Goal: Information Seeking & Learning: Compare options

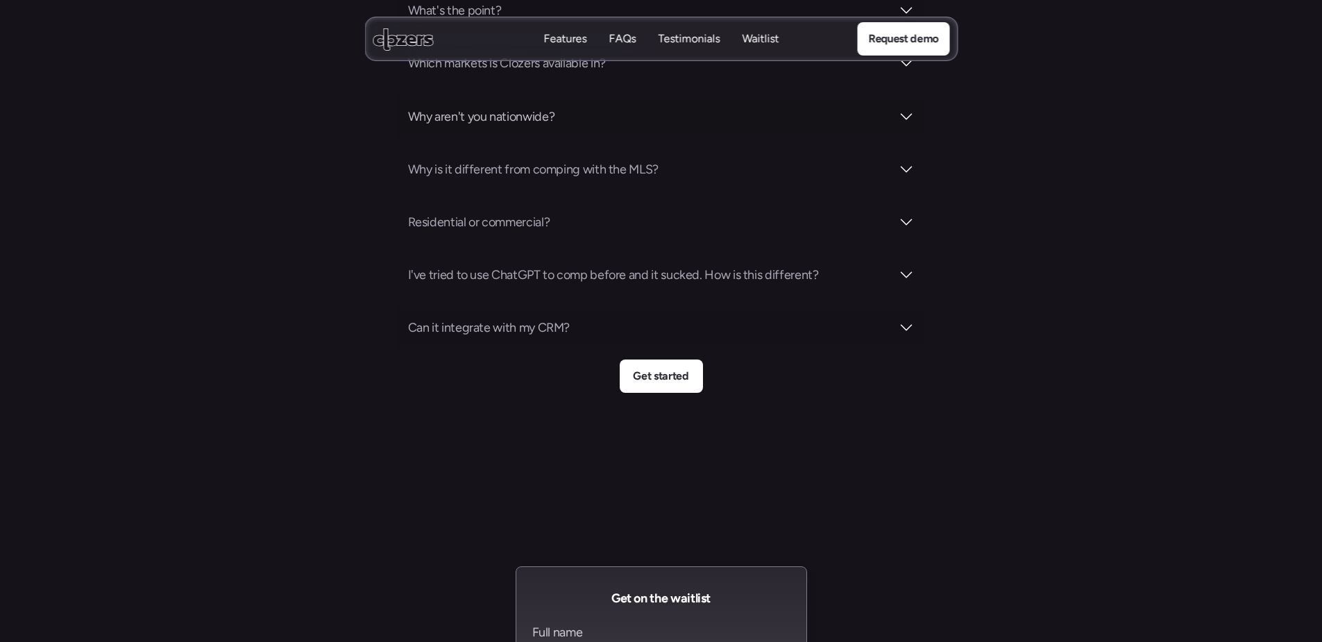
scroll to position [5850, 0]
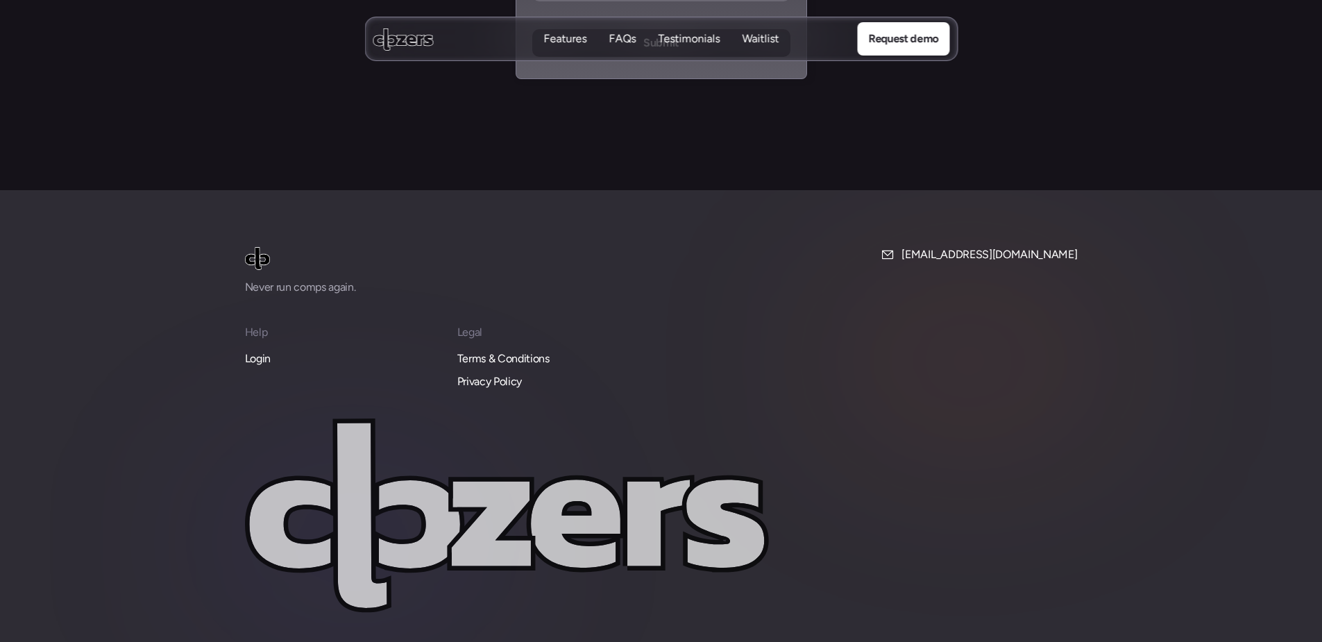
click at [263, 350] on p "Login" at bounding box center [258, 359] width 26 height 18
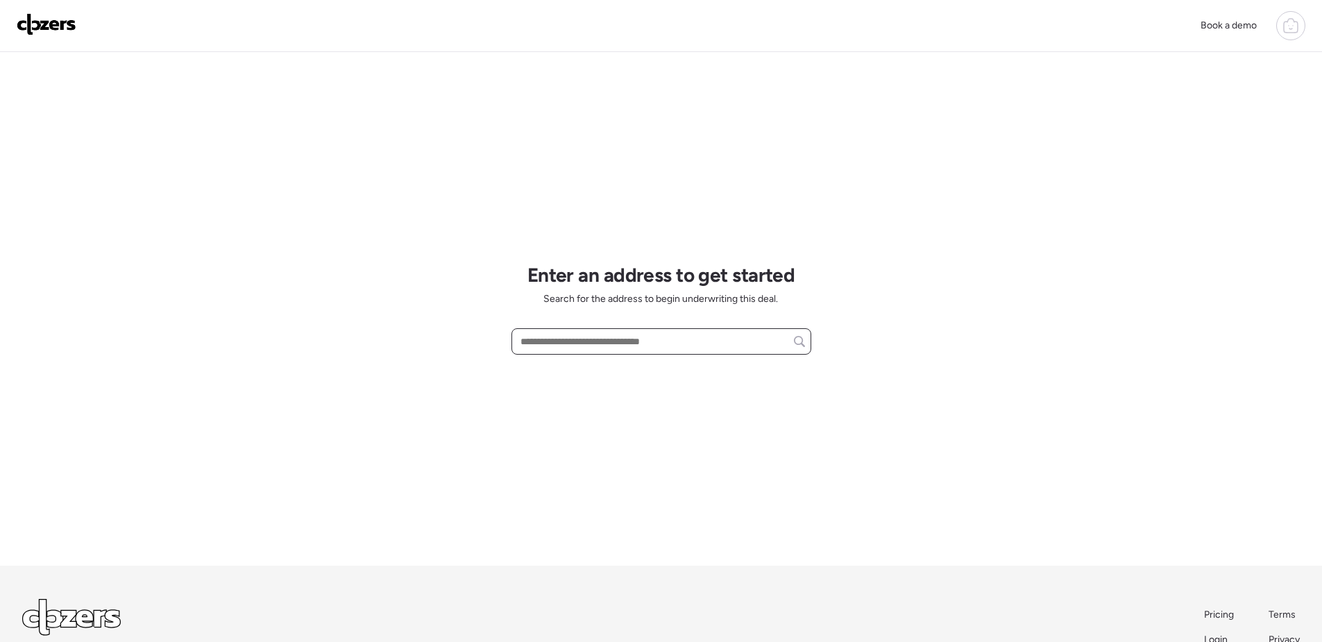
click at [652, 341] on input "text" at bounding box center [661, 341] width 287 height 19
paste input "**********"
type input "**********"
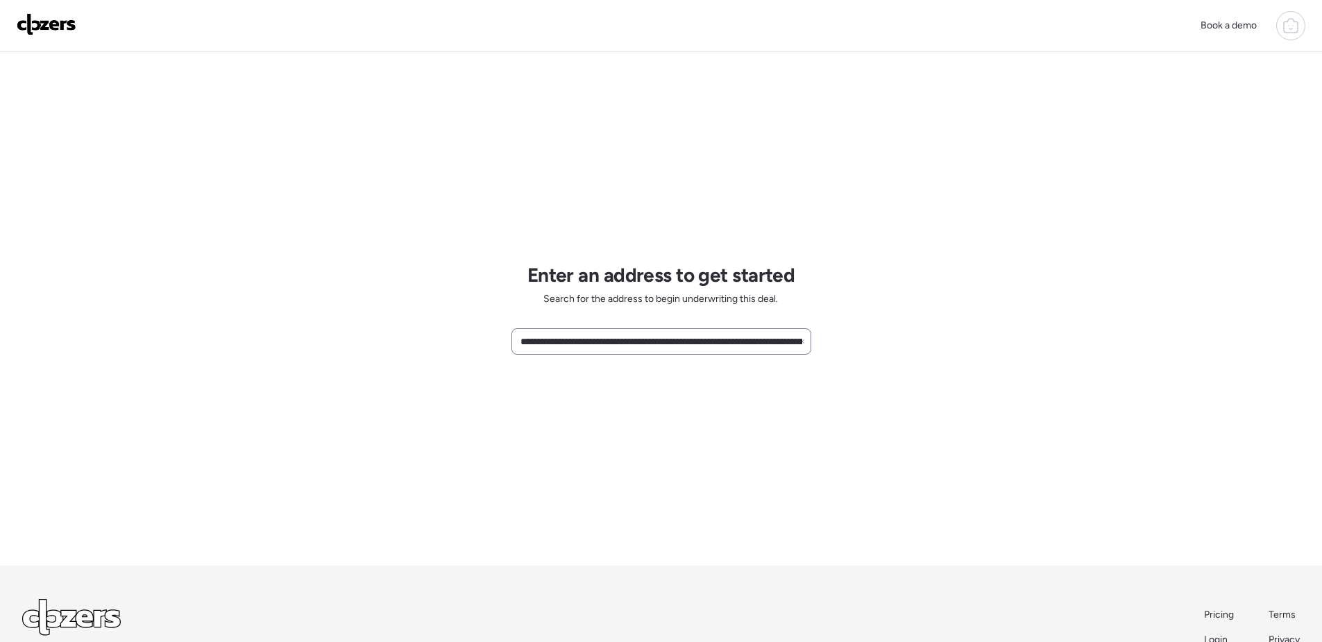
click at [803, 342] on icon at bounding box center [802, 342] width 6 height 6
click at [686, 346] on input "text" at bounding box center [661, 341] width 287 height 19
paste input "**********"
type input "**********"
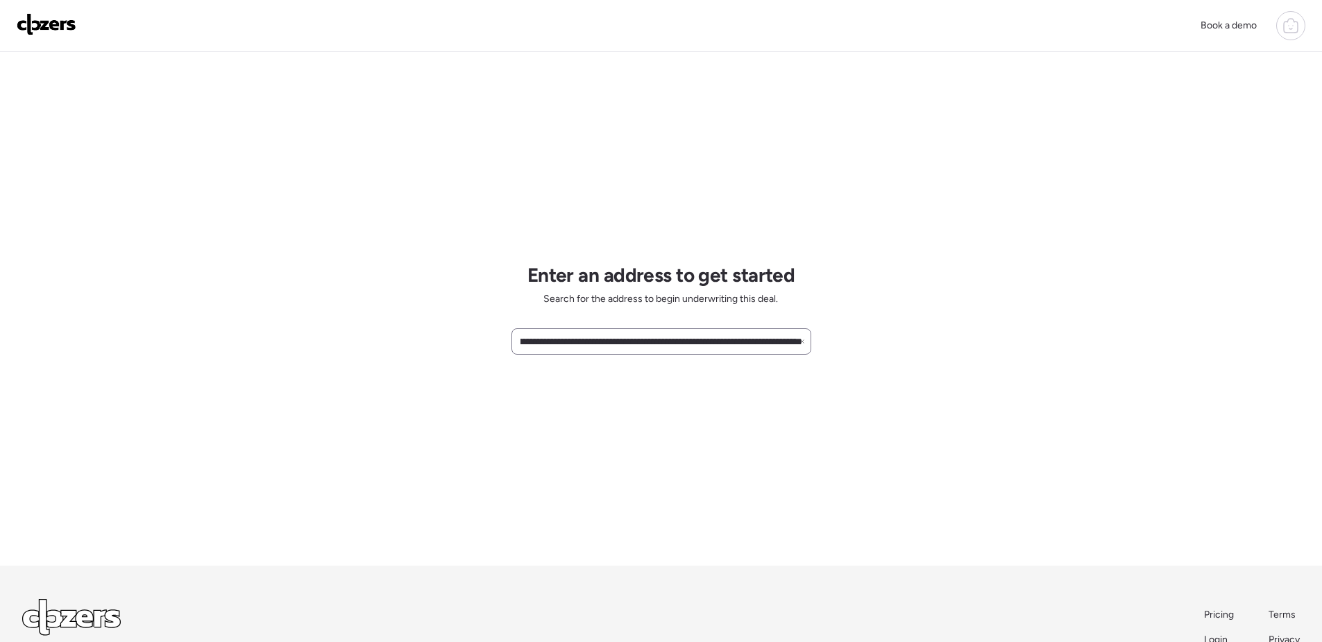
scroll to position [0, 0]
click at [805, 345] on div "**********" at bounding box center [661, 341] width 300 height 26
click at [802, 345] on input "**********" at bounding box center [661, 341] width 287 height 19
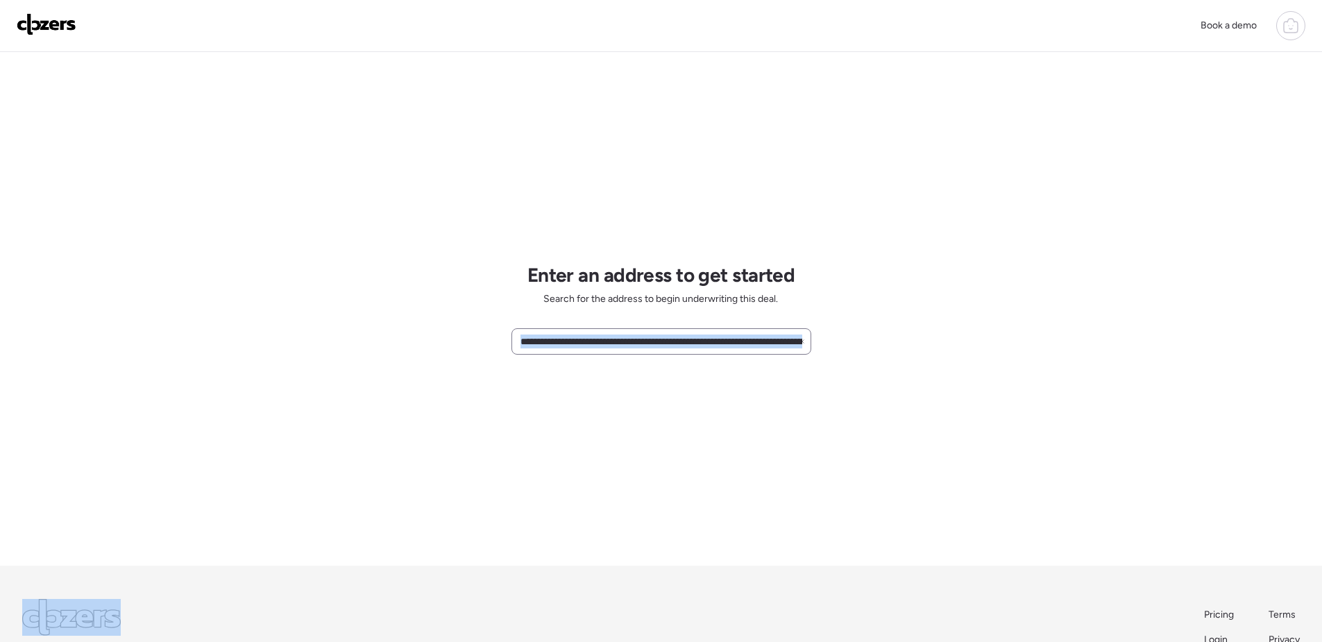
click at [802, 344] on icon at bounding box center [802, 342] width 6 height 6
click at [567, 425] on div "Enter an address to get started Search for the address to begin underwriting th…" at bounding box center [661, 309] width 300 height 514
drag, startPoint x: 681, startPoint y: 341, endPoint x: 681, endPoint y: 361, distance: 19.4
click at [681, 342] on input "text" at bounding box center [661, 341] width 287 height 19
click at [716, 355] on div "Enter an address to get started Search for the address to begin underwriting th…" at bounding box center [661, 309] width 300 height 514
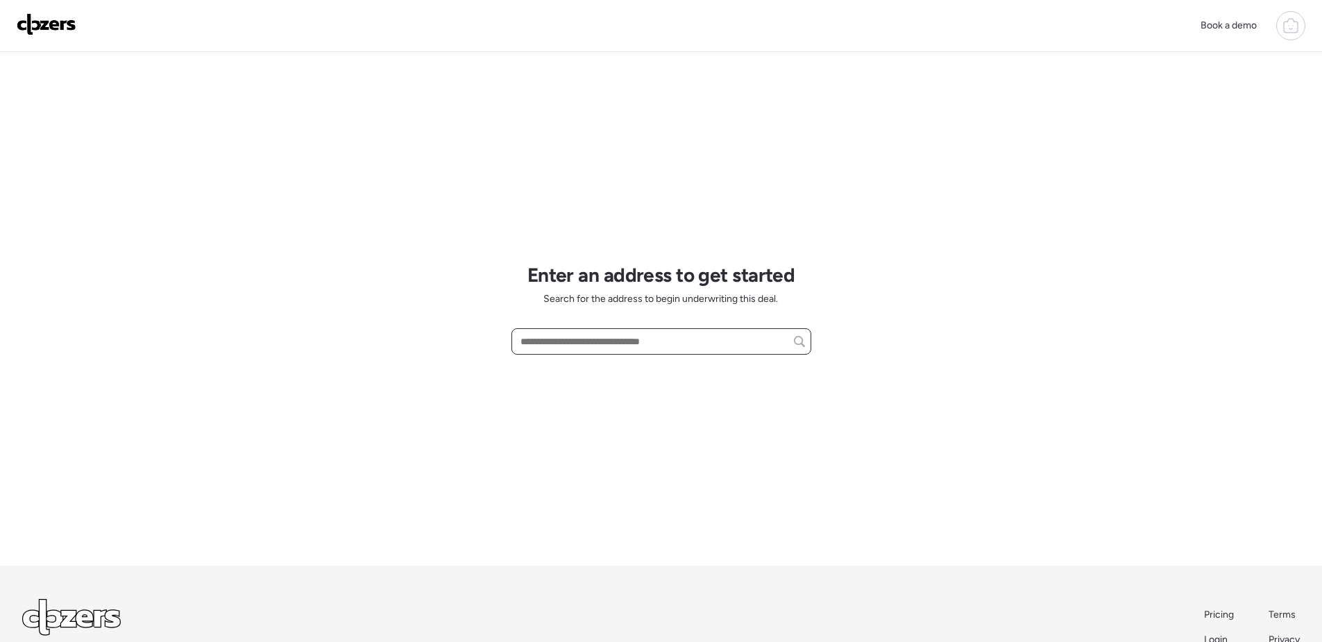
click at [716, 346] on input "text" at bounding box center [661, 341] width 287 height 19
drag, startPoint x: 721, startPoint y: 341, endPoint x: 110, endPoint y: 321, distance: 611.1
click at [110, 321] on div "Book a demo Enter an address to get started Search for the address to begin und…" at bounding box center [661, 368] width 1322 height 736
paste input "**********"
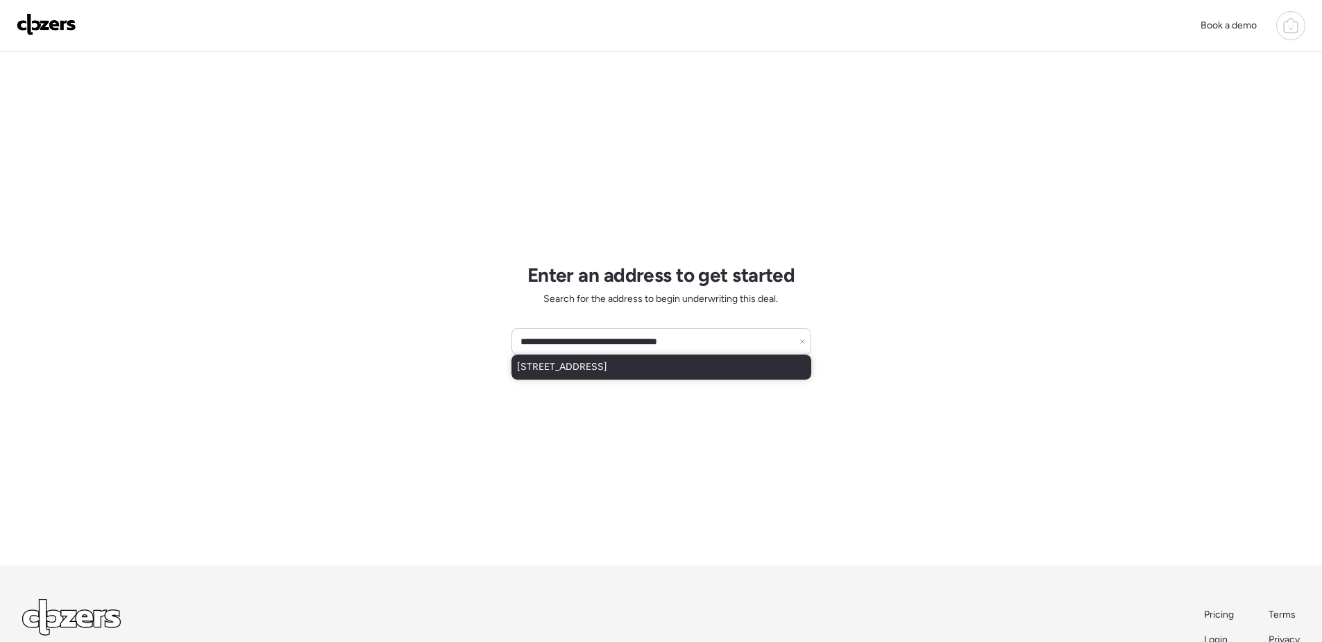
click at [607, 371] on span "[STREET_ADDRESS]" at bounding box center [562, 367] width 90 height 14
type input "**********"
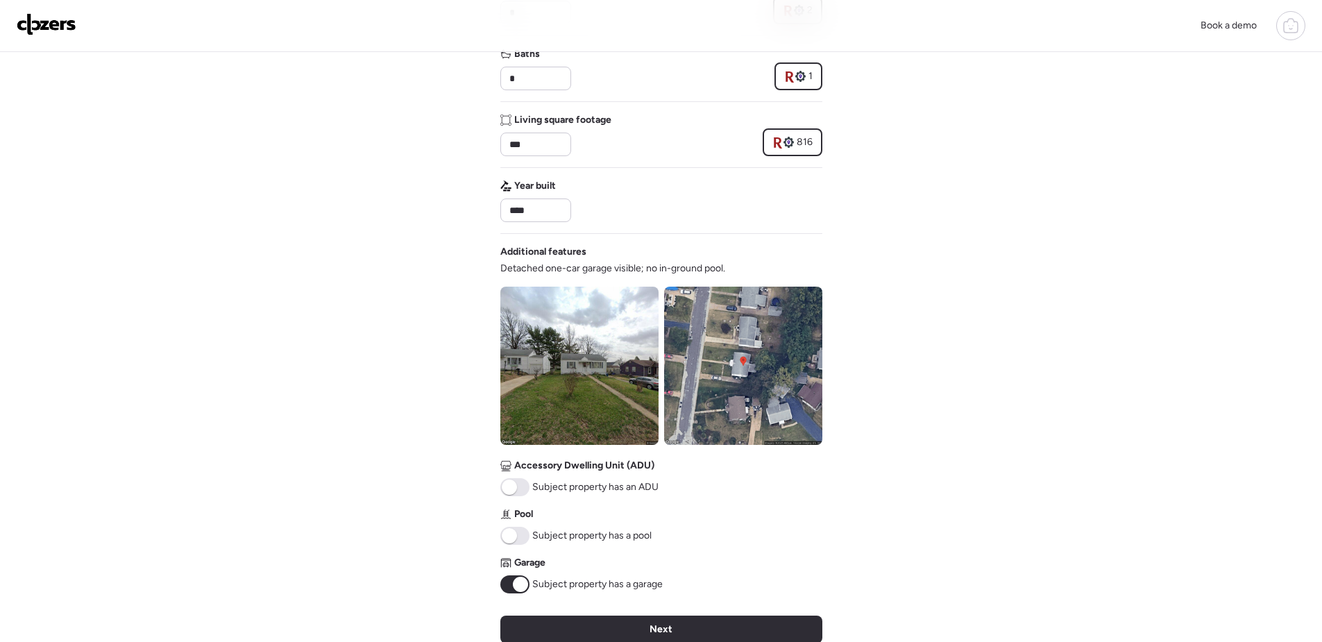
scroll to position [278, 0]
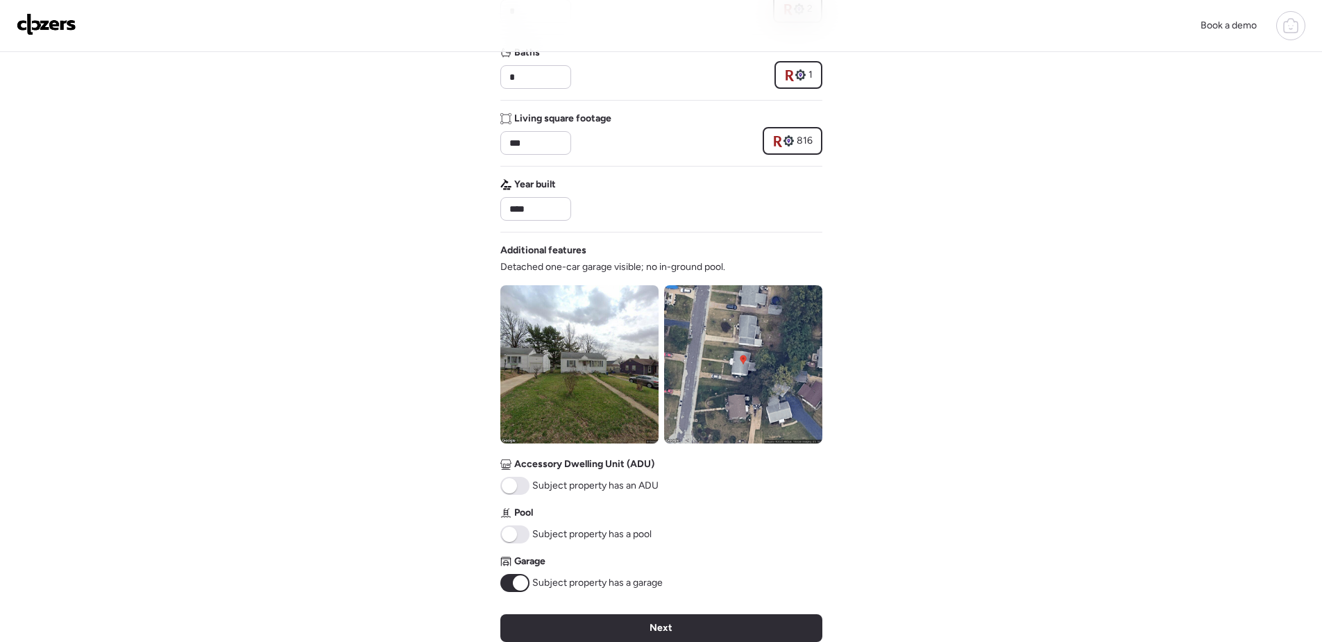
click at [518, 585] on span at bounding box center [520, 582] width 15 height 15
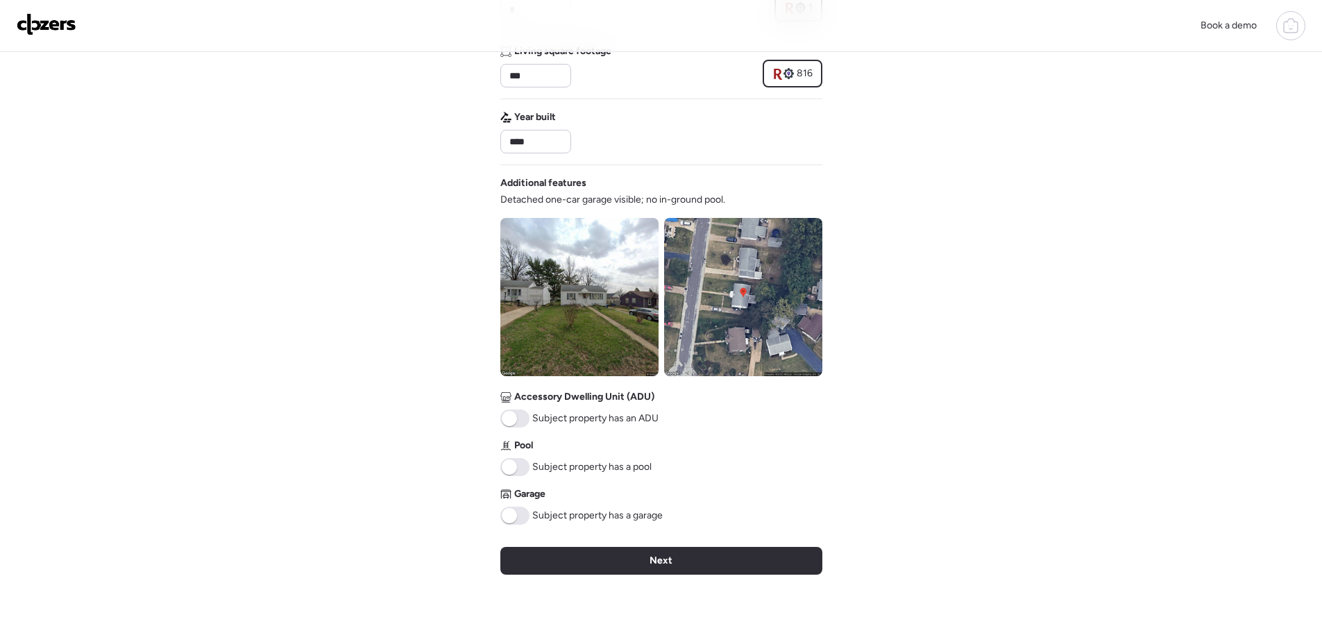
scroll to position [347, 0]
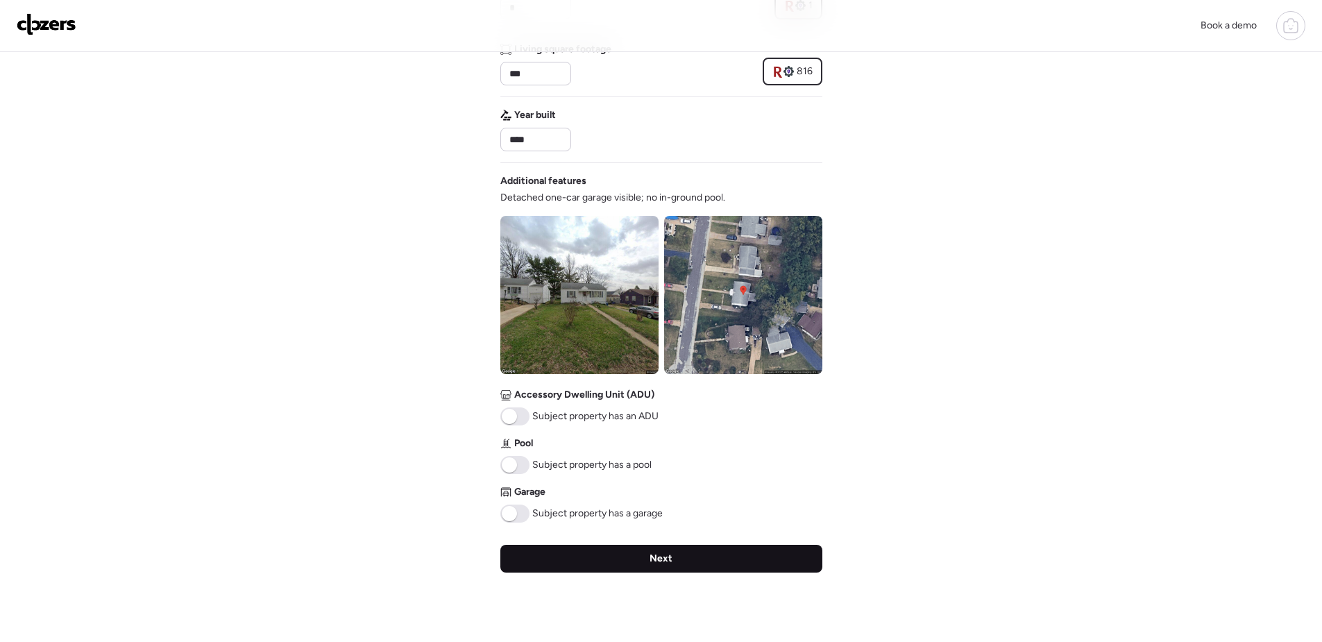
click at [718, 570] on div "Next" at bounding box center [661, 559] width 322 height 28
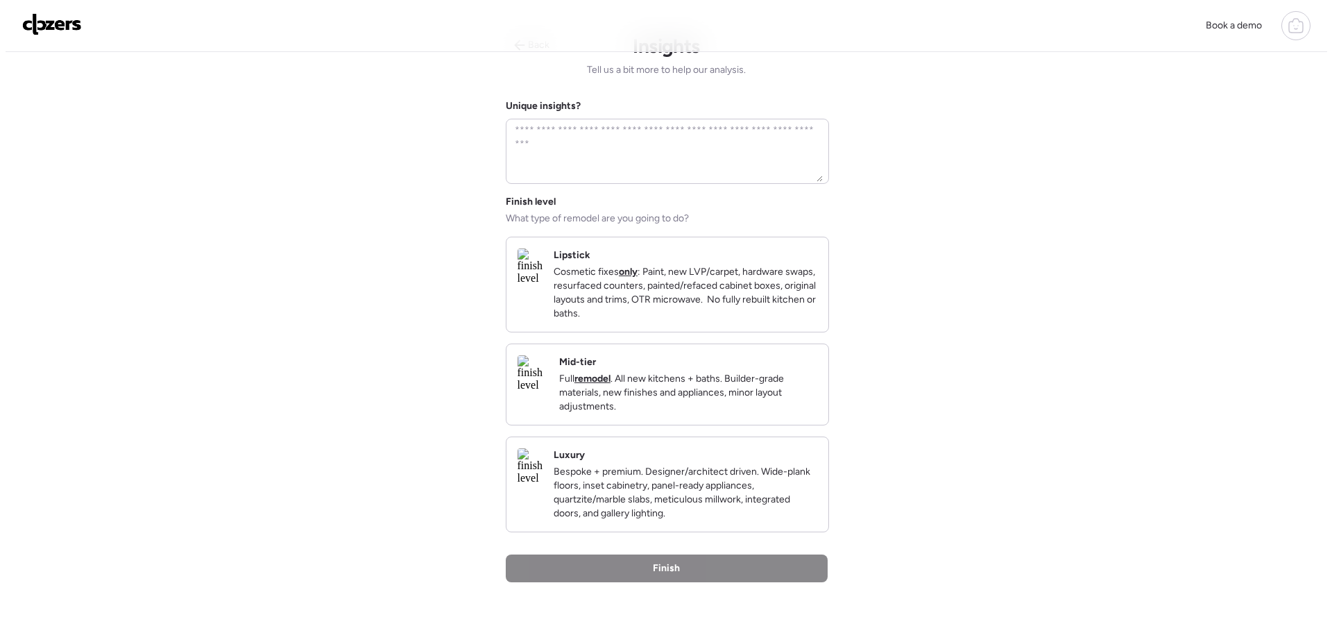
scroll to position [0, 0]
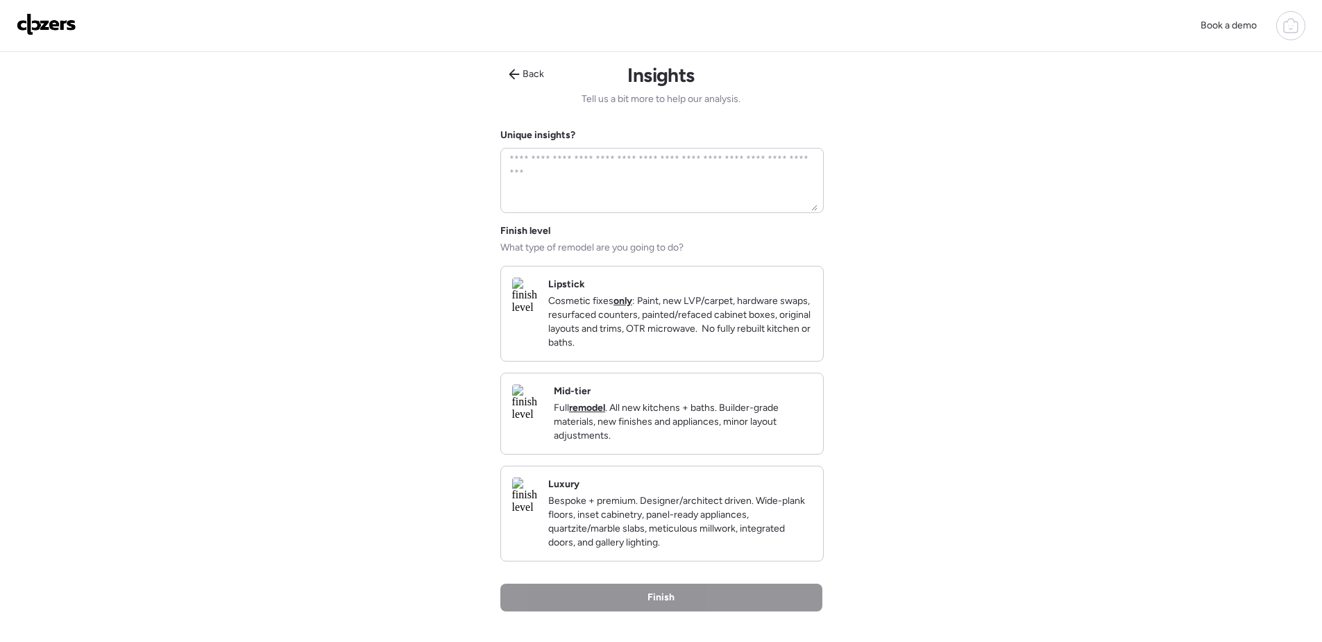
click at [694, 443] on p "Full remodel . All new kitchens + baths. Builder-grade materials, new finishes …" at bounding box center [683, 422] width 258 height 42
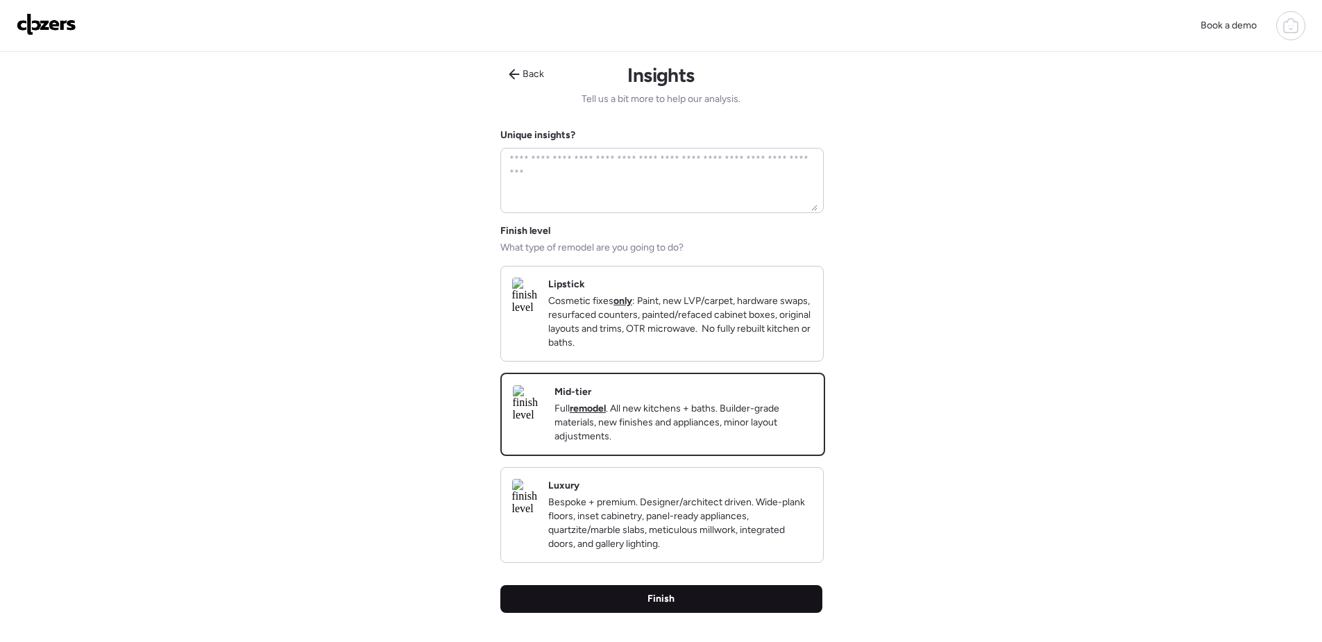
click at [720, 613] on div "Finish" at bounding box center [661, 599] width 322 height 28
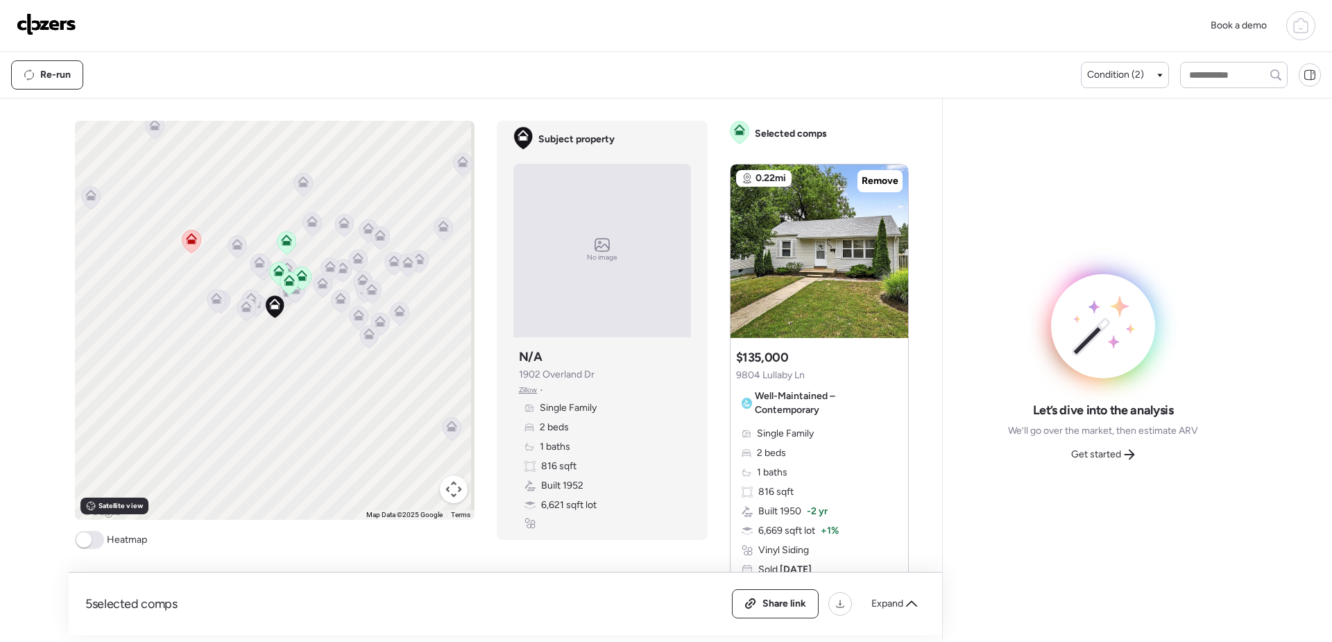
click at [1104, 457] on span "Get started" at bounding box center [1097, 455] width 50 height 14
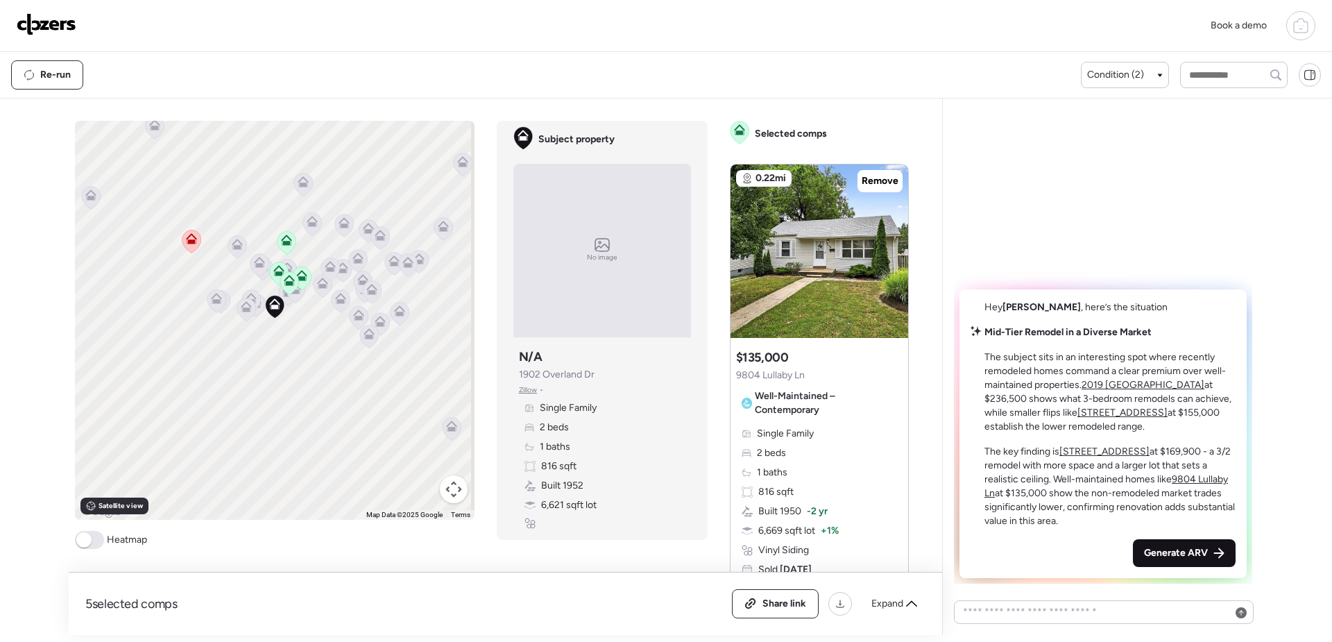
click at [1179, 558] on span "Generate ARV" at bounding box center [1176, 553] width 64 height 14
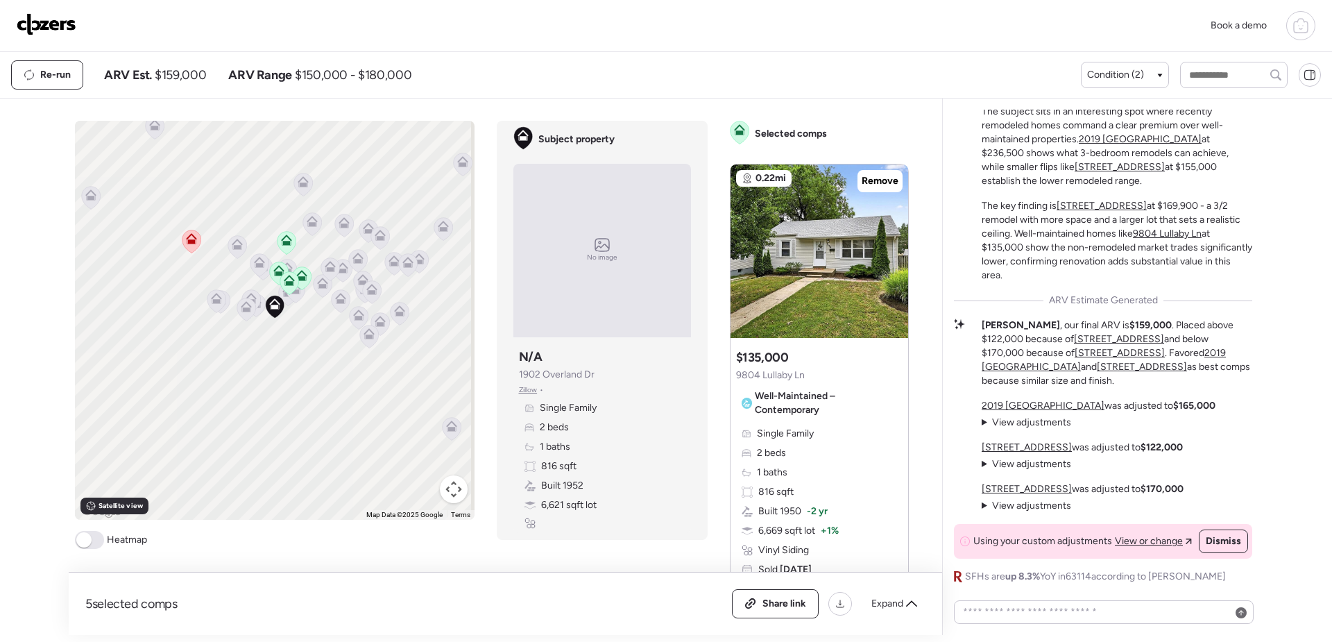
click at [187, 241] on icon at bounding box center [191, 241] width 9 height 4
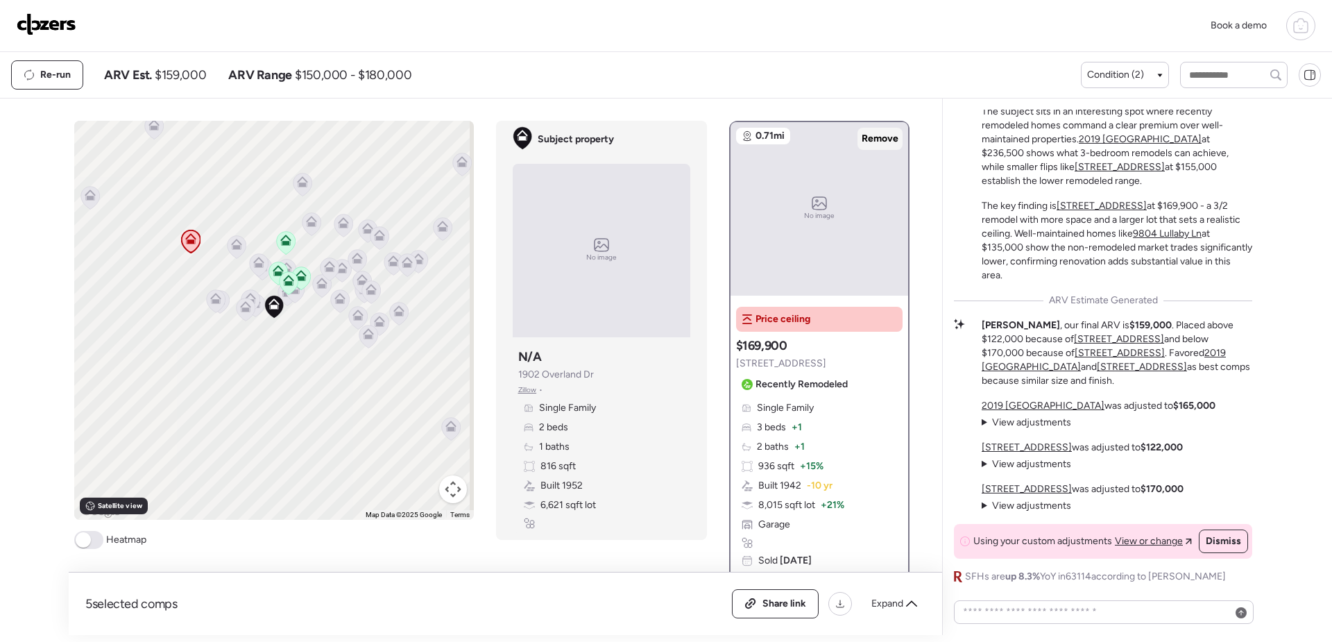
click at [880, 135] on span "Remove" at bounding box center [880, 139] width 37 height 14
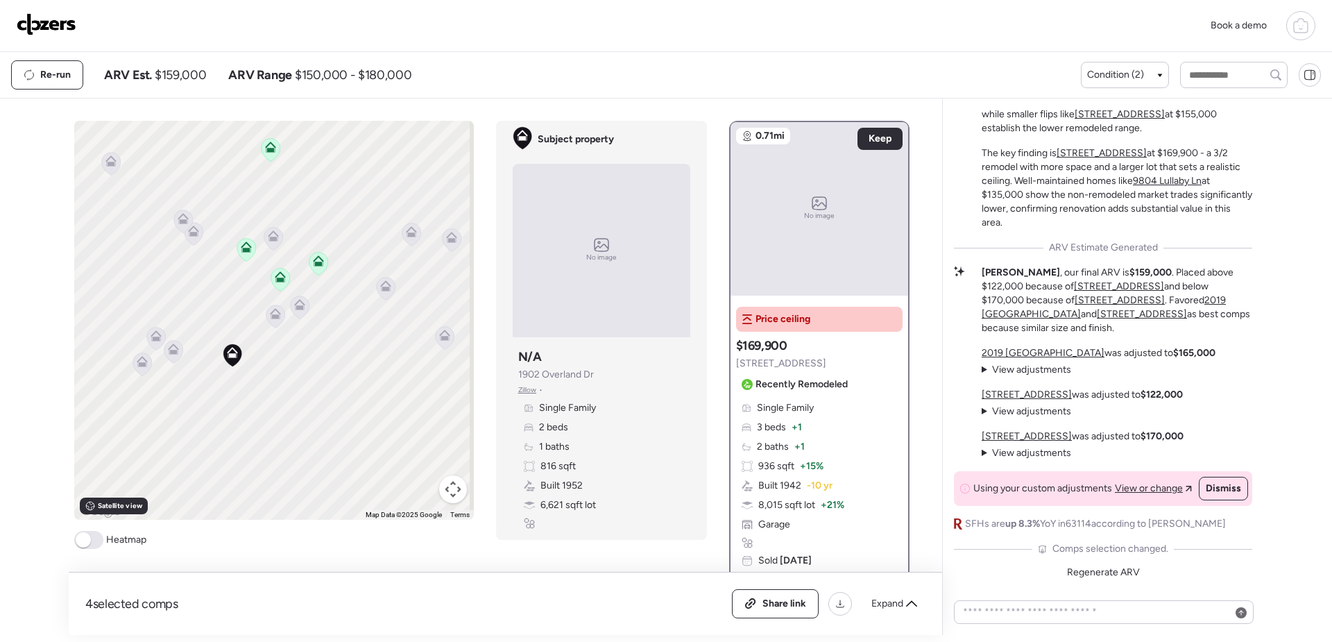
click at [281, 282] on icon at bounding box center [280, 279] width 19 height 23
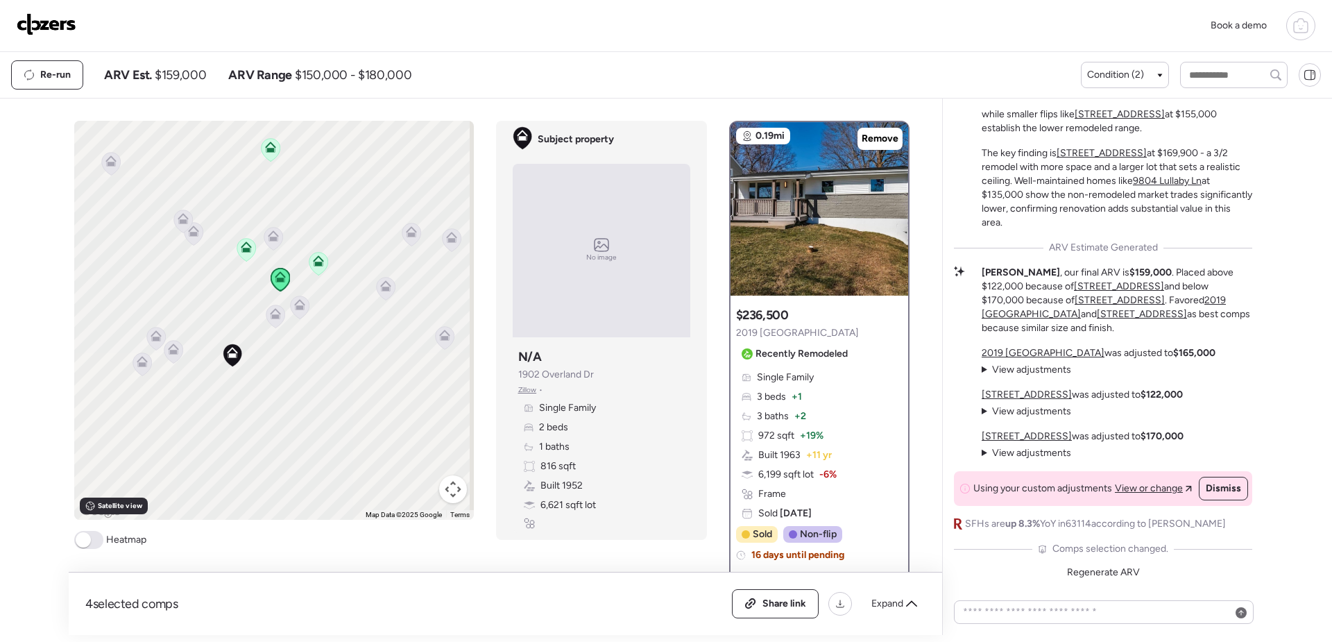
click at [314, 263] on icon at bounding box center [318, 264] width 9 height 4
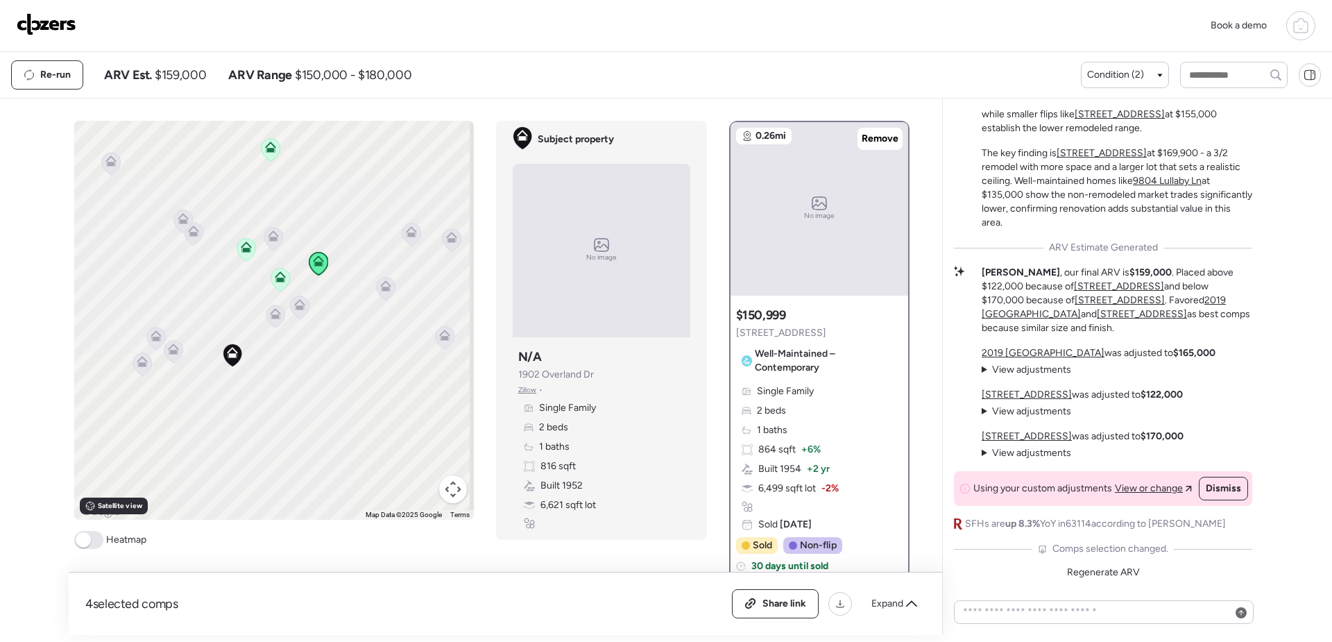
click at [242, 250] on icon at bounding box center [246, 250] width 9 height 4
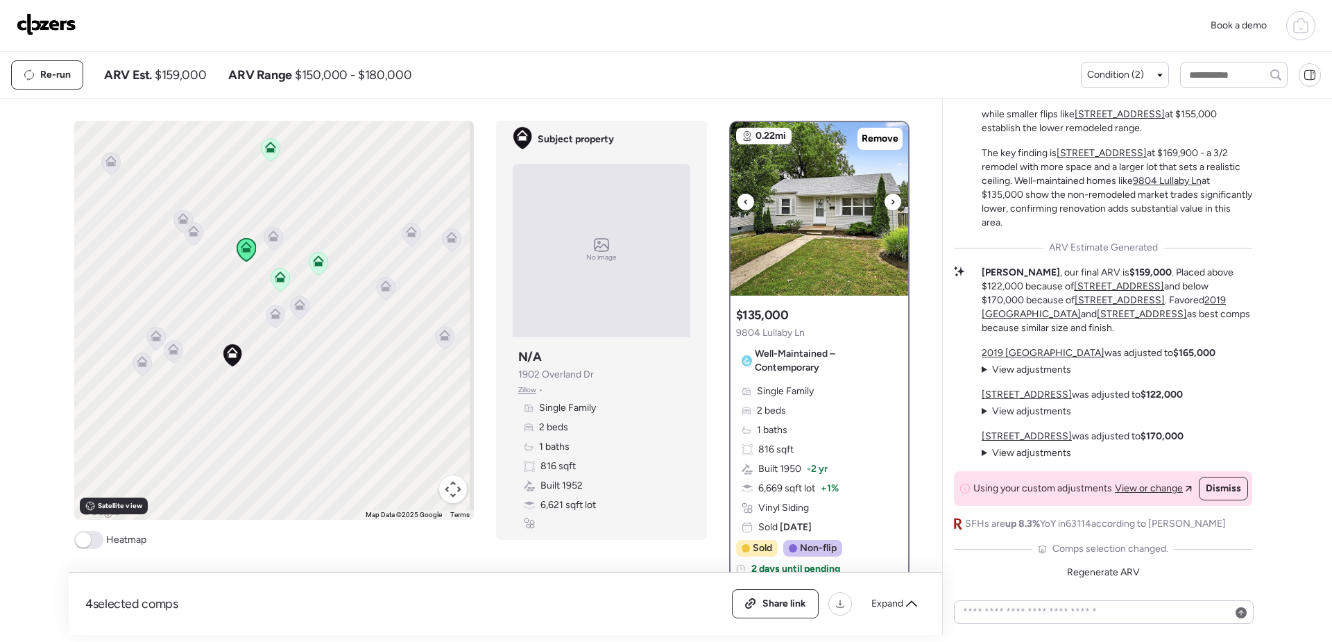
click at [826, 233] on img at bounding box center [820, 209] width 178 height 174
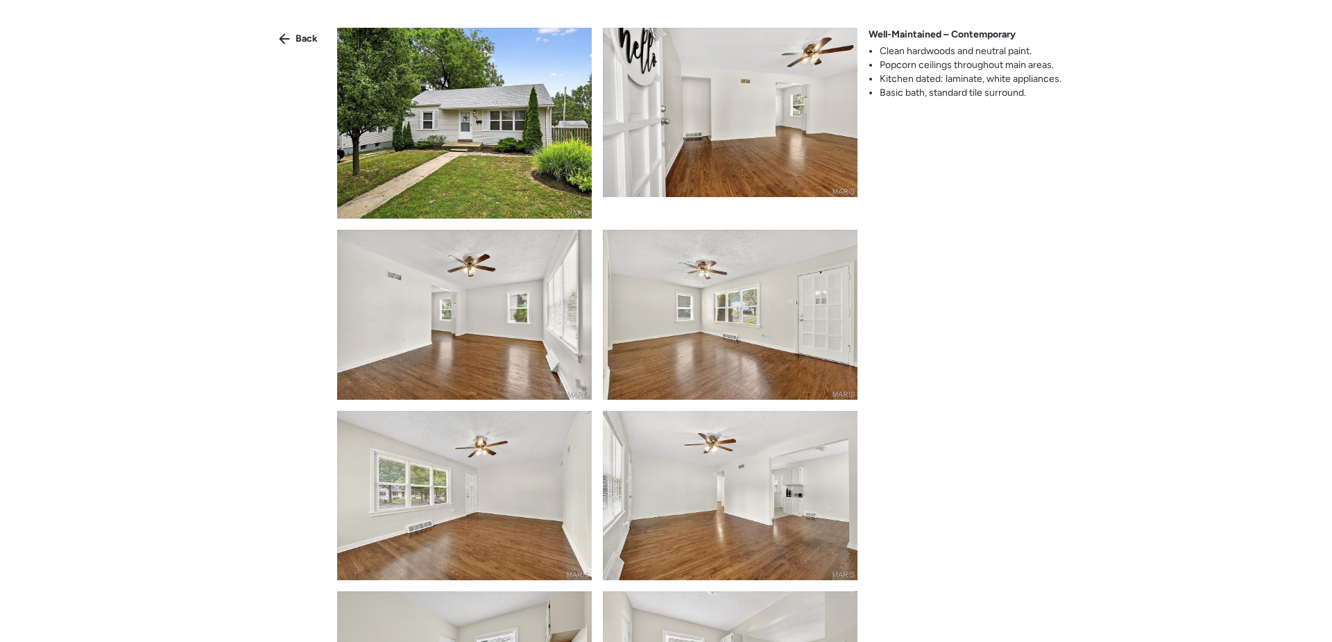
click at [464, 158] on img at bounding box center [464, 123] width 255 height 191
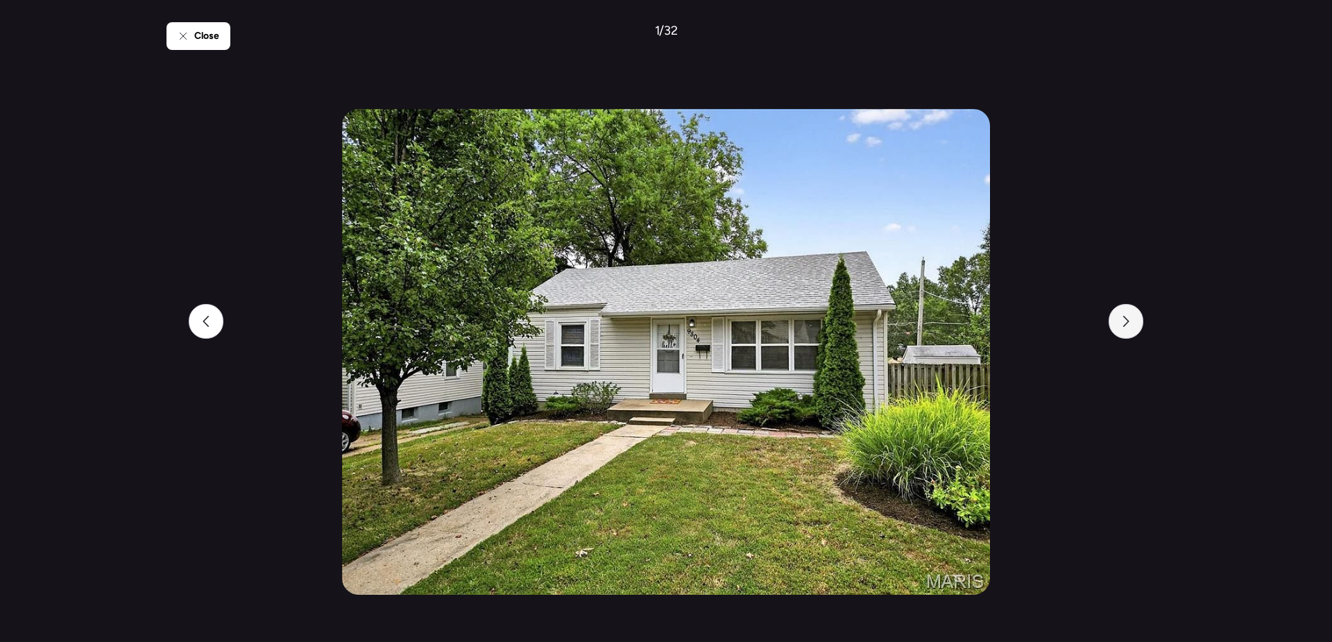
click at [1122, 325] on icon at bounding box center [1126, 321] width 11 height 11
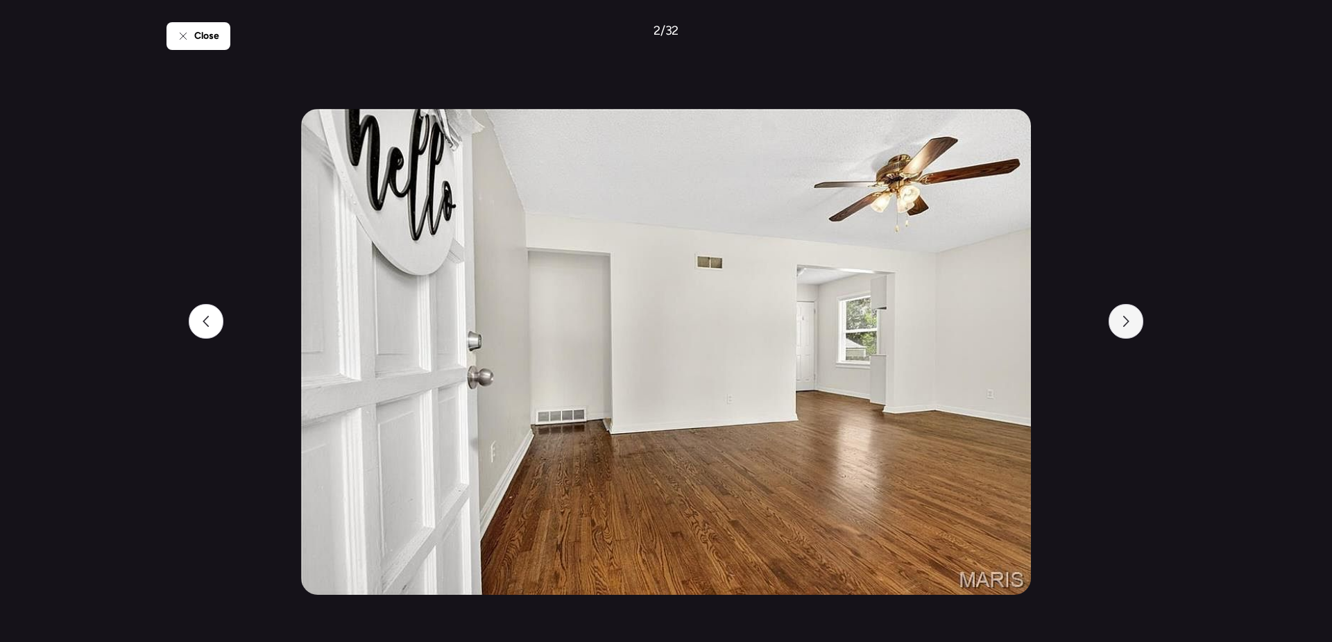
click at [1122, 325] on icon at bounding box center [1126, 321] width 11 height 11
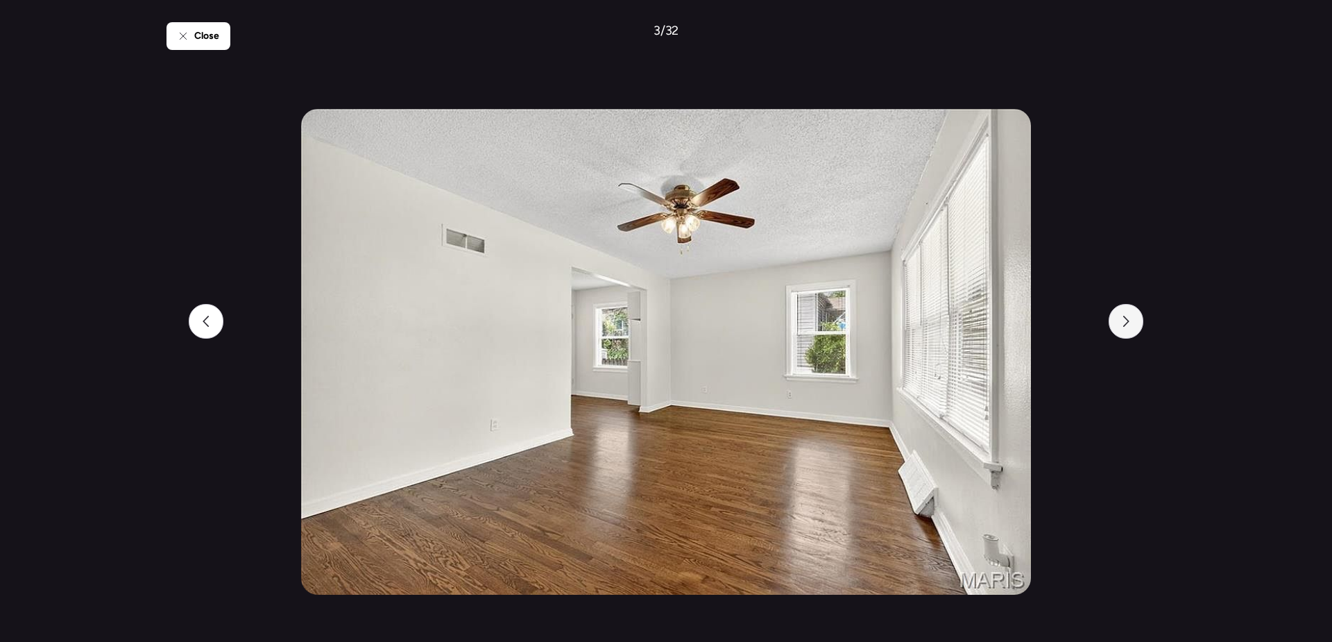
click at [1122, 325] on icon at bounding box center [1126, 321] width 11 height 11
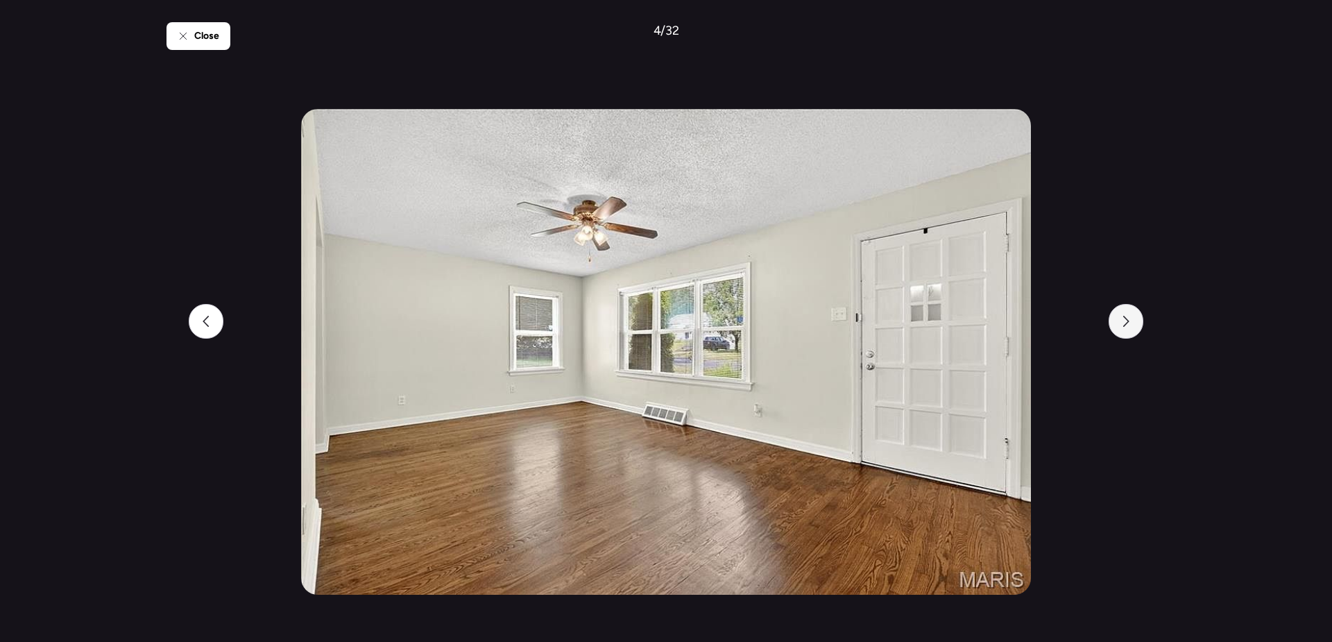
click at [1122, 325] on icon at bounding box center [1126, 321] width 11 height 11
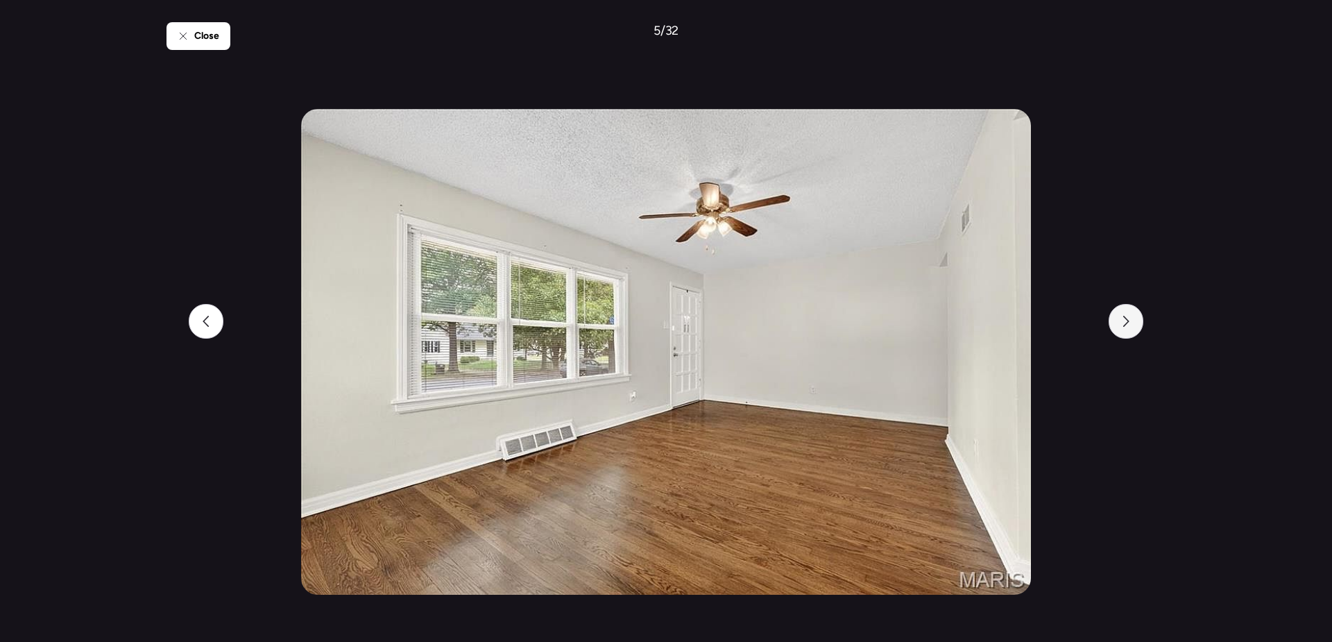
click at [1122, 325] on icon at bounding box center [1126, 321] width 11 height 11
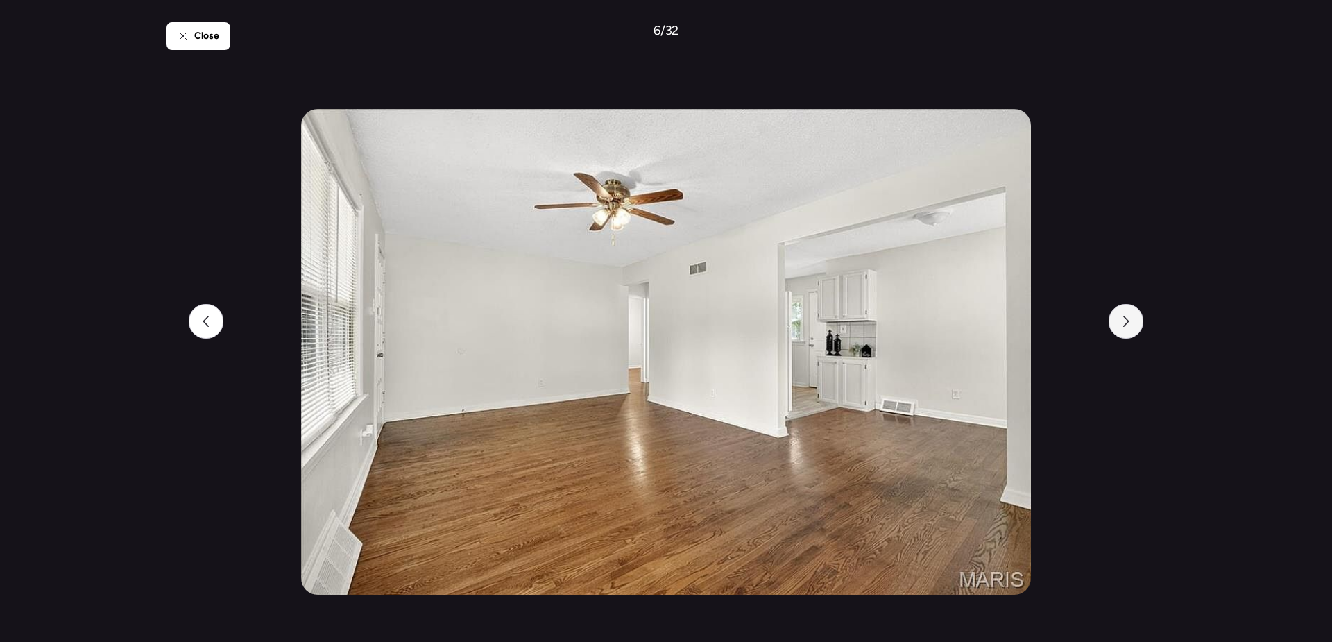
click at [1122, 325] on icon at bounding box center [1126, 321] width 11 height 11
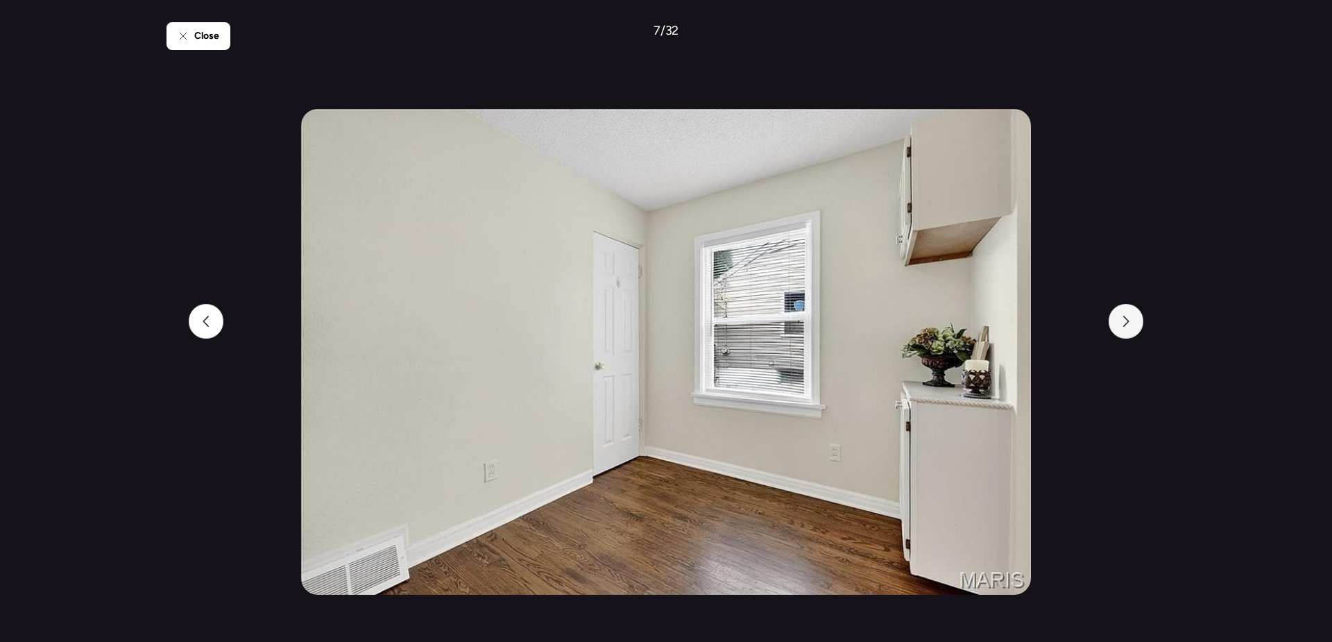
click at [1122, 325] on icon at bounding box center [1126, 321] width 11 height 11
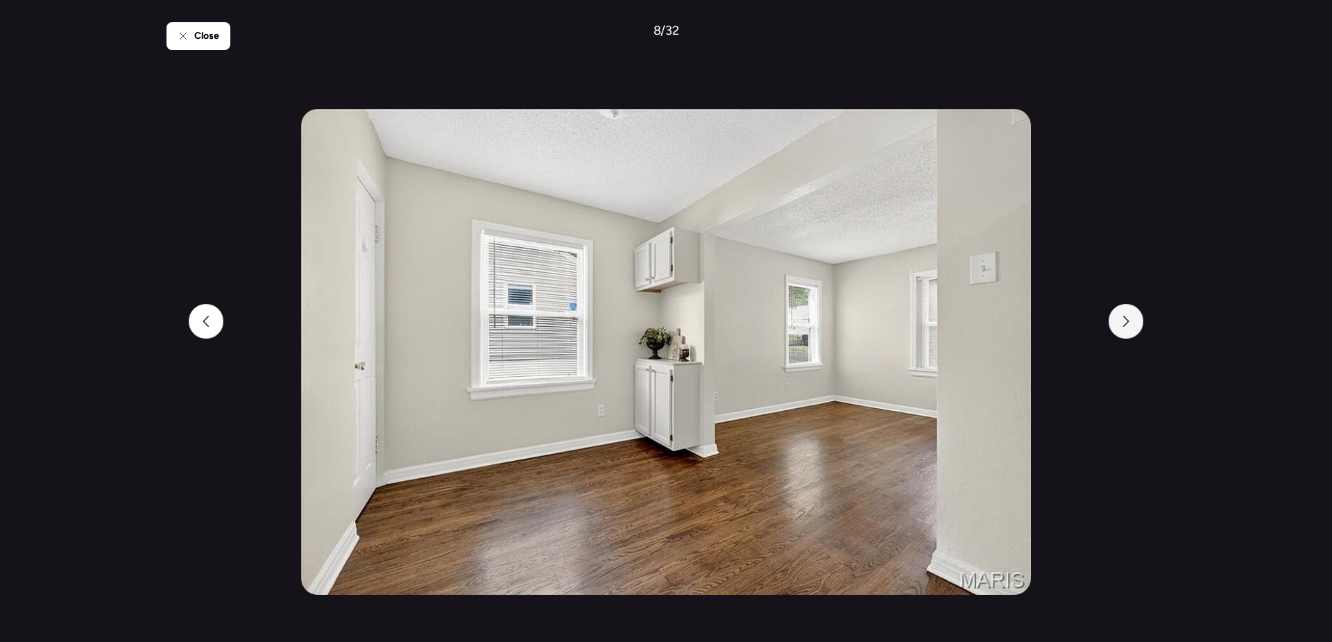
click at [1122, 325] on icon at bounding box center [1126, 321] width 11 height 11
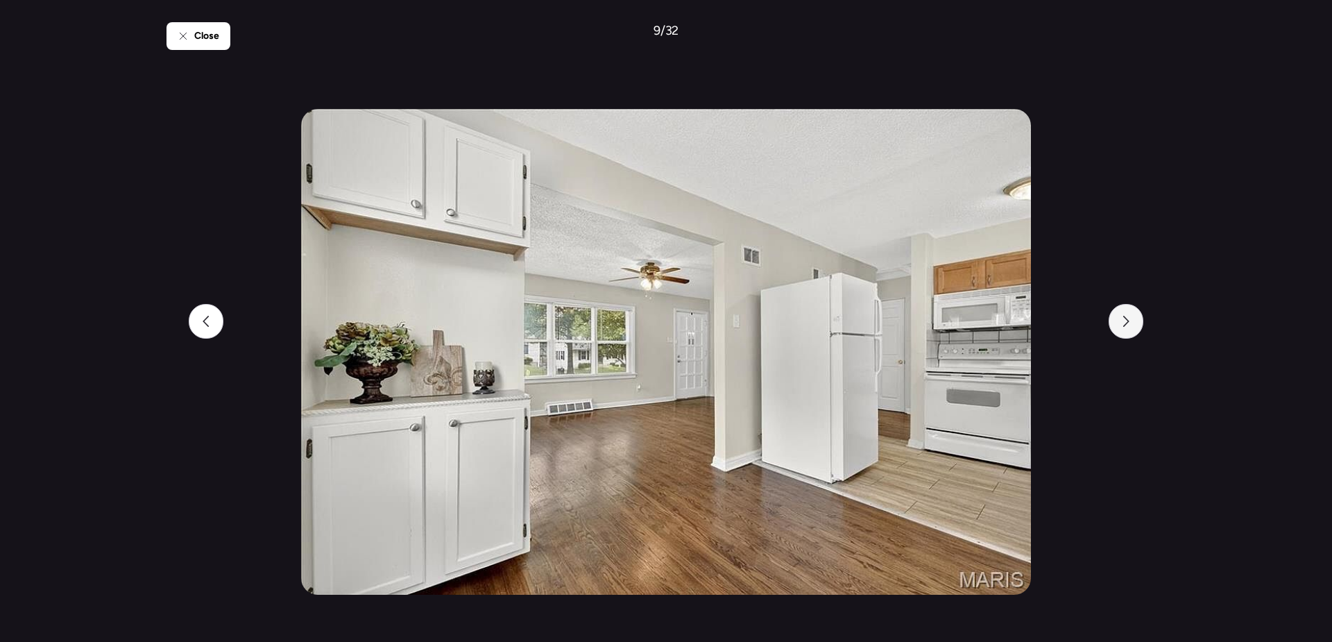
click at [1122, 325] on icon at bounding box center [1126, 321] width 11 height 11
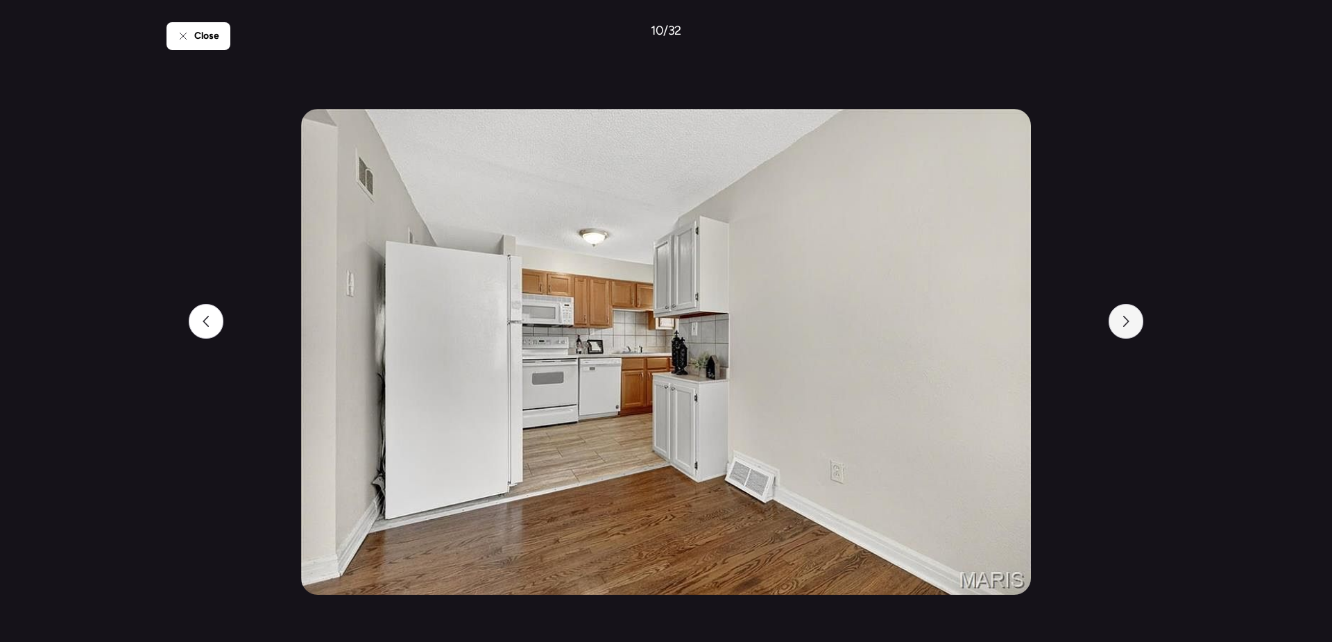
click at [1122, 325] on icon at bounding box center [1126, 321] width 11 height 11
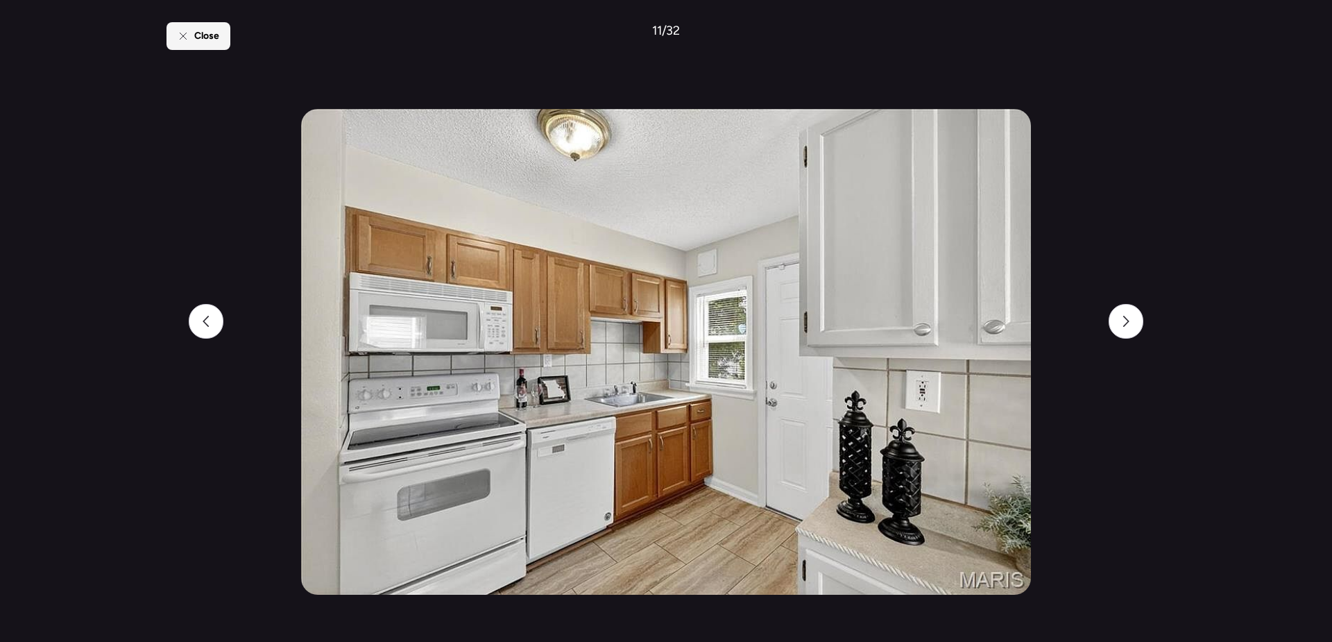
click at [191, 25] on div "Close" at bounding box center [199, 36] width 64 height 28
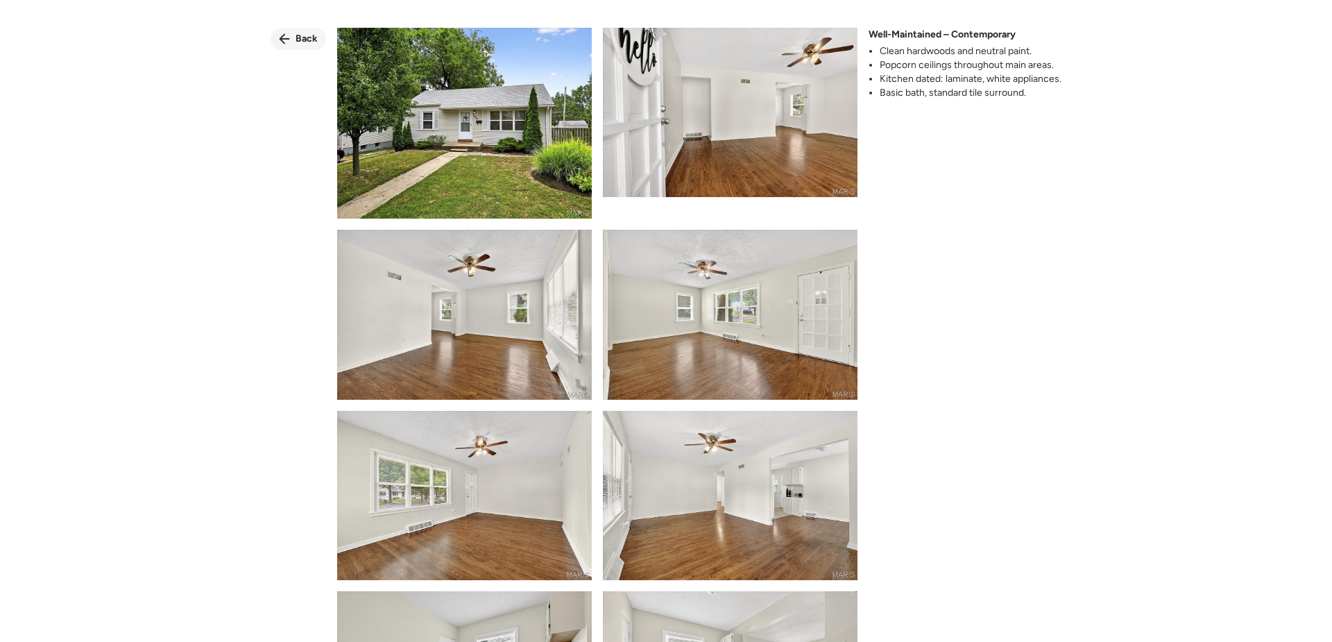
click at [298, 44] on span "Back" at bounding box center [307, 39] width 22 height 14
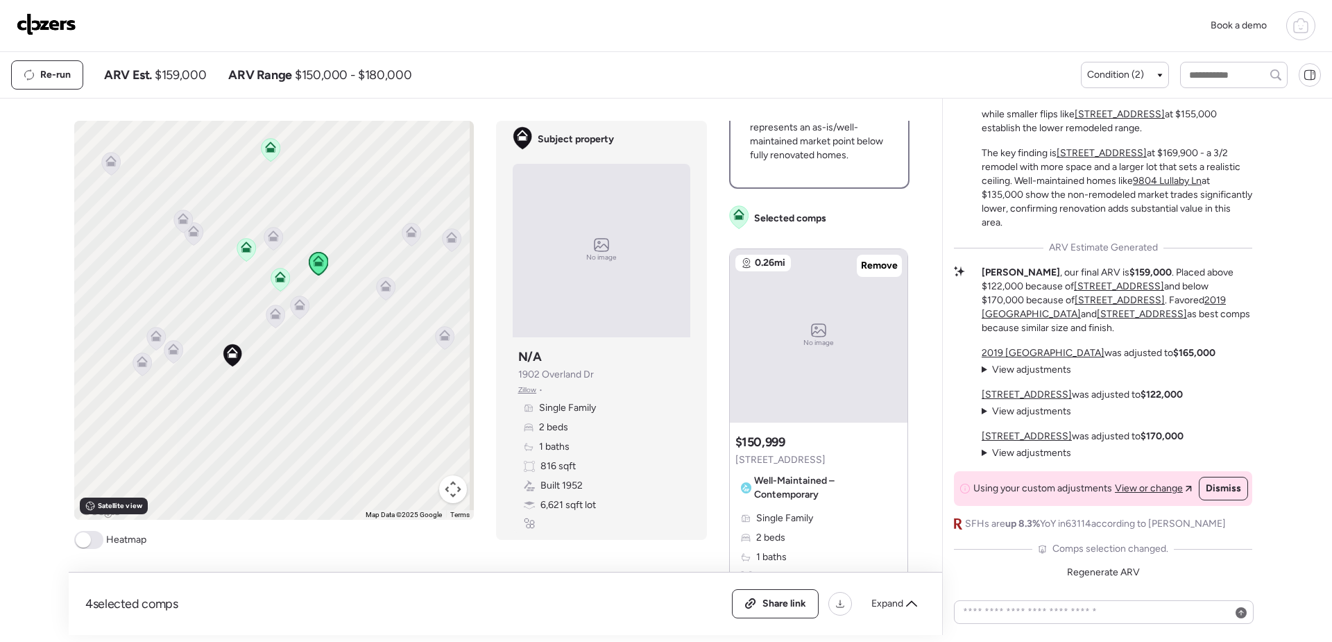
scroll to position [555, 0]
click at [275, 270] on icon at bounding box center [280, 279] width 19 height 23
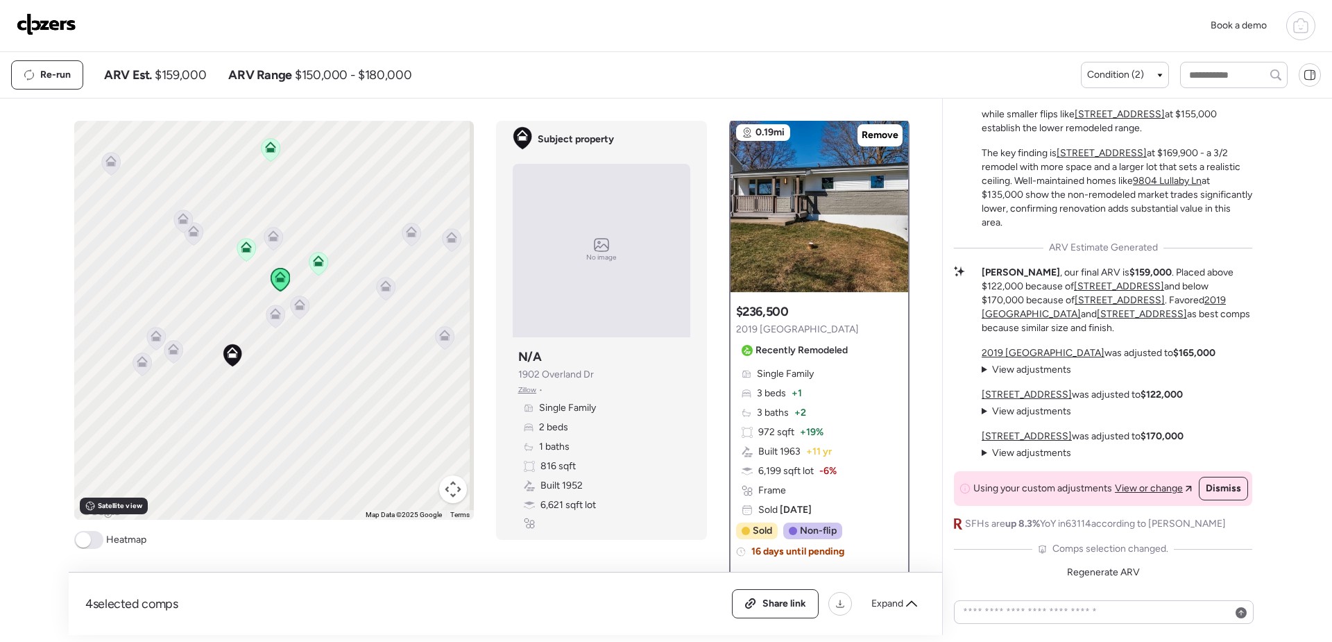
scroll to position [0, 0]
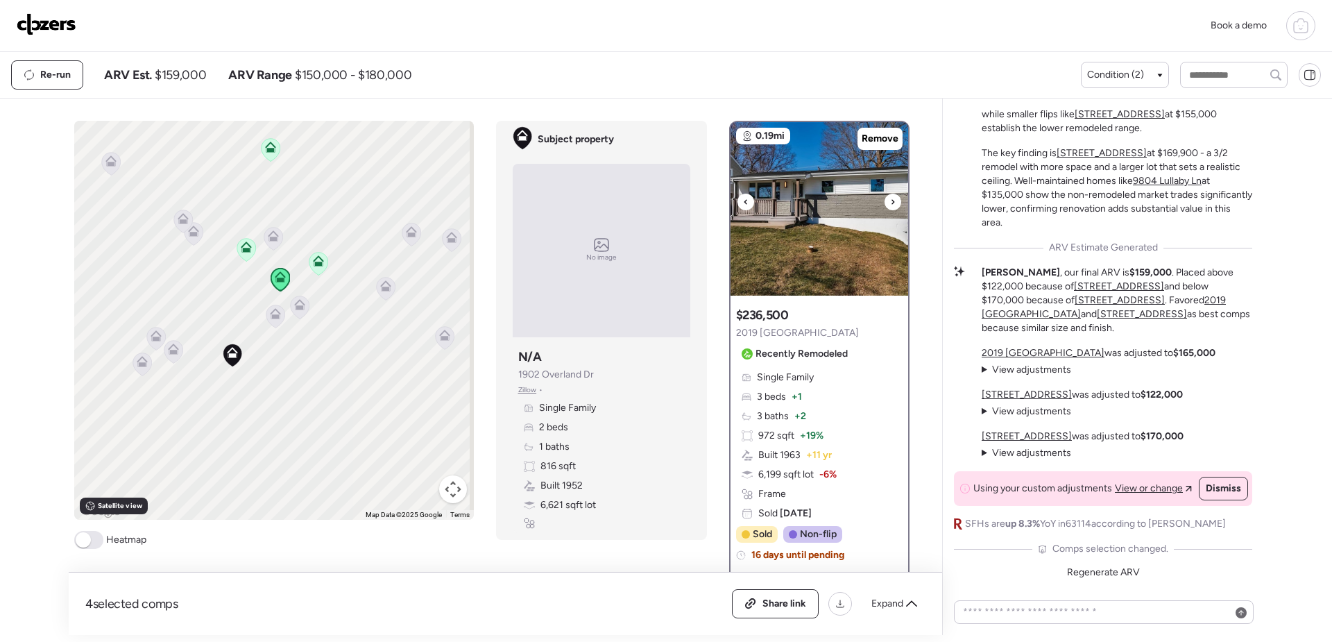
click at [811, 225] on img at bounding box center [820, 209] width 178 height 174
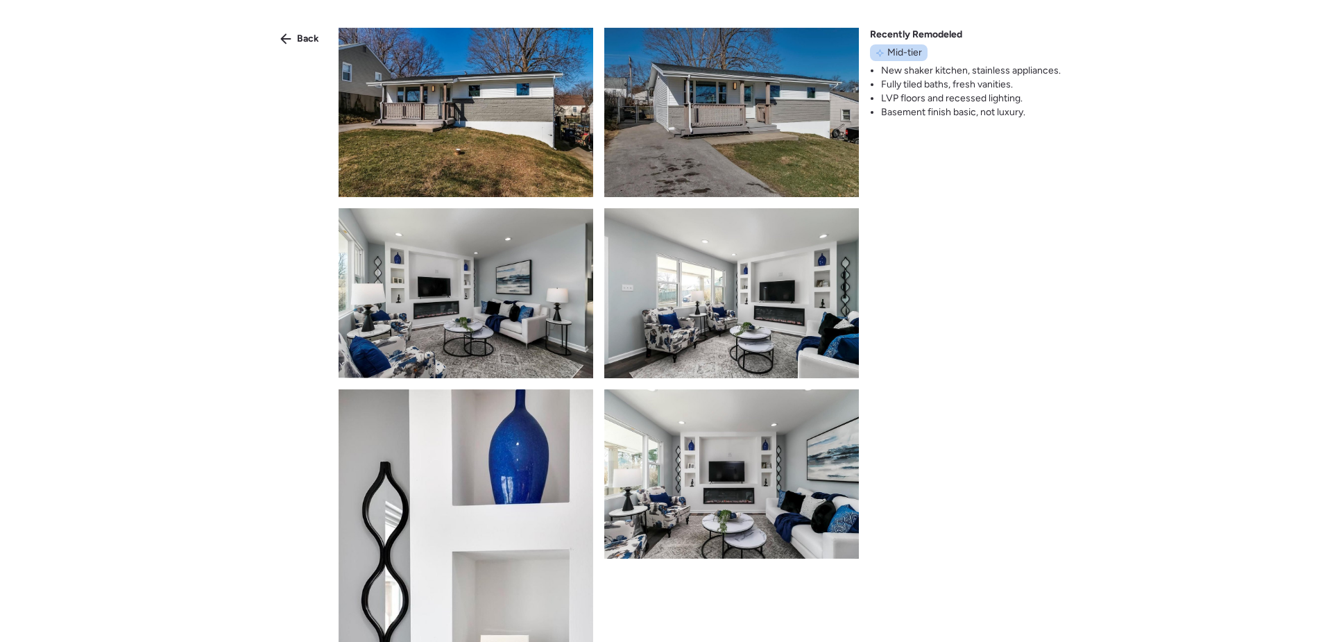
click at [500, 139] on img at bounding box center [466, 112] width 255 height 169
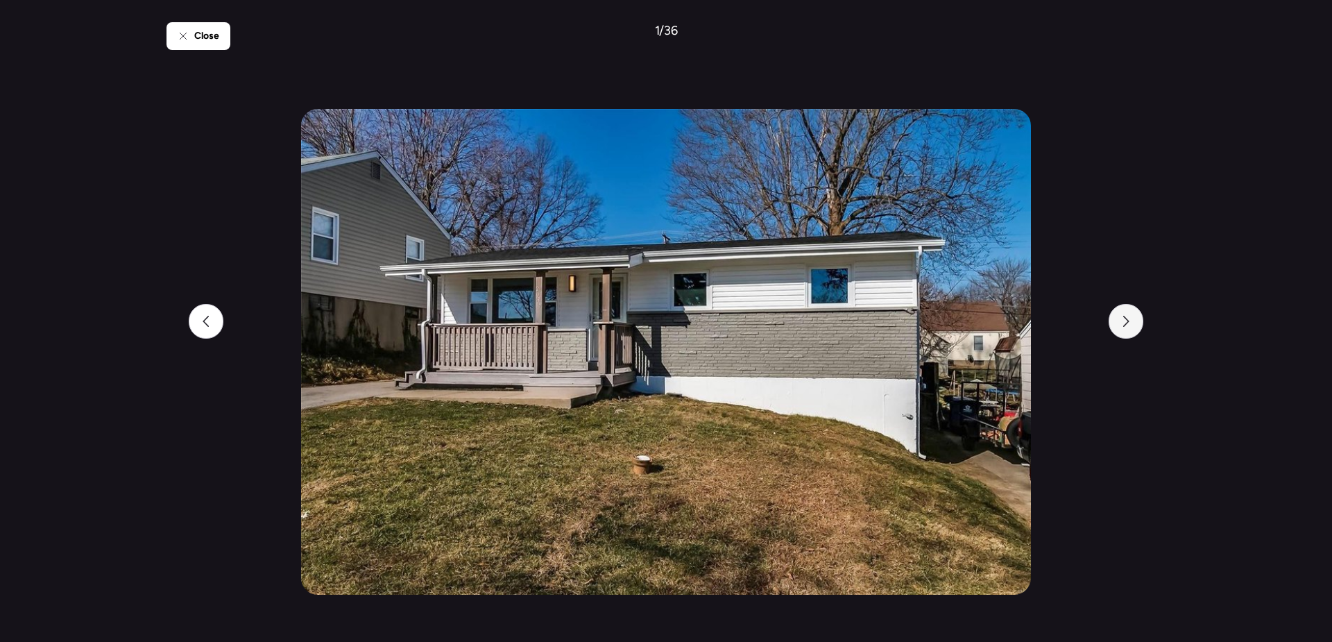
click at [1122, 328] on div at bounding box center [1126, 321] width 35 height 35
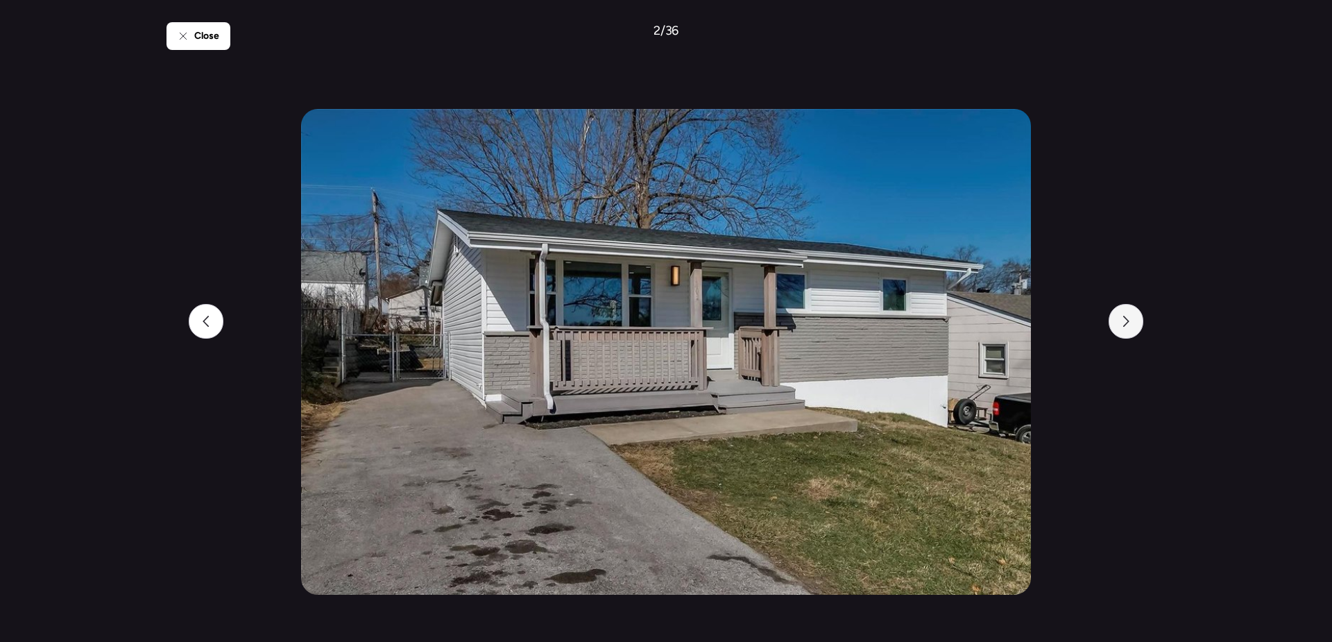
click at [1122, 328] on div at bounding box center [1126, 321] width 35 height 35
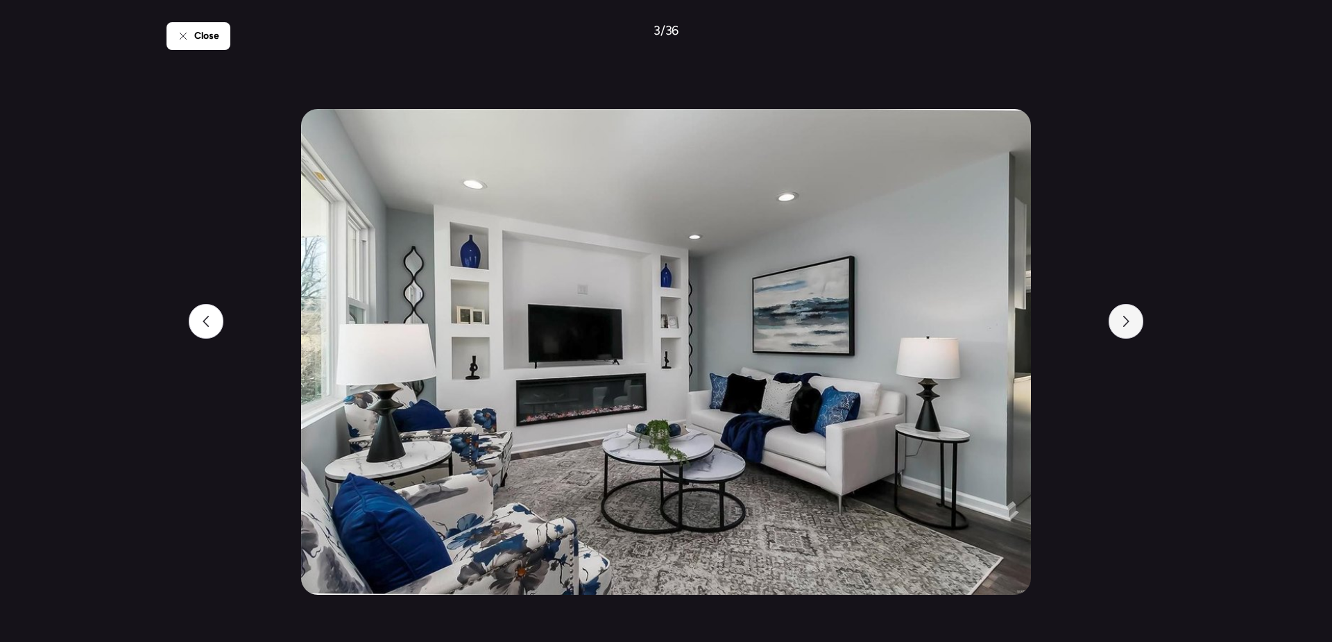
click at [1122, 328] on div at bounding box center [1126, 321] width 35 height 35
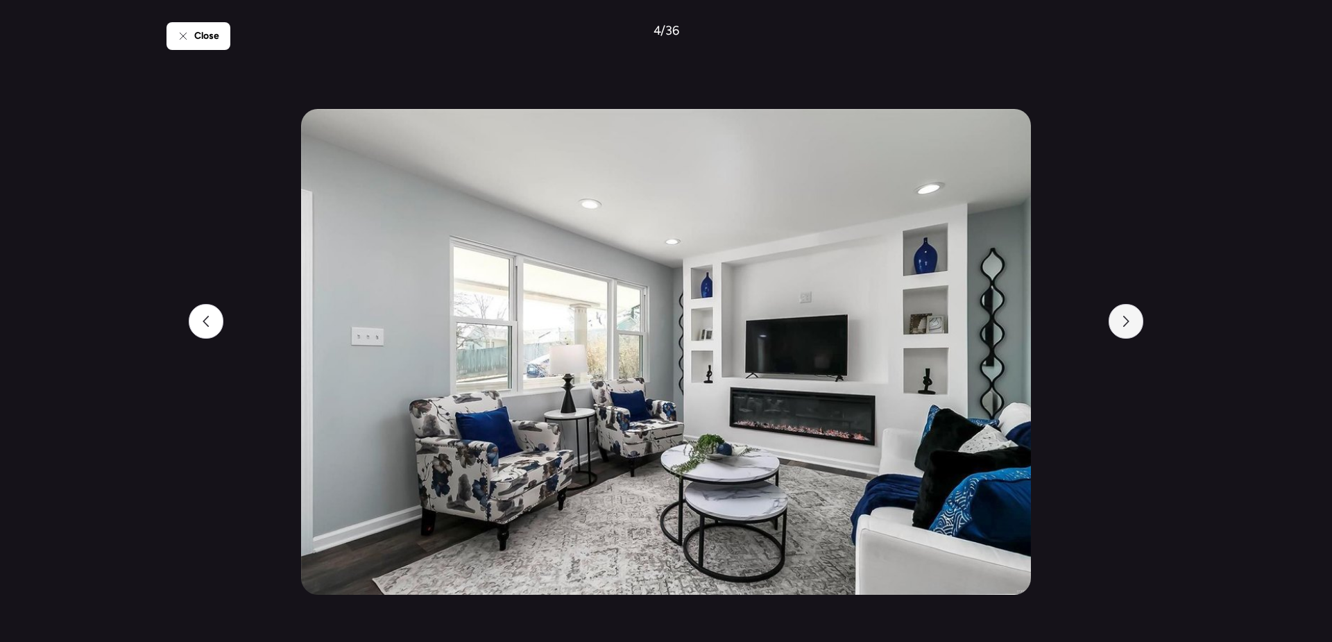
click at [1122, 328] on div at bounding box center [1126, 321] width 35 height 35
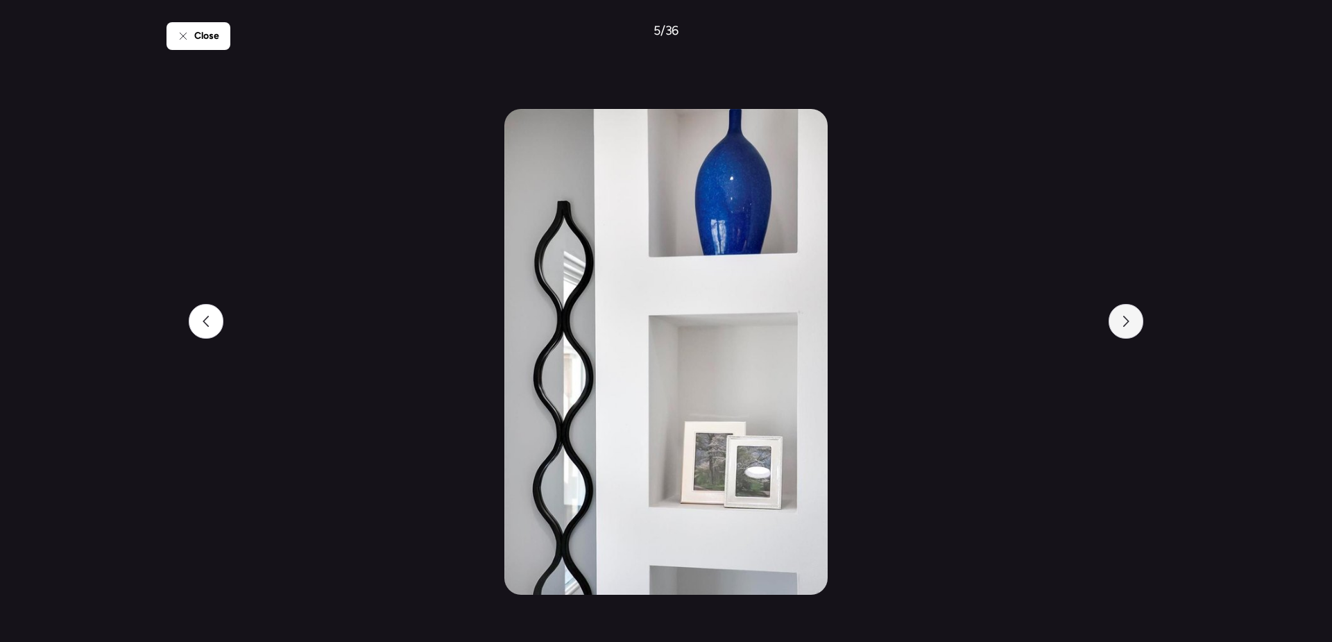
click at [1122, 328] on div at bounding box center [1126, 321] width 35 height 35
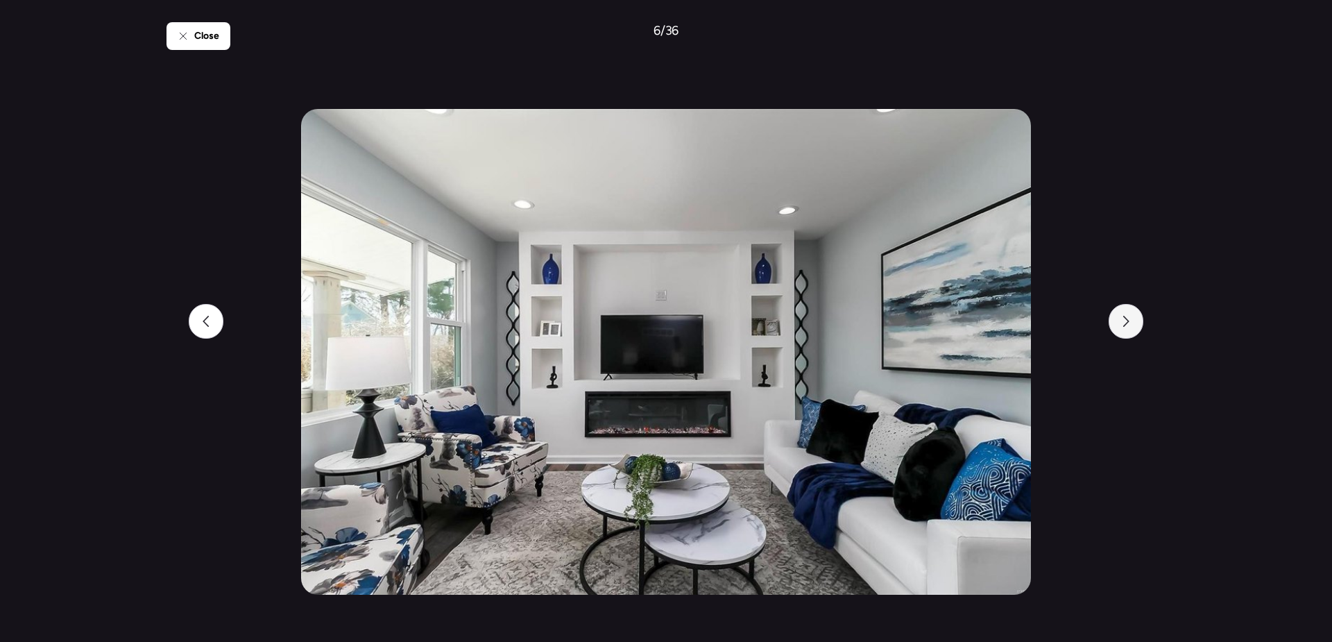
click at [1122, 328] on div at bounding box center [1126, 321] width 35 height 35
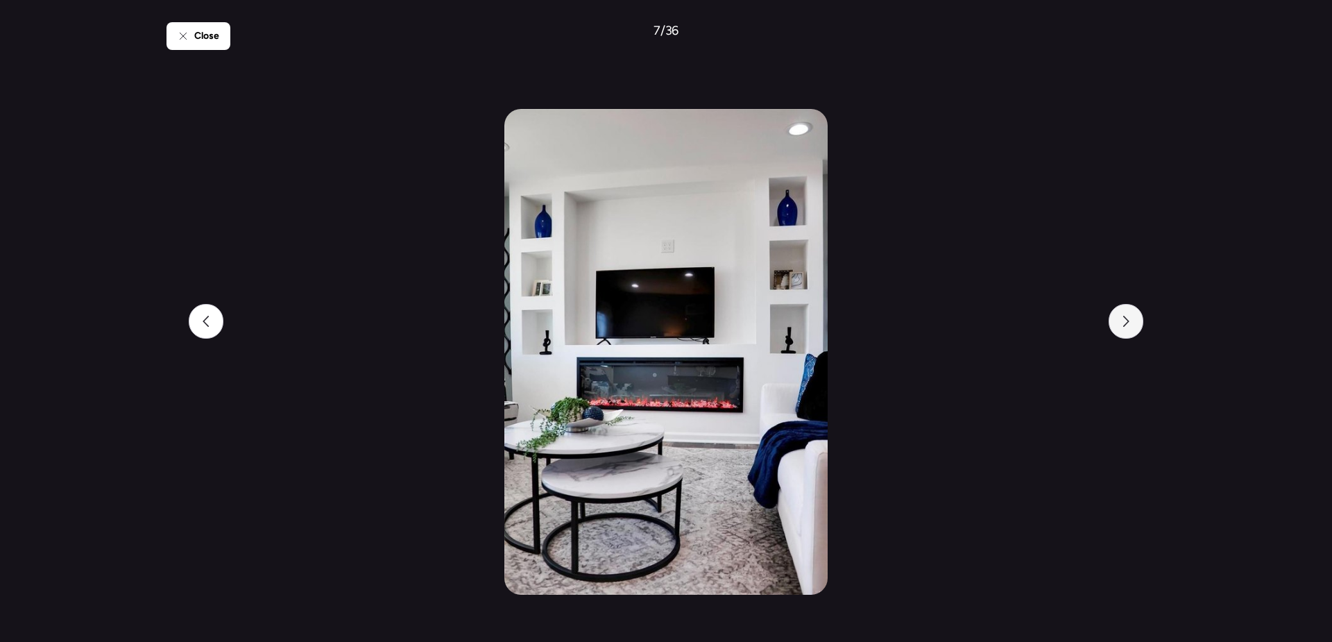
click at [1122, 328] on div at bounding box center [1126, 321] width 35 height 35
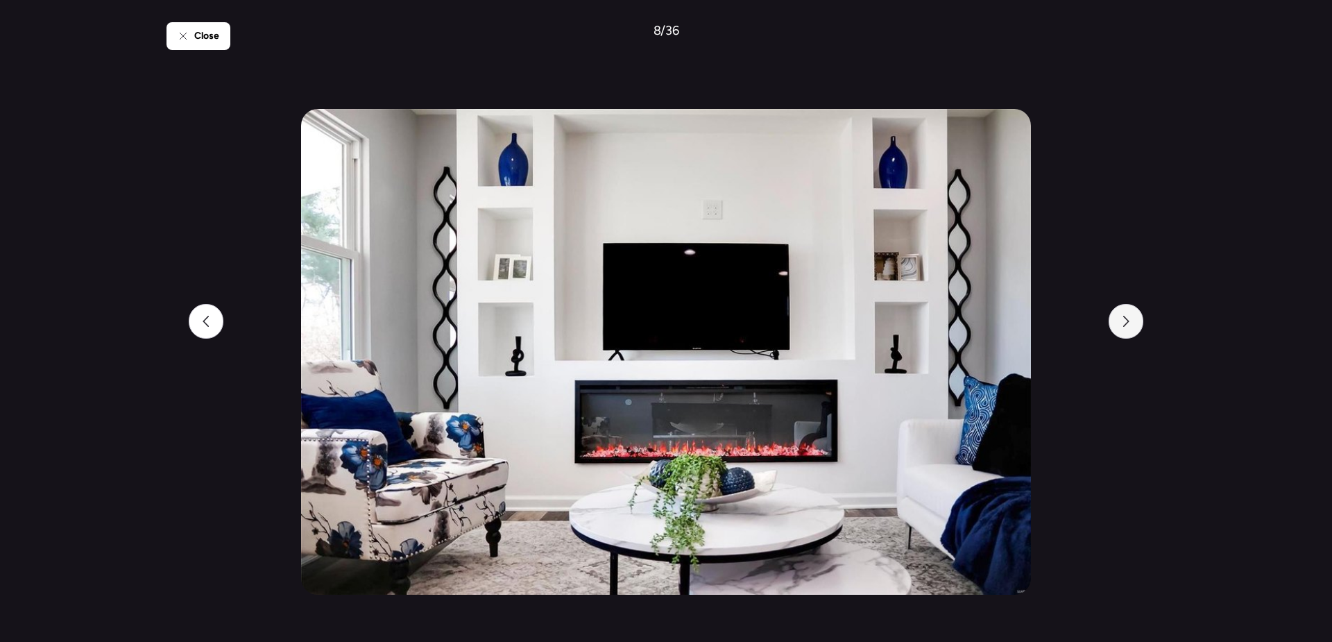
click at [1122, 328] on div at bounding box center [1126, 321] width 35 height 35
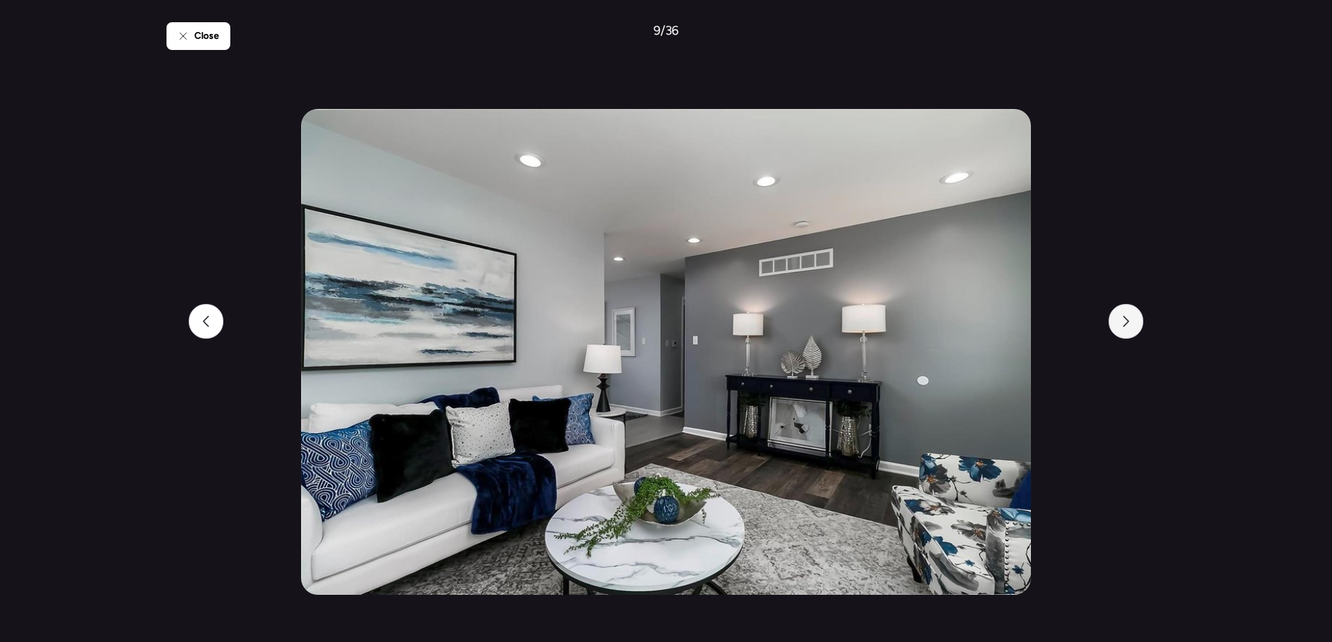
click at [1122, 328] on div at bounding box center [1126, 321] width 35 height 35
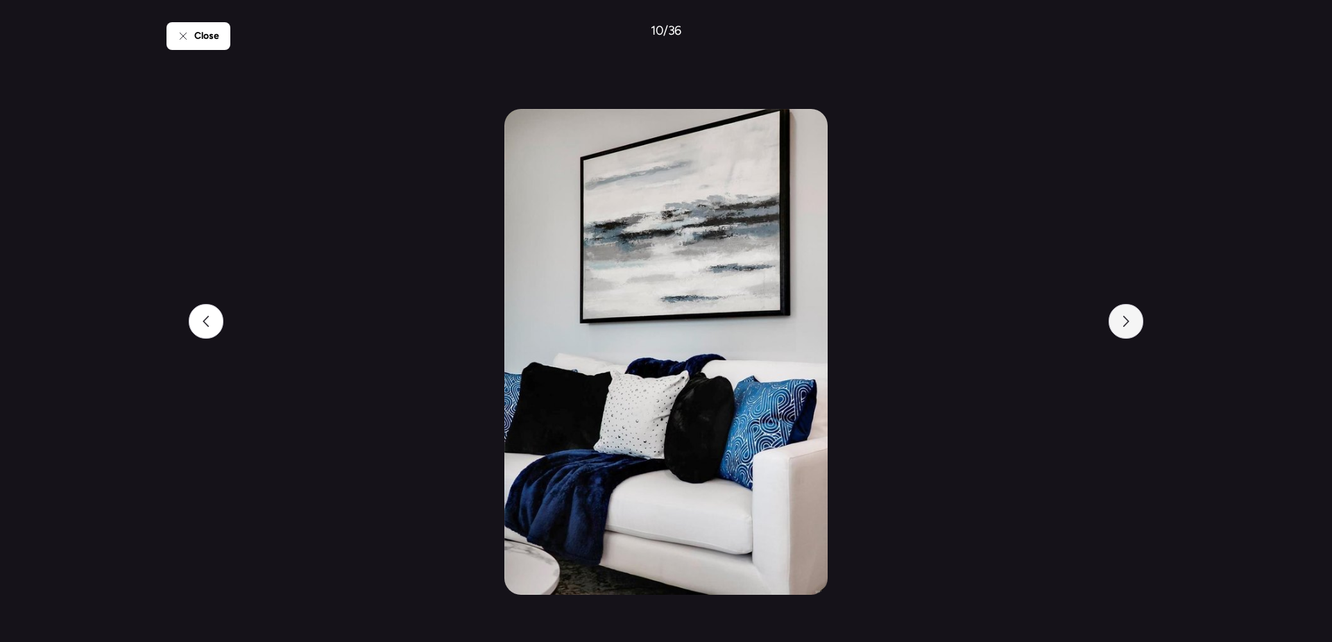
click at [1122, 328] on div at bounding box center [1126, 321] width 35 height 35
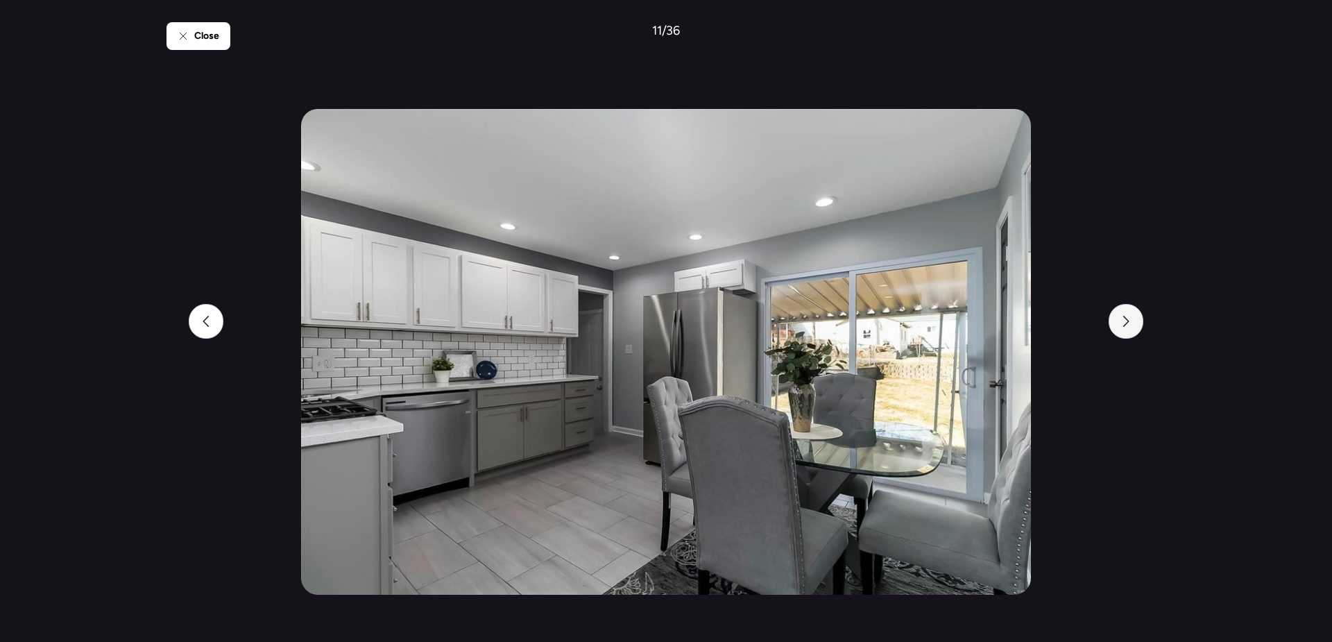
click at [1122, 328] on div at bounding box center [1126, 321] width 35 height 35
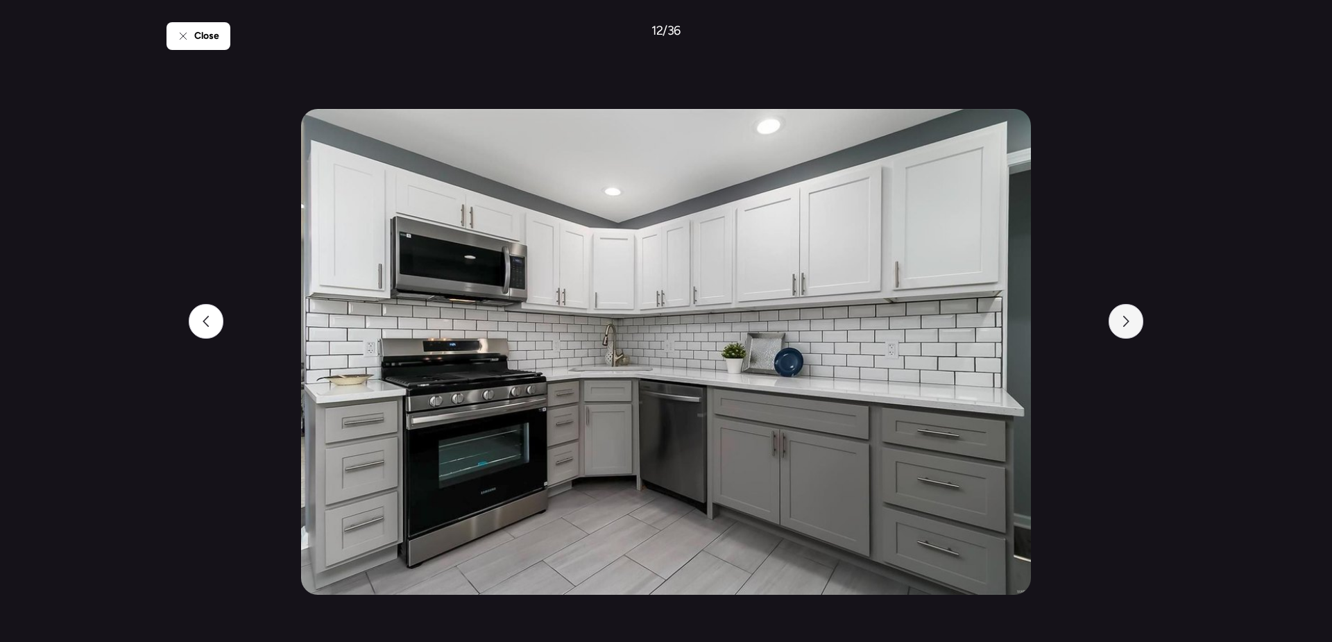
click at [1122, 328] on div at bounding box center [1126, 321] width 35 height 35
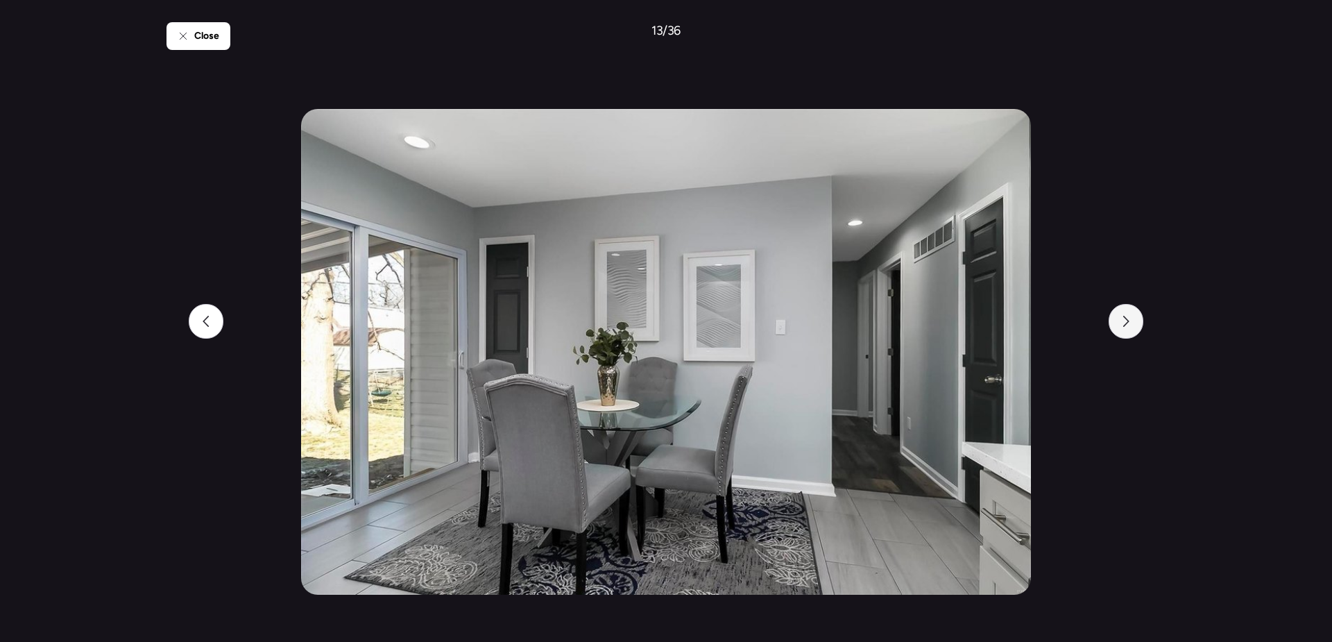
click at [1122, 328] on div at bounding box center [1126, 321] width 35 height 35
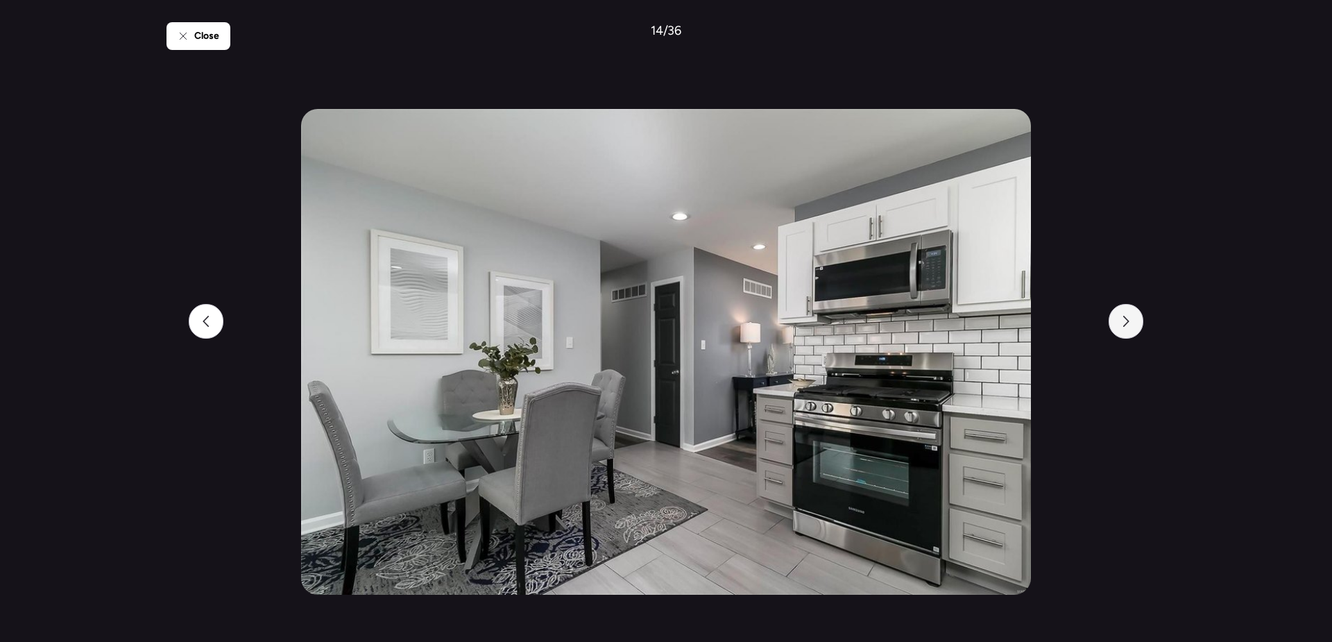
click at [1122, 328] on div at bounding box center [1126, 321] width 35 height 35
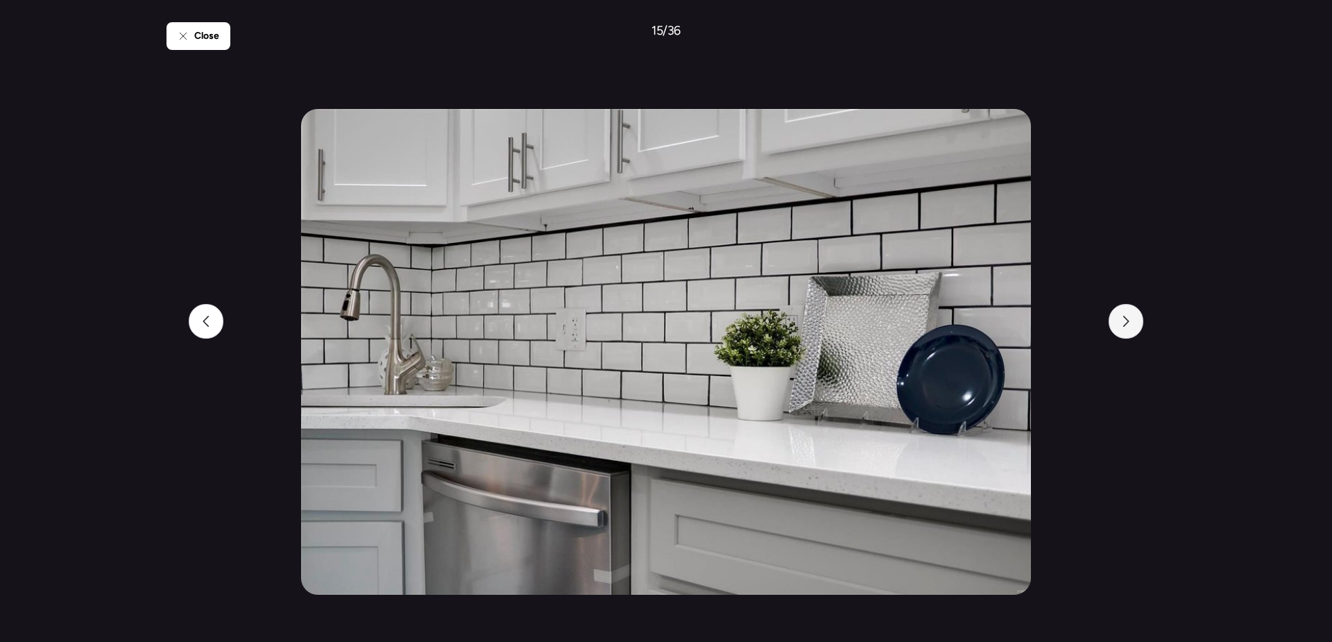
click at [1122, 328] on div at bounding box center [1126, 321] width 35 height 35
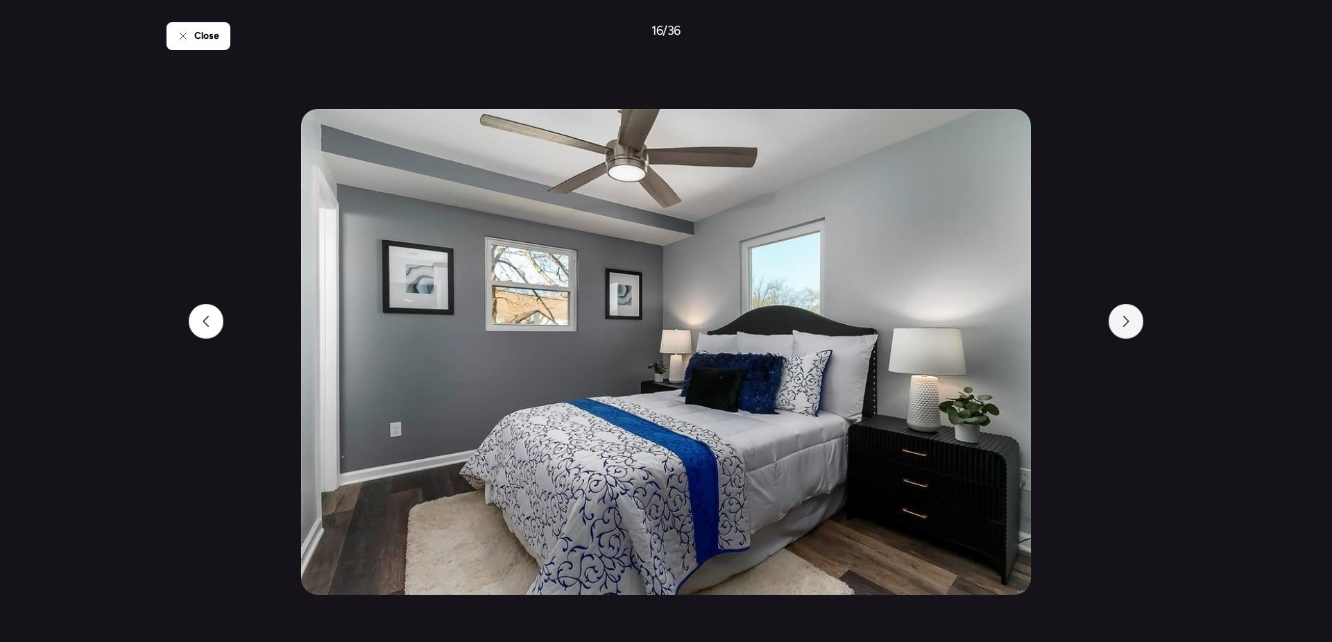
click at [1122, 328] on div at bounding box center [1126, 321] width 35 height 35
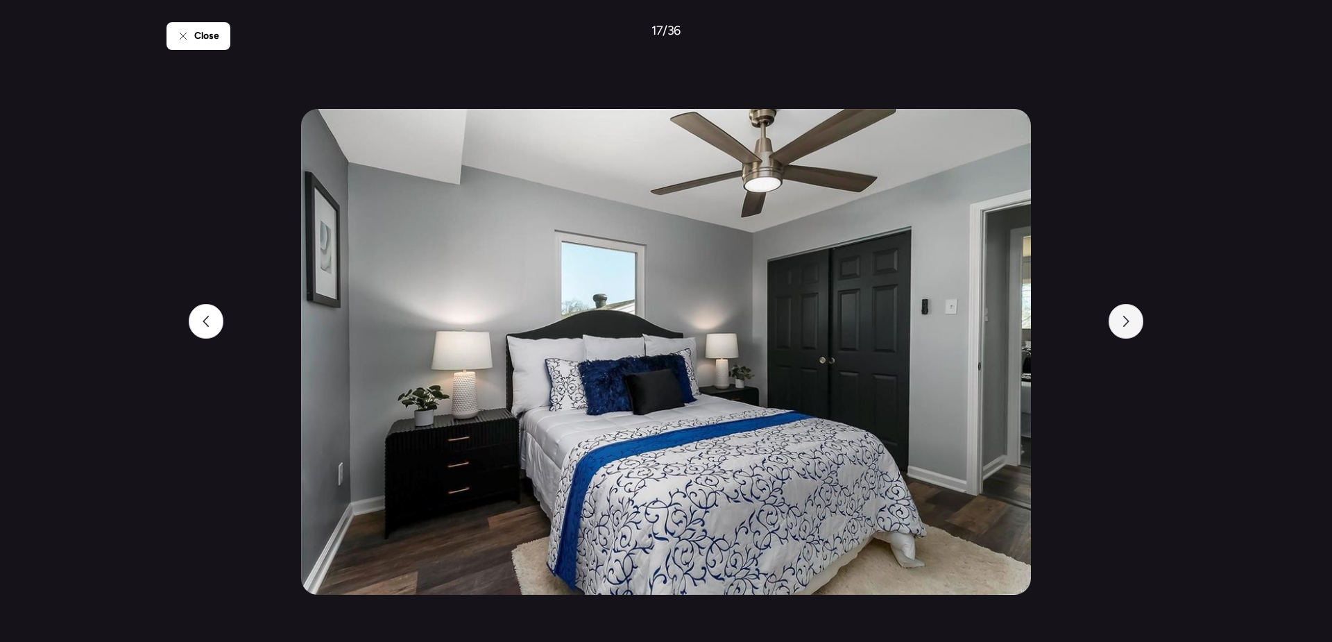
click at [1122, 328] on div at bounding box center [1126, 321] width 35 height 35
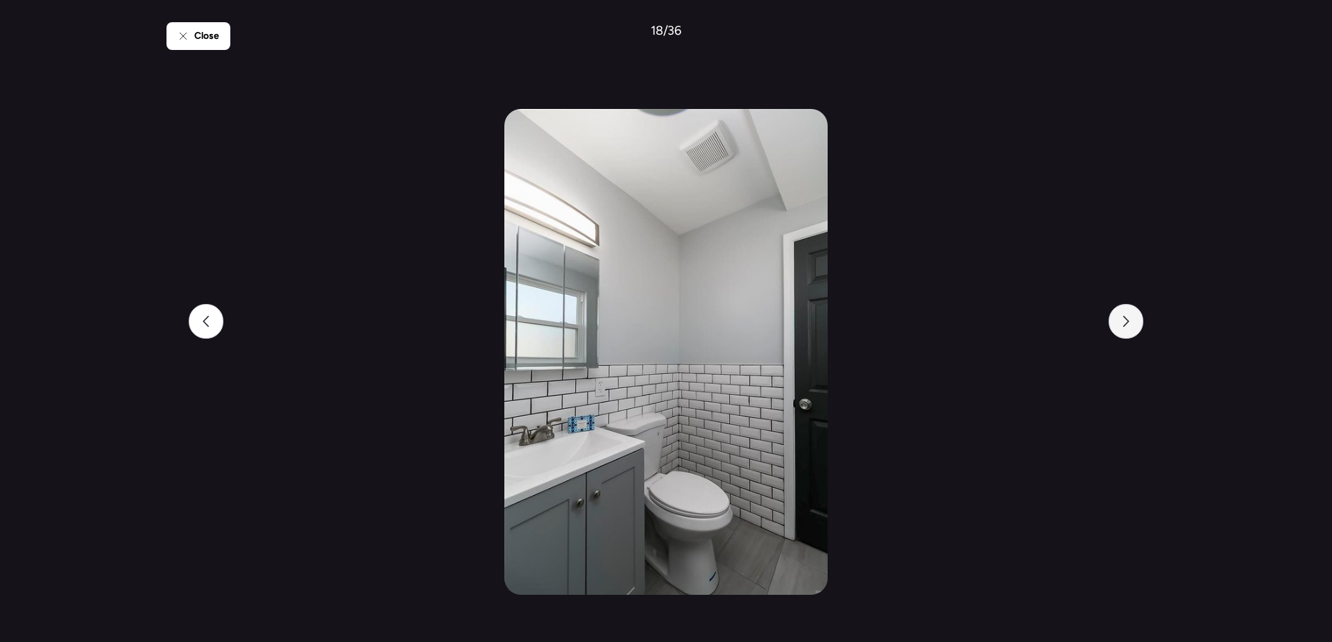
click at [1122, 328] on div at bounding box center [1126, 321] width 35 height 35
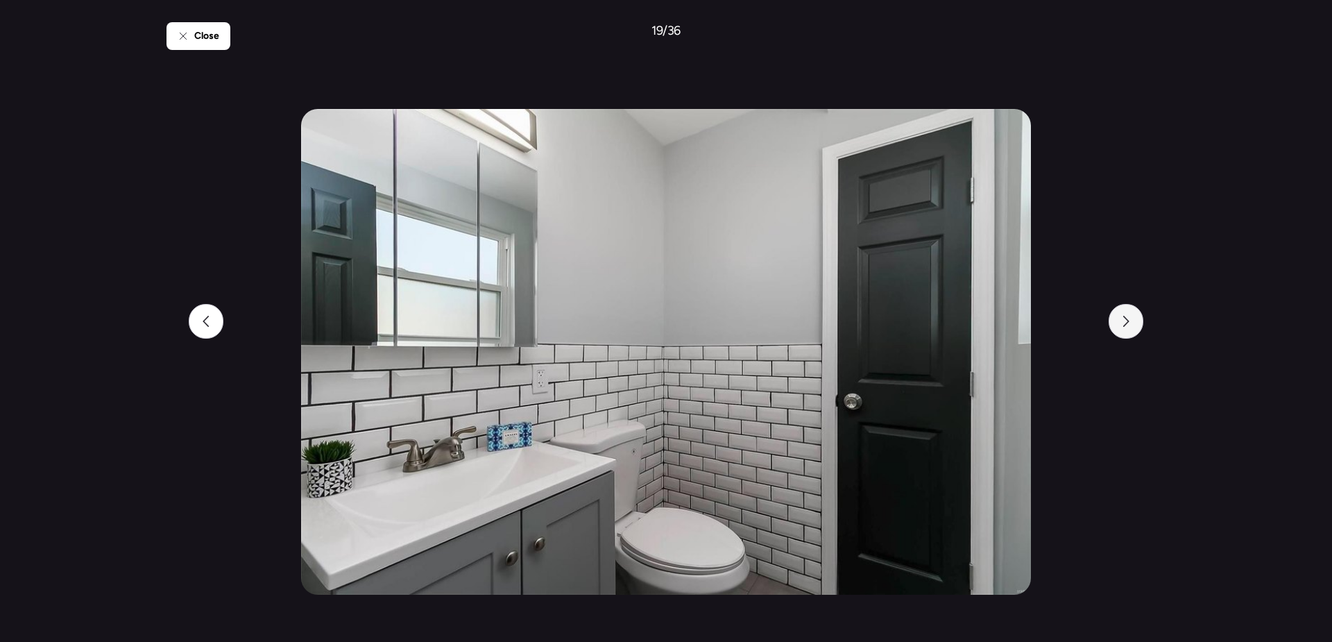
click at [1122, 328] on div at bounding box center [1126, 321] width 35 height 35
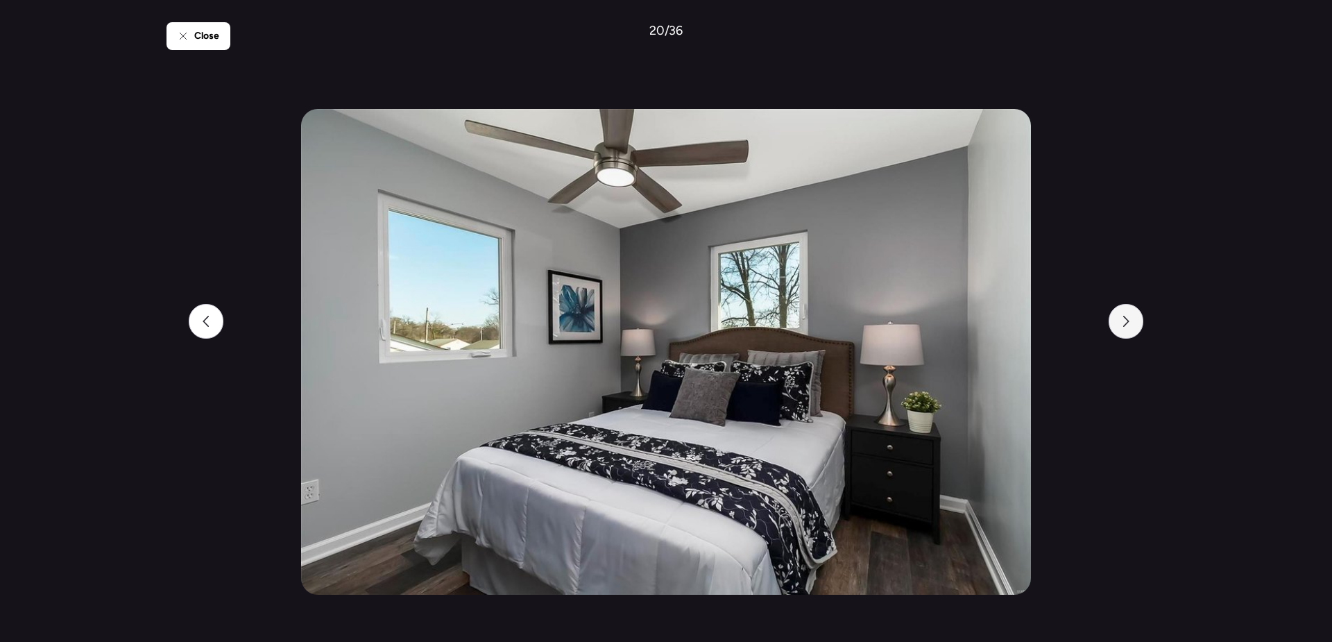
click at [1122, 328] on div at bounding box center [1126, 321] width 35 height 35
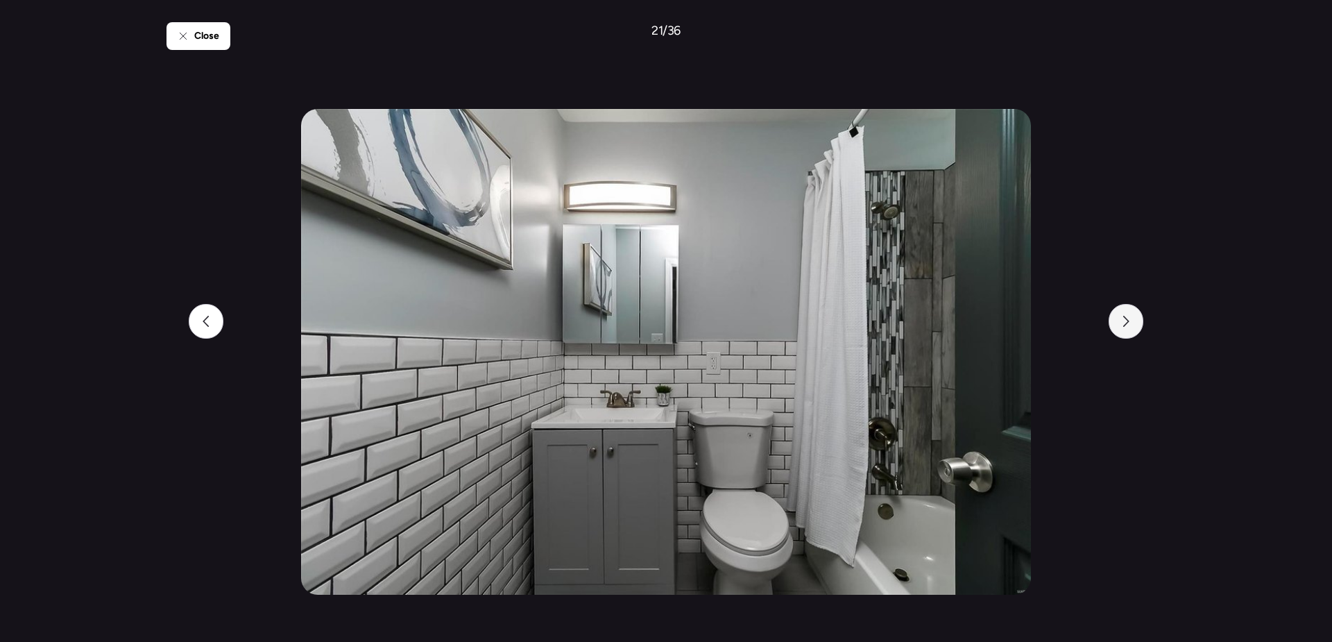
click at [1122, 328] on div at bounding box center [1126, 321] width 35 height 35
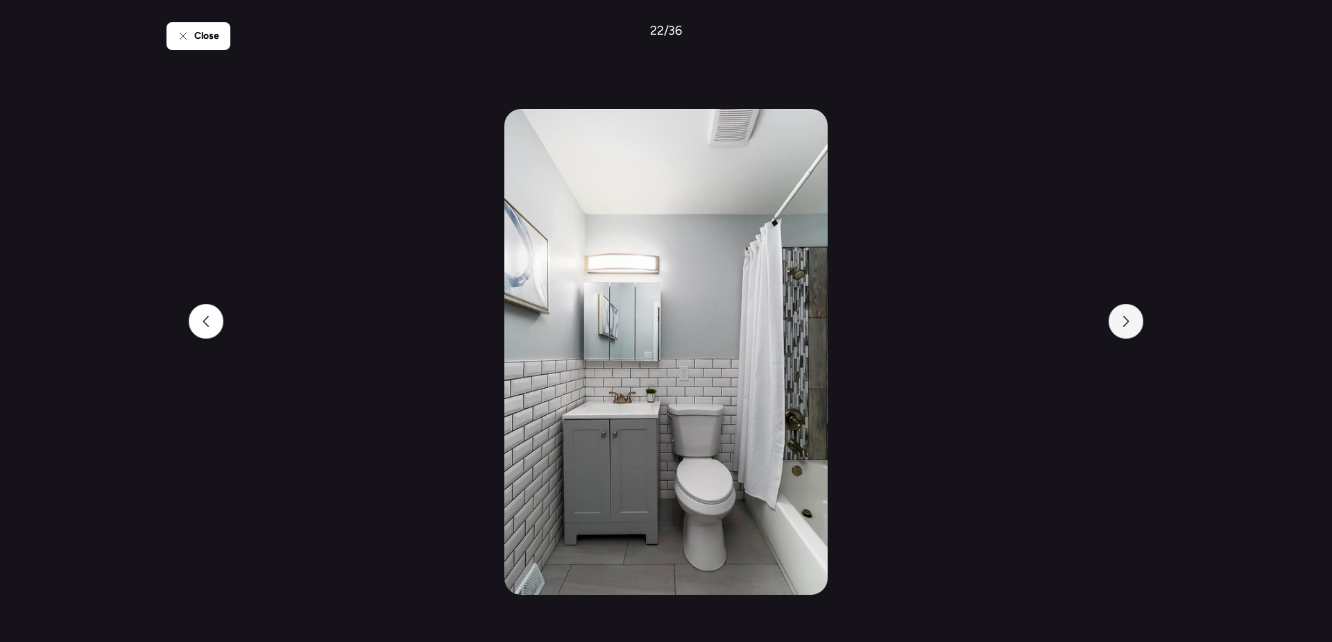
click at [1122, 328] on div at bounding box center [1126, 321] width 35 height 35
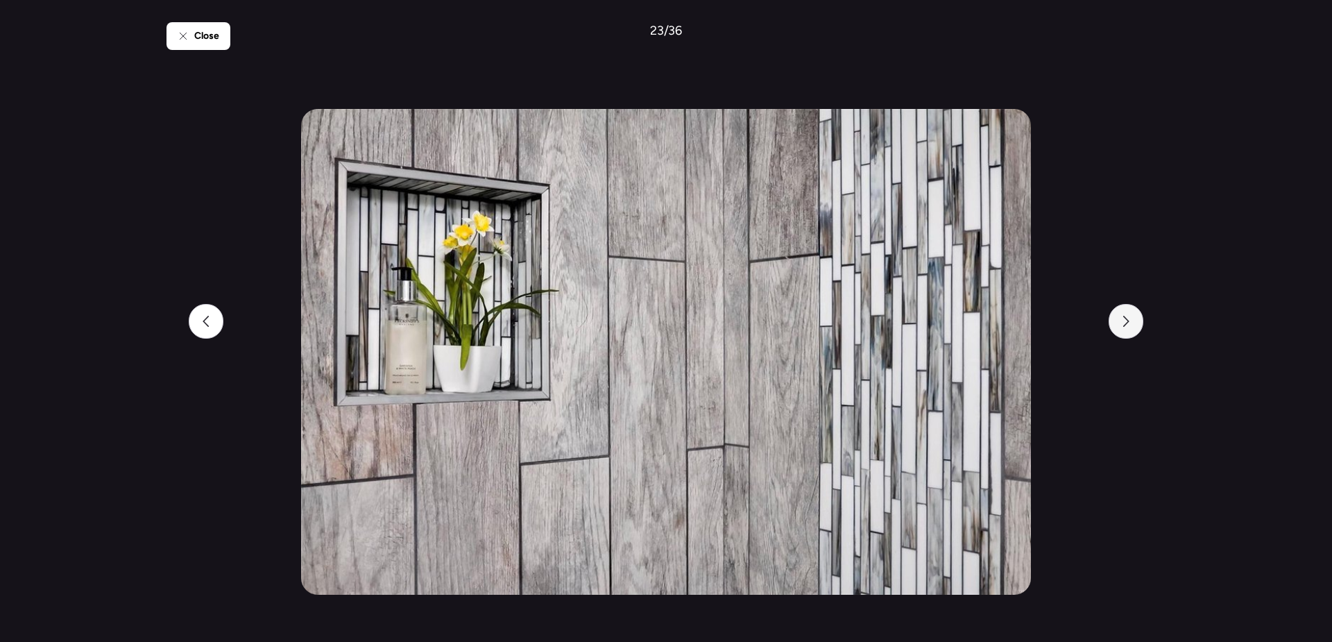
click at [1122, 328] on div at bounding box center [1126, 321] width 35 height 35
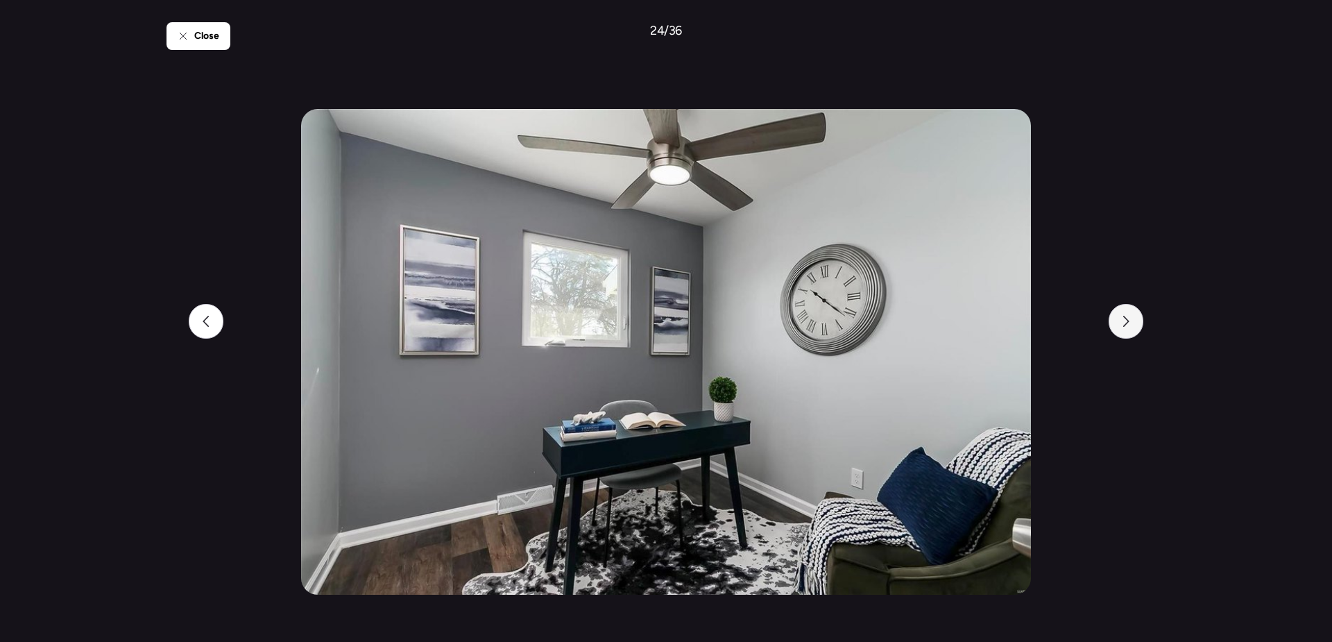
click at [1122, 328] on div at bounding box center [1126, 321] width 35 height 35
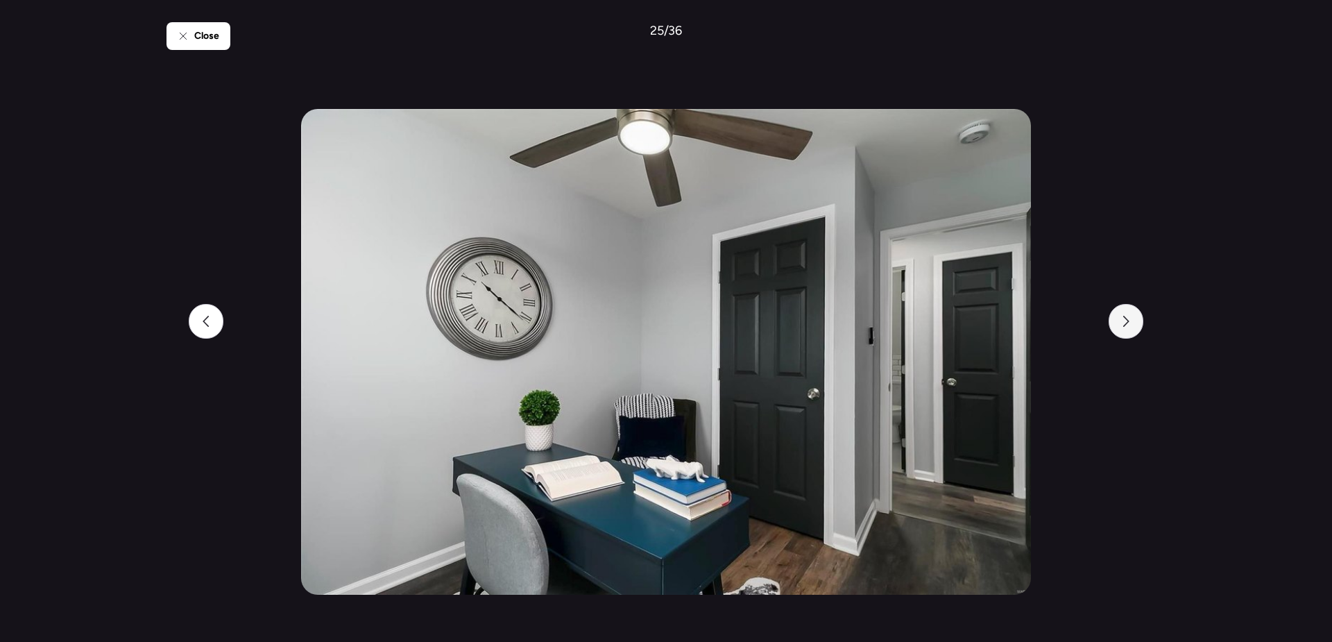
click at [1122, 328] on div at bounding box center [1126, 321] width 35 height 35
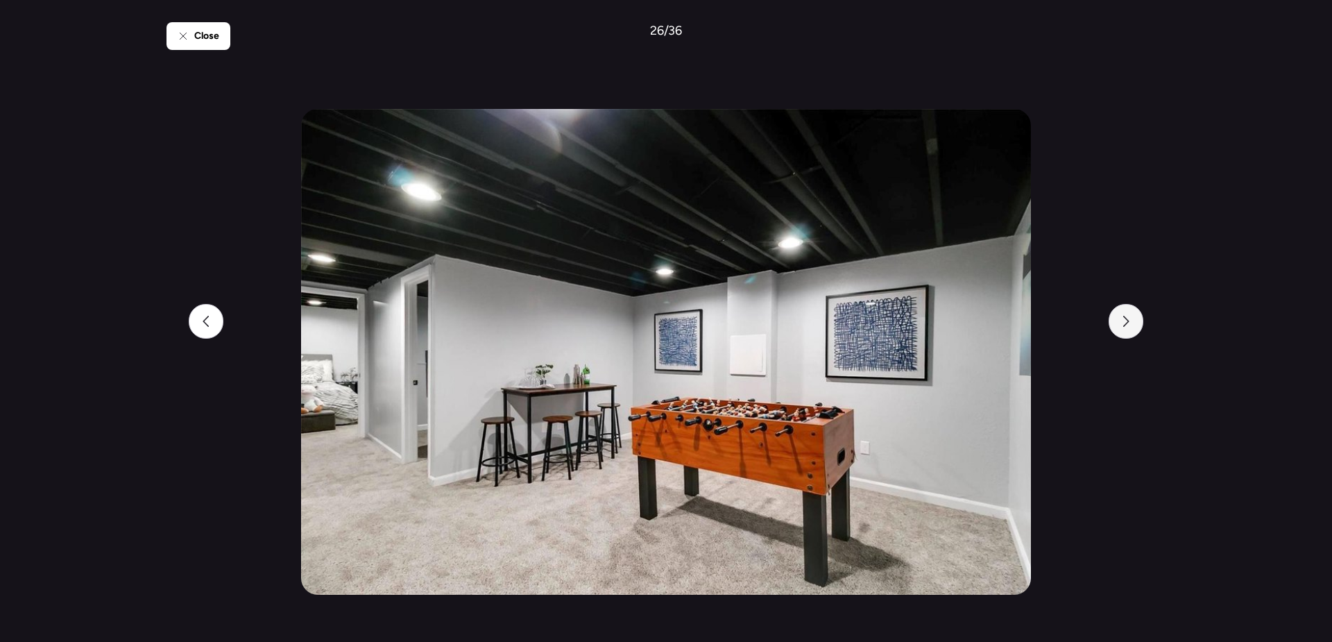
click at [1122, 328] on div at bounding box center [1126, 321] width 35 height 35
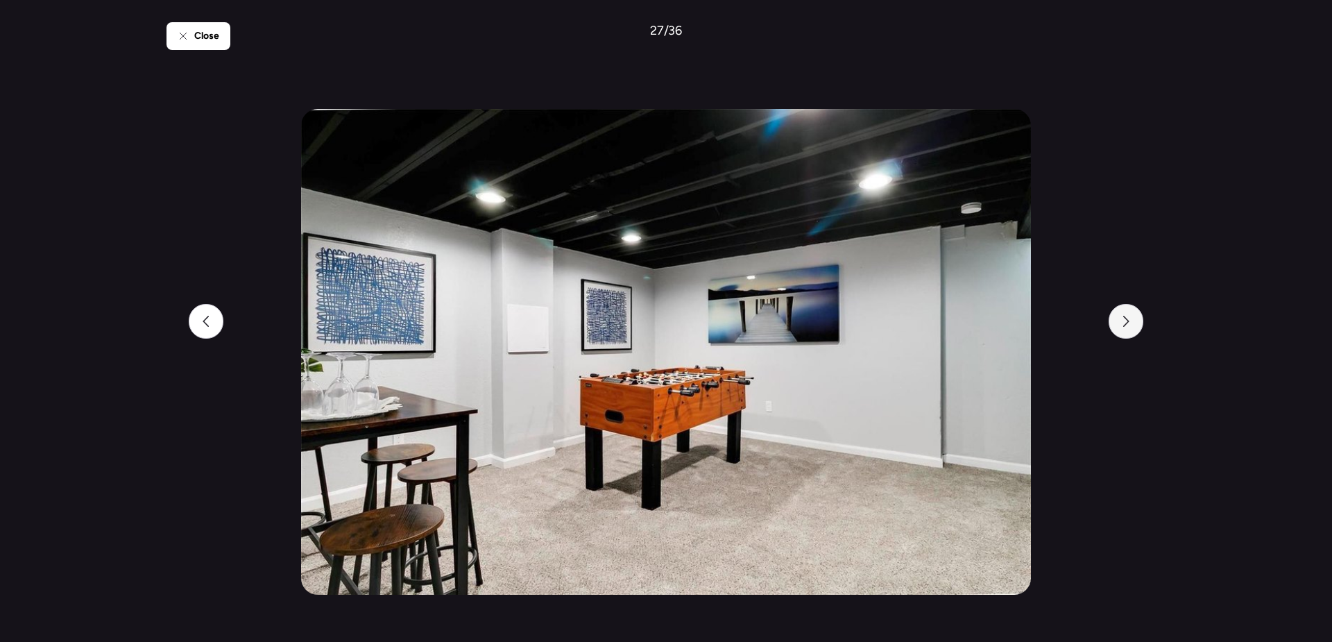
click at [1122, 328] on div at bounding box center [1126, 321] width 35 height 35
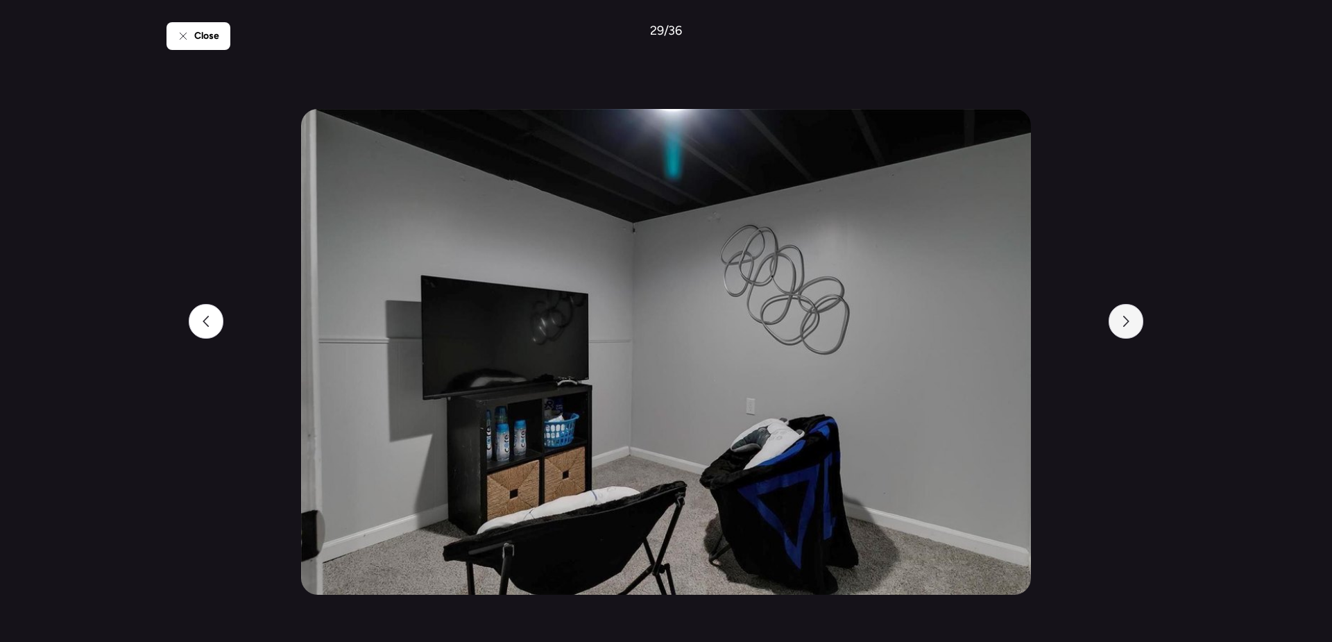
click at [1122, 328] on div at bounding box center [1126, 321] width 35 height 35
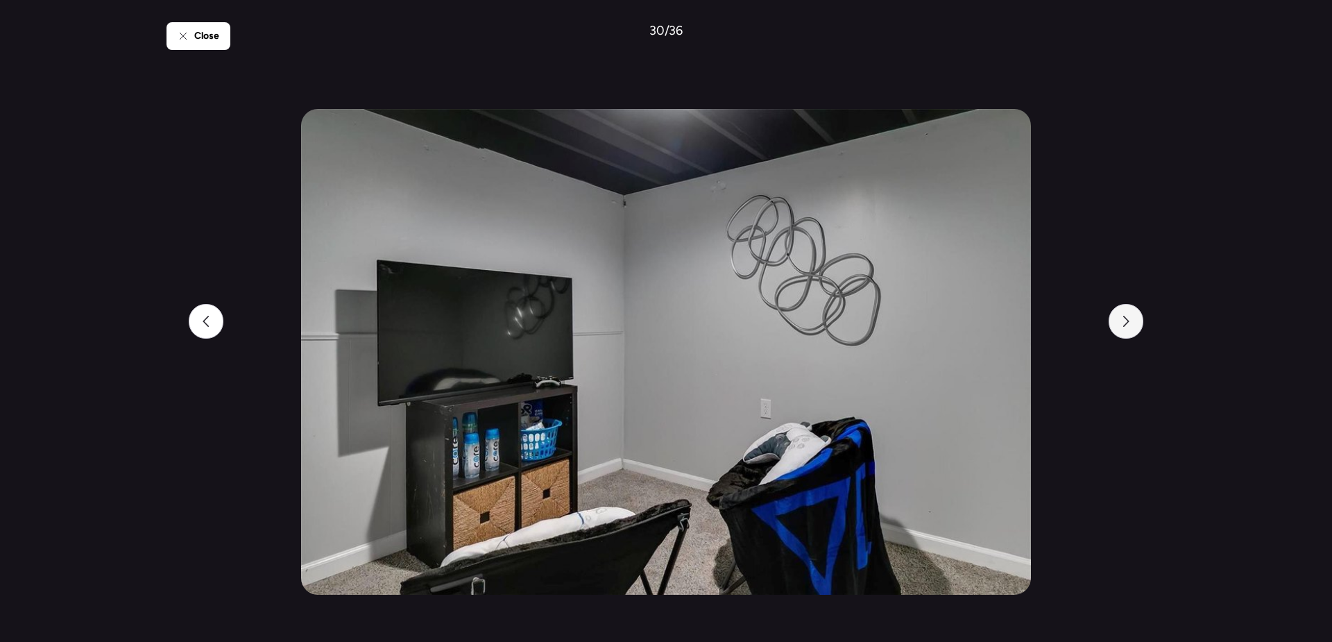
click at [1122, 328] on div at bounding box center [1126, 321] width 35 height 35
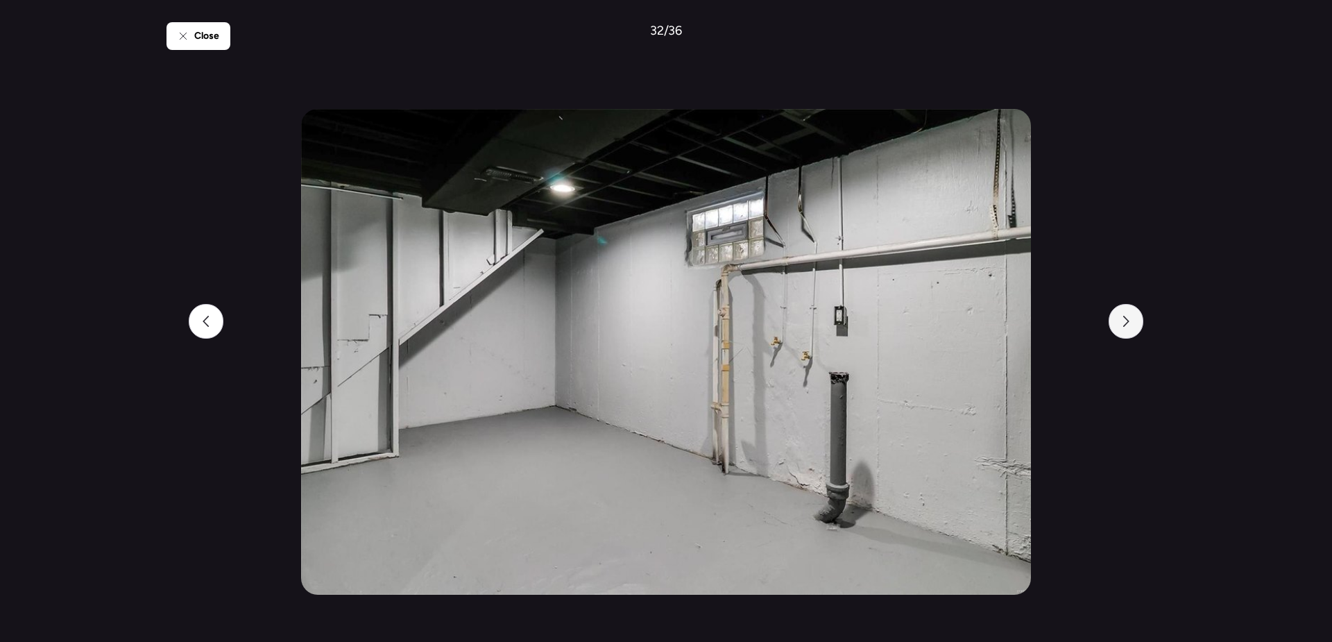
click at [1122, 328] on div at bounding box center [1126, 321] width 35 height 35
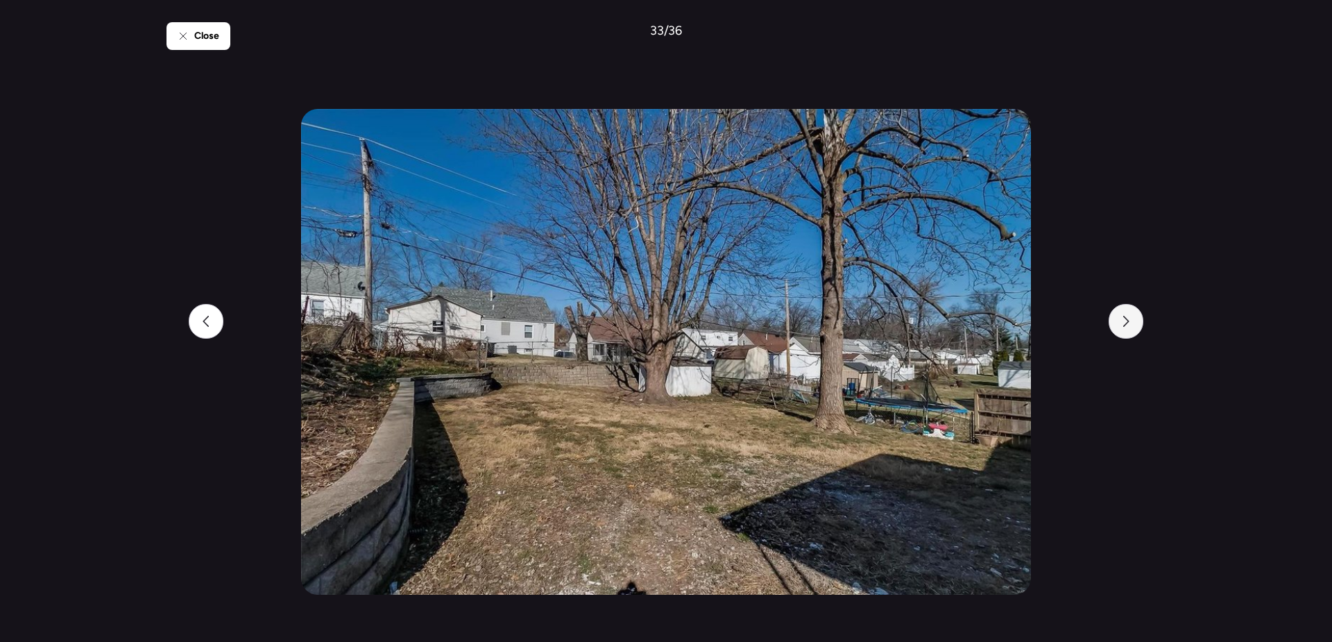
click at [1122, 328] on div at bounding box center [1126, 321] width 35 height 35
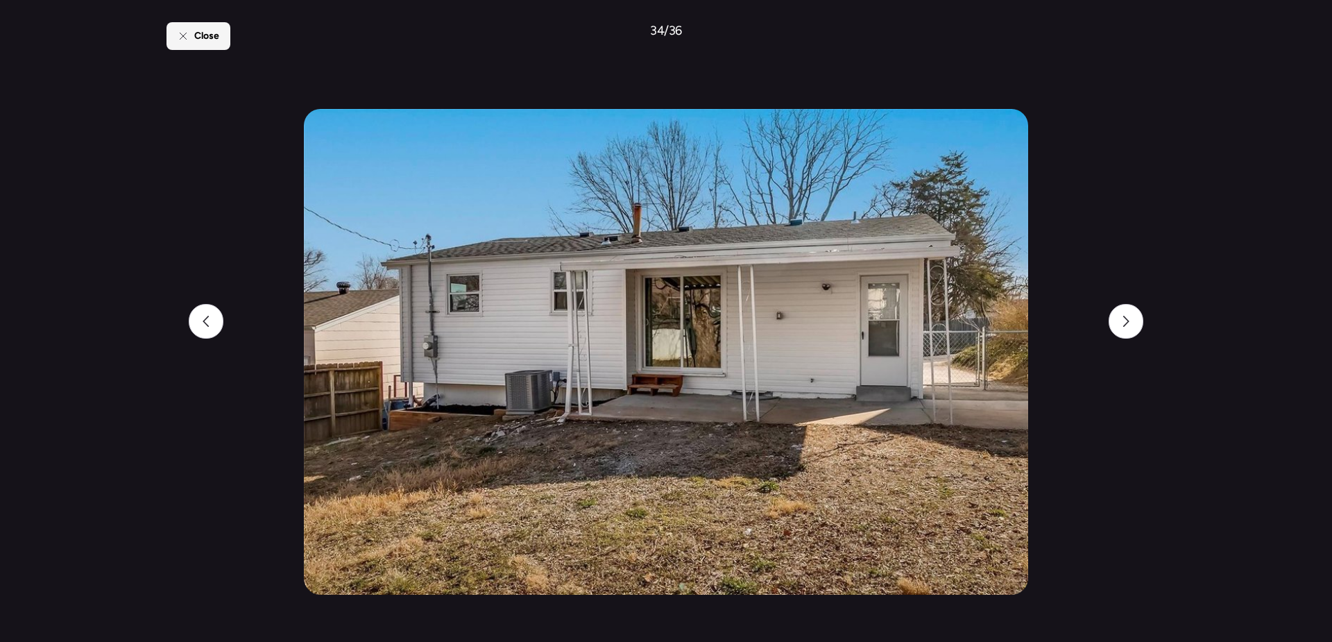
click at [198, 39] on span "Close" at bounding box center [206, 36] width 25 height 14
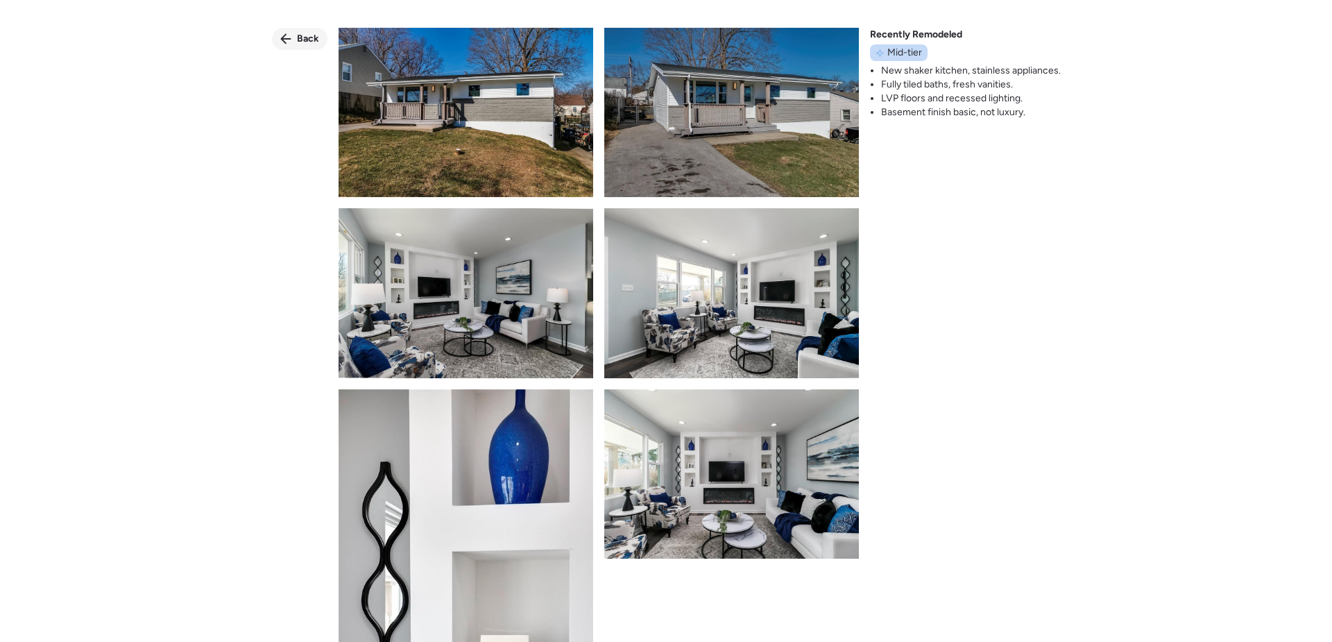
click at [302, 38] on span "Back" at bounding box center [308, 39] width 22 height 14
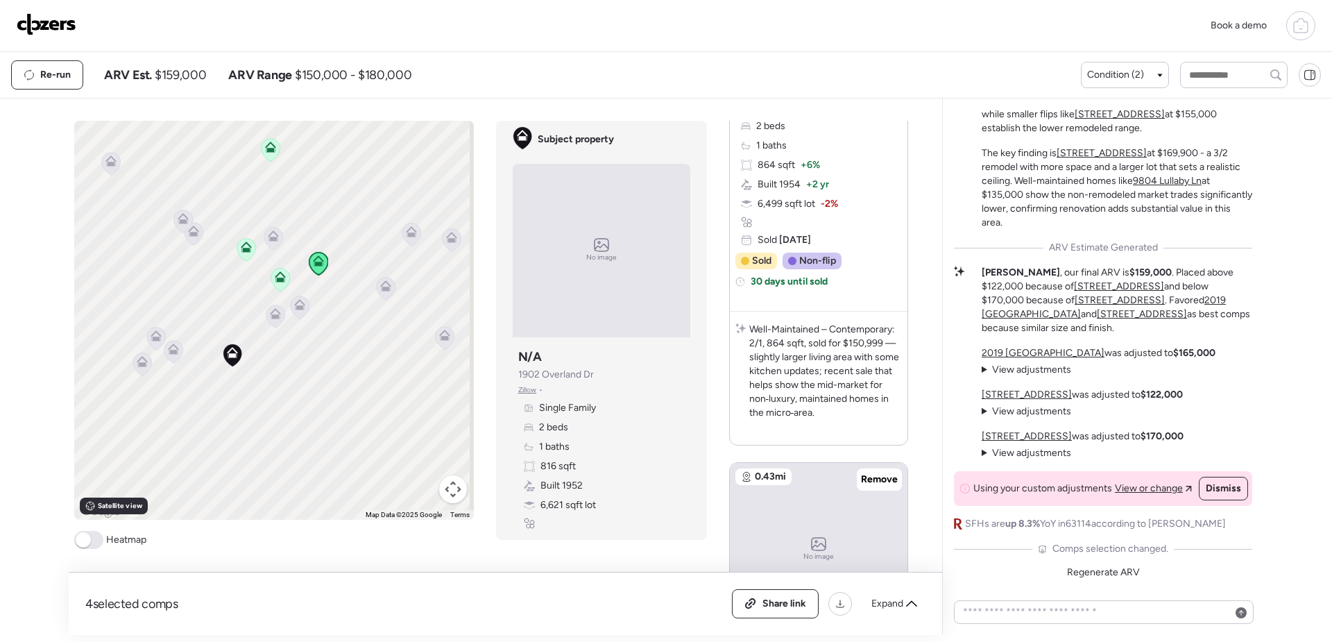
scroll to position [1596, 0]
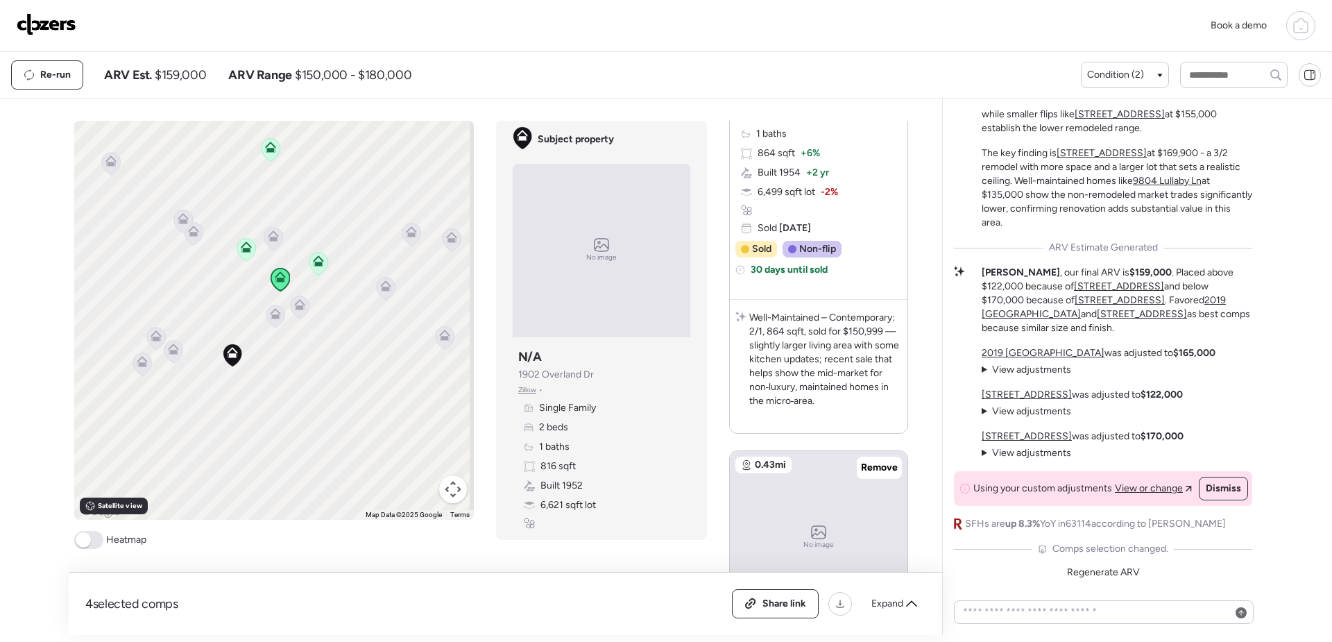
click at [175, 360] on icon at bounding box center [173, 352] width 19 height 24
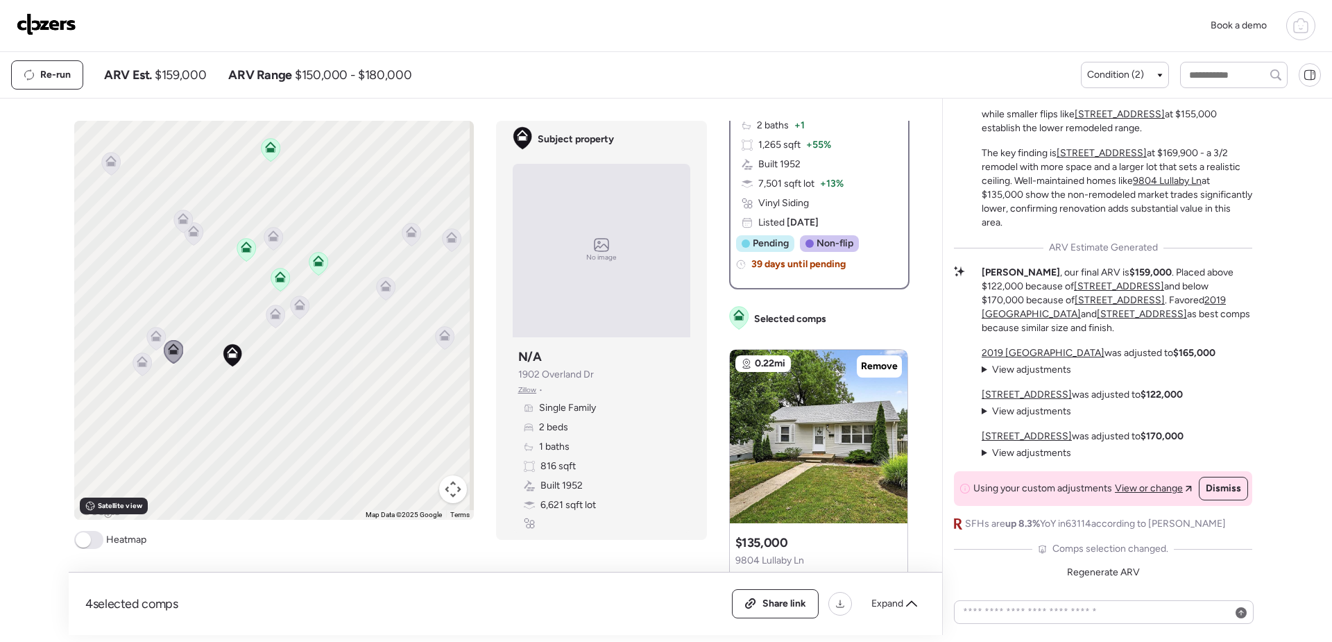
scroll to position [0, 0]
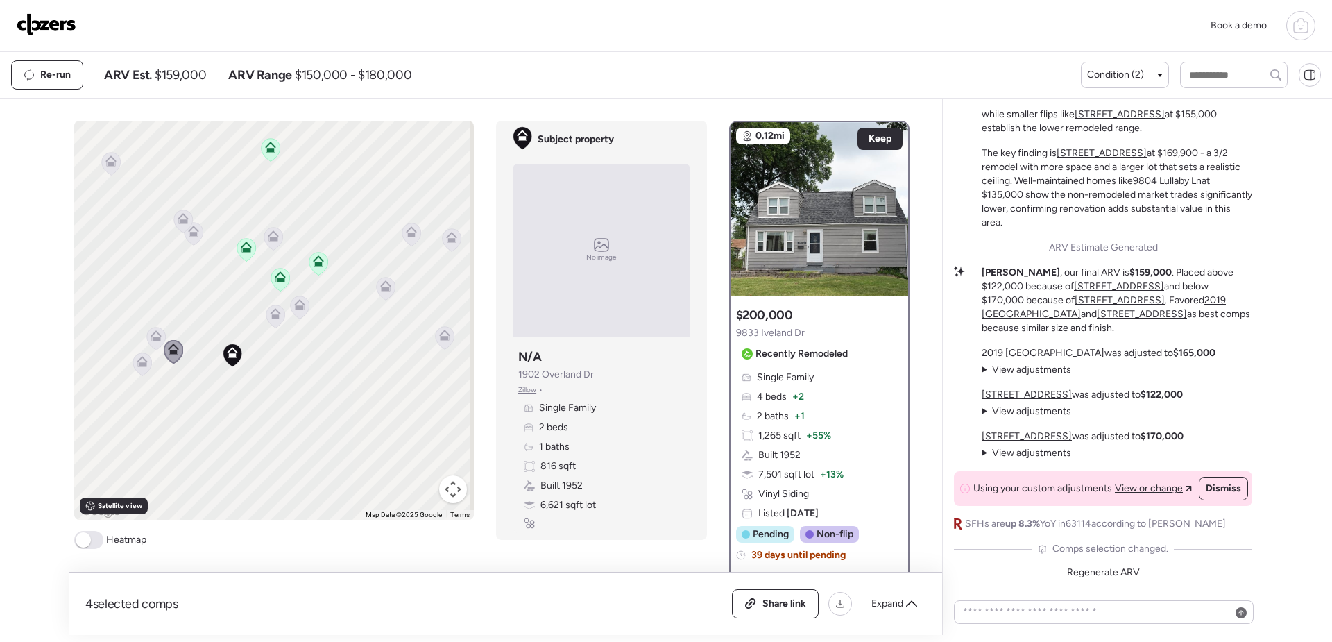
click at [151, 337] on icon at bounding box center [155, 339] width 9 height 4
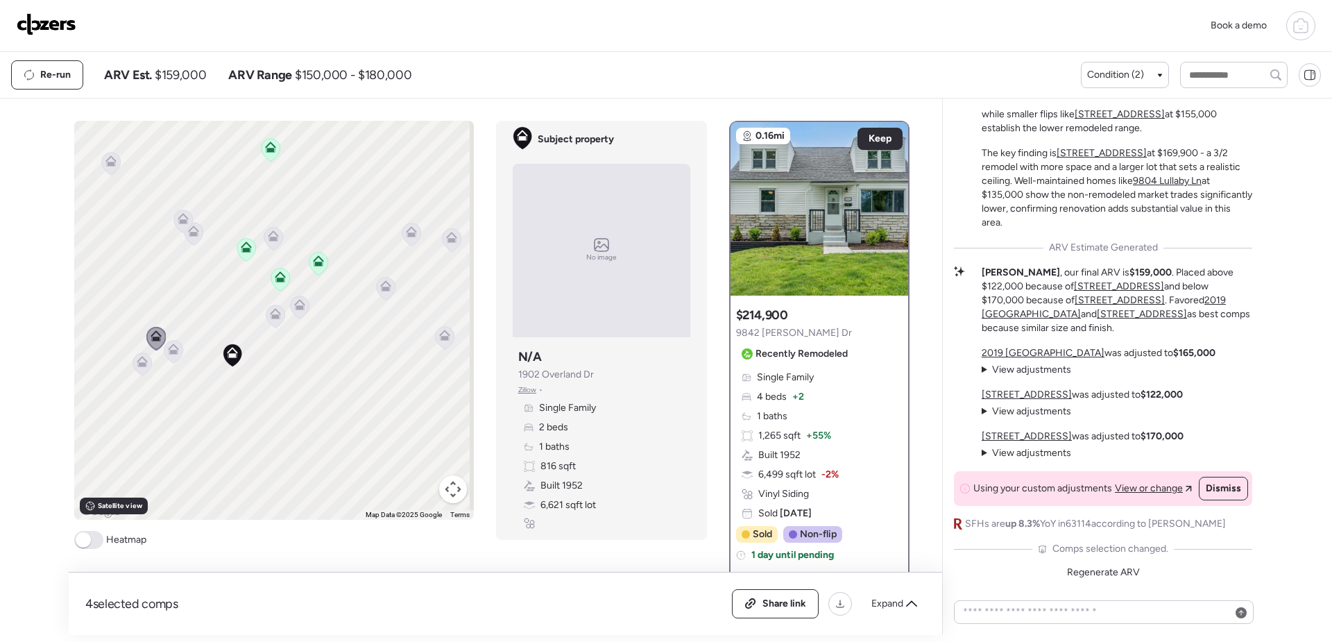
click at [137, 364] on icon at bounding box center [141, 364] width 9 height 4
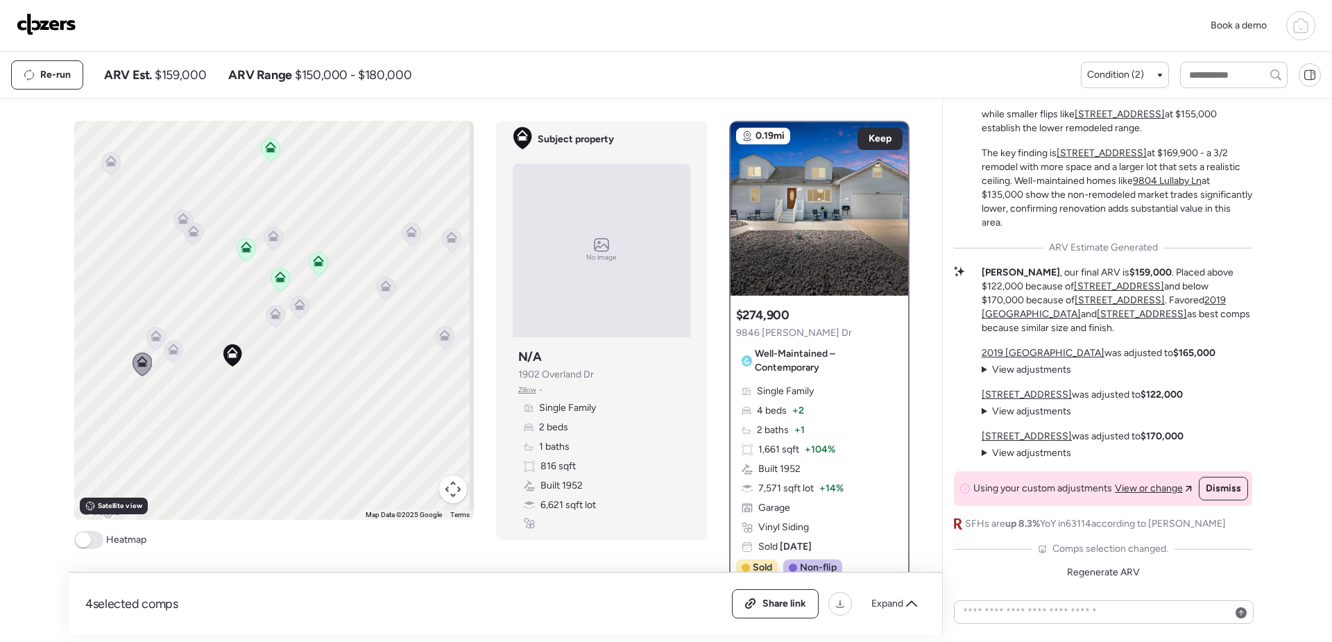
click at [271, 319] on icon at bounding box center [275, 316] width 9 height 4
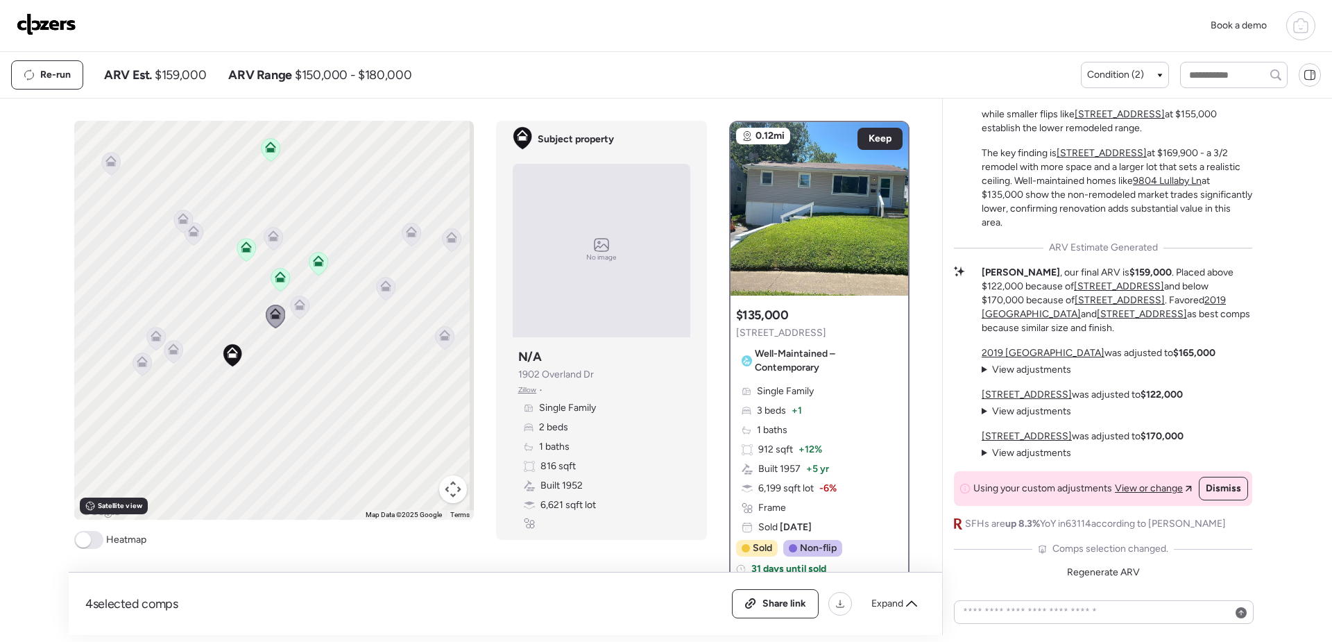
click at [295, 309] on icon at bounding box center [299, 307] width 9 height 4
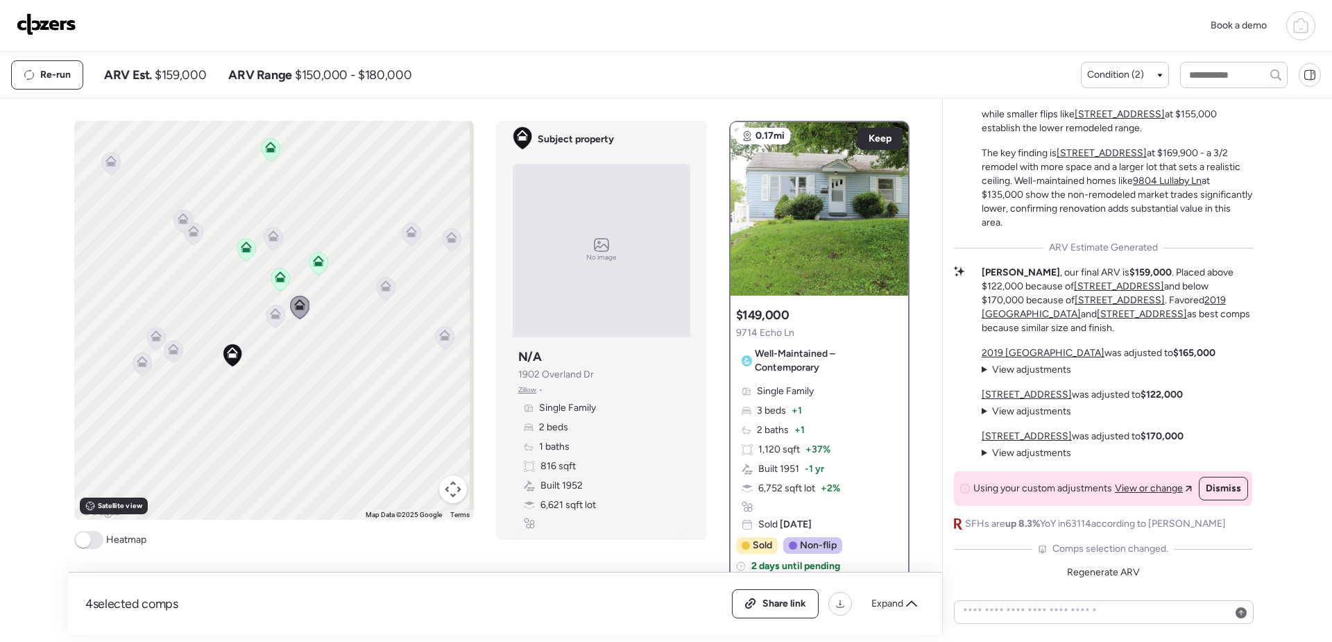
click at [384, 287] on icon at bounding box center [385, 285] width 11 height 11
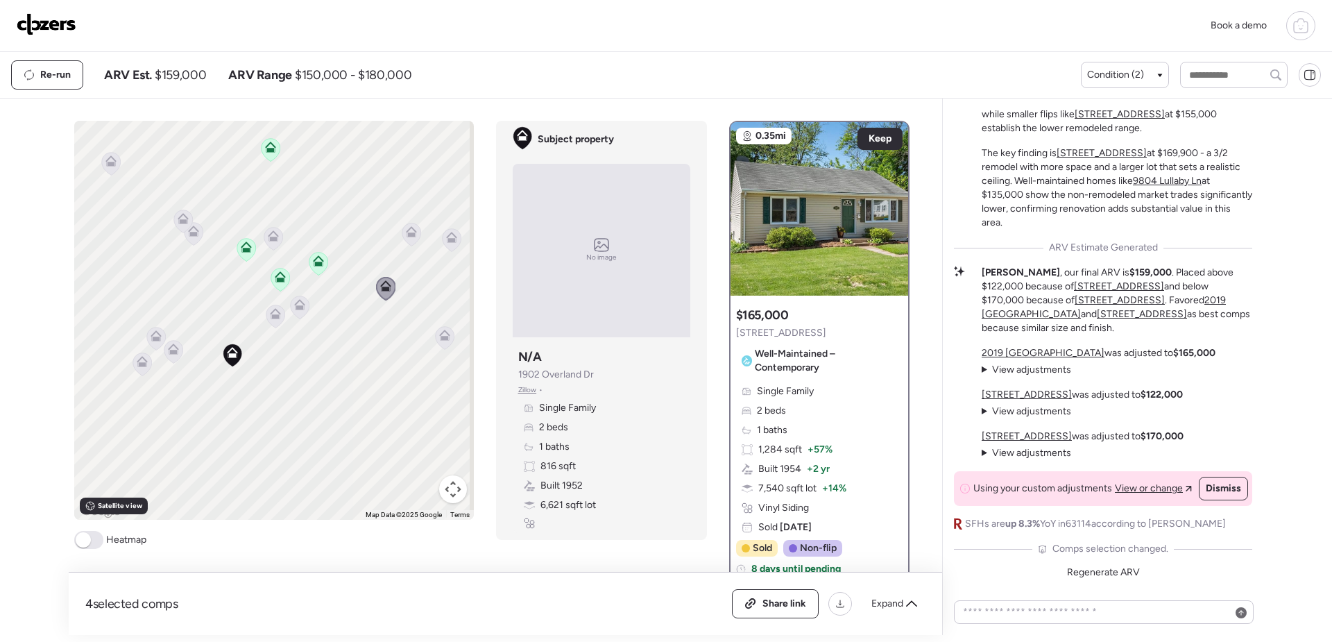
click at [194, 239] on icon at bounding box center [193, 233] width 19 height 23
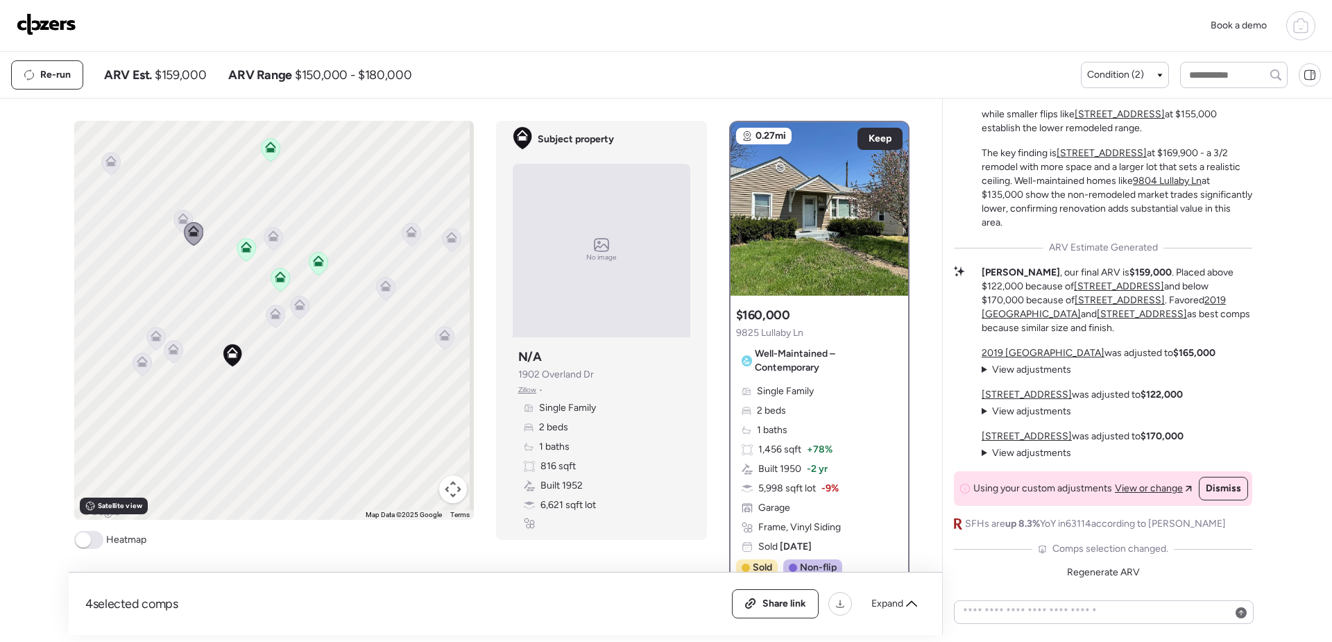
click at [179, 214] on icon at bounding box center [183, 216] width 10 height 6
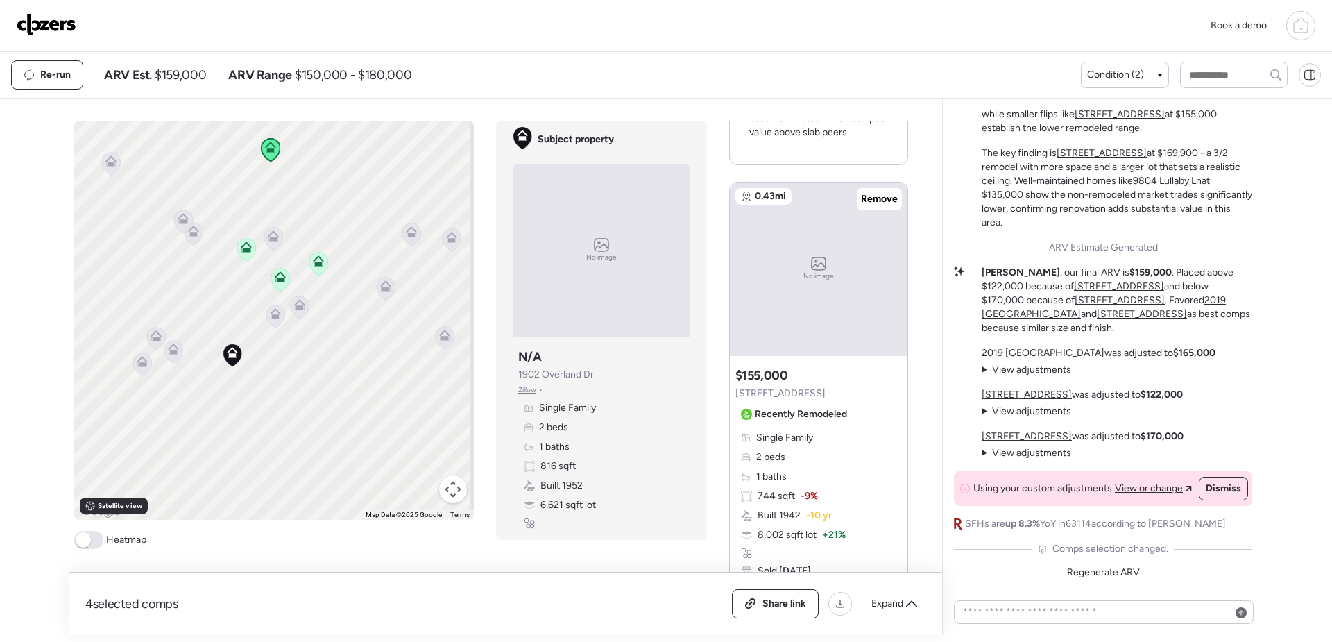
scroll to position [2360, 0]
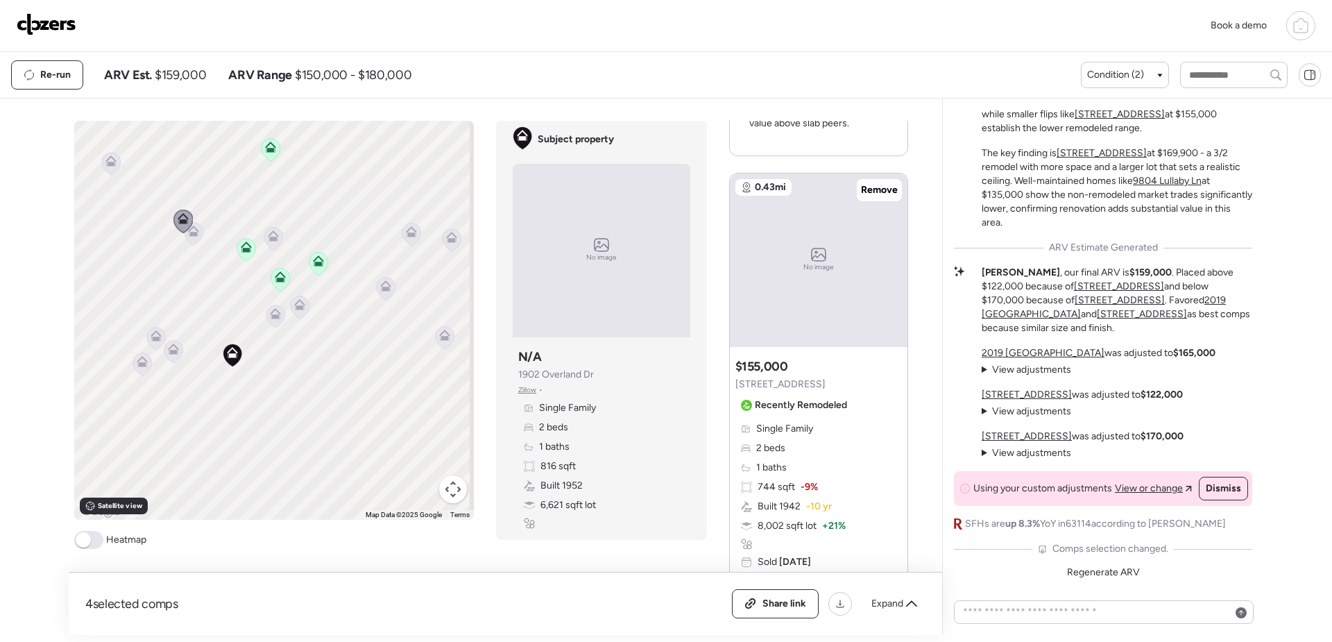
click at [168, 352] on icon at bounding box center [173, 349] width 11 height 11
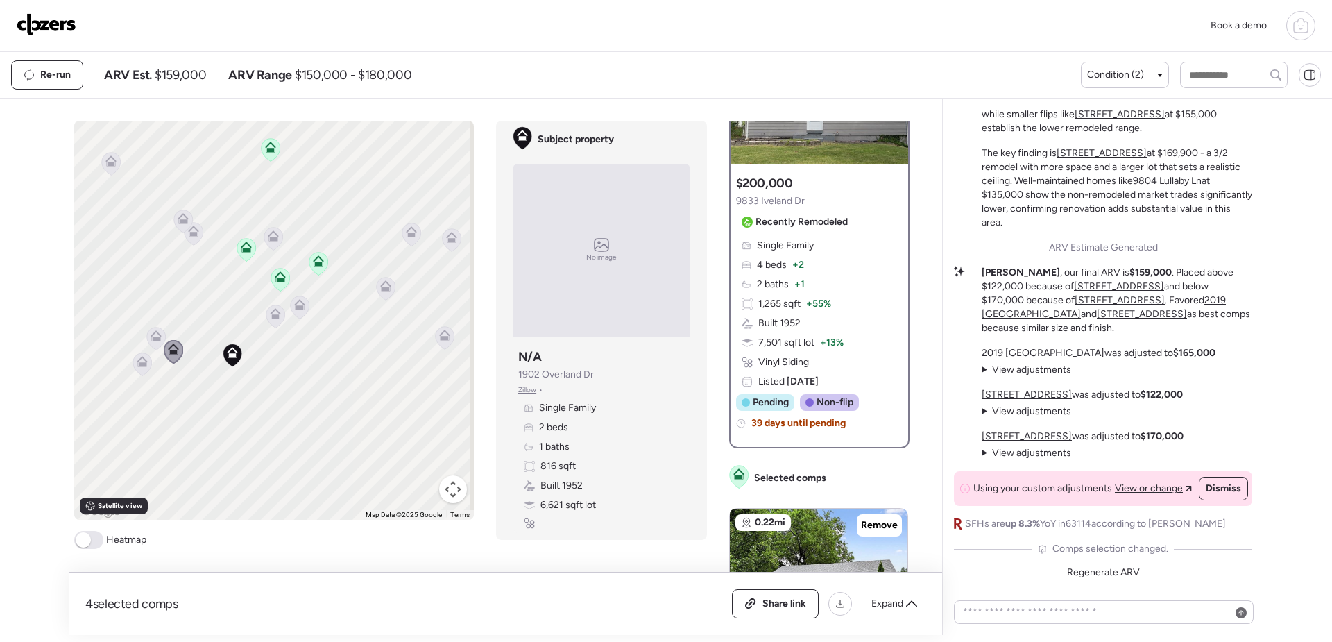
scroll to position [0, 0]
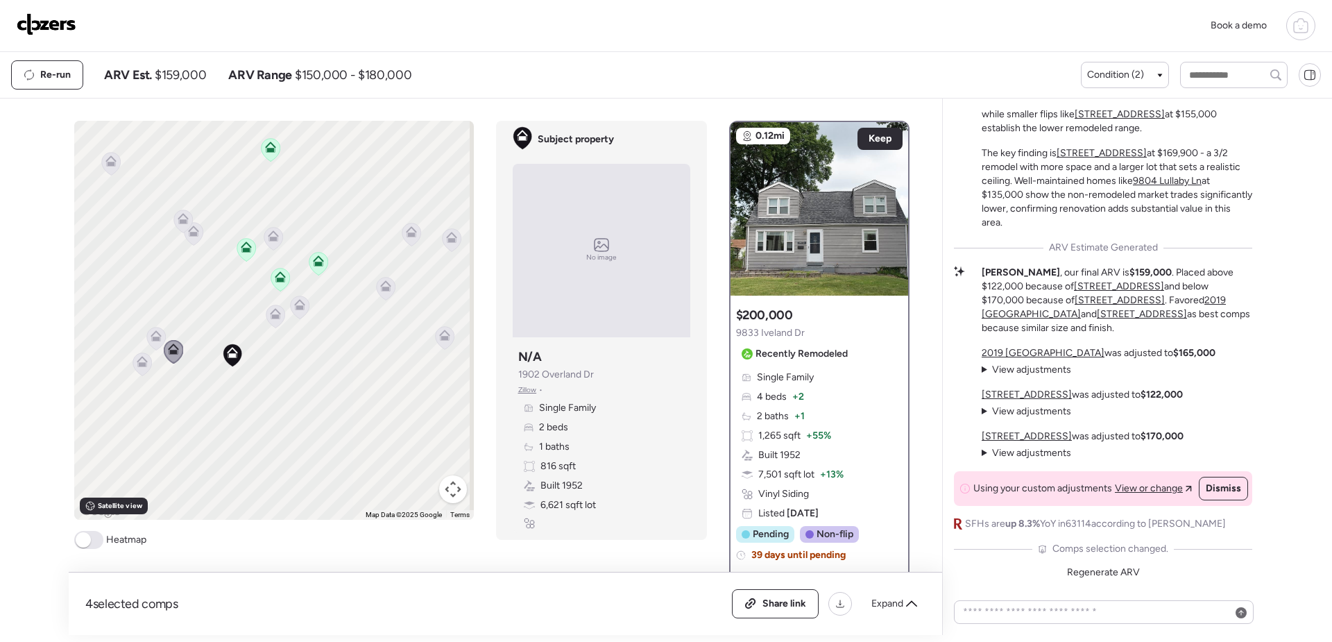
click at [151, 335] on icon at bounding box center [156, 335] width 11 height 11
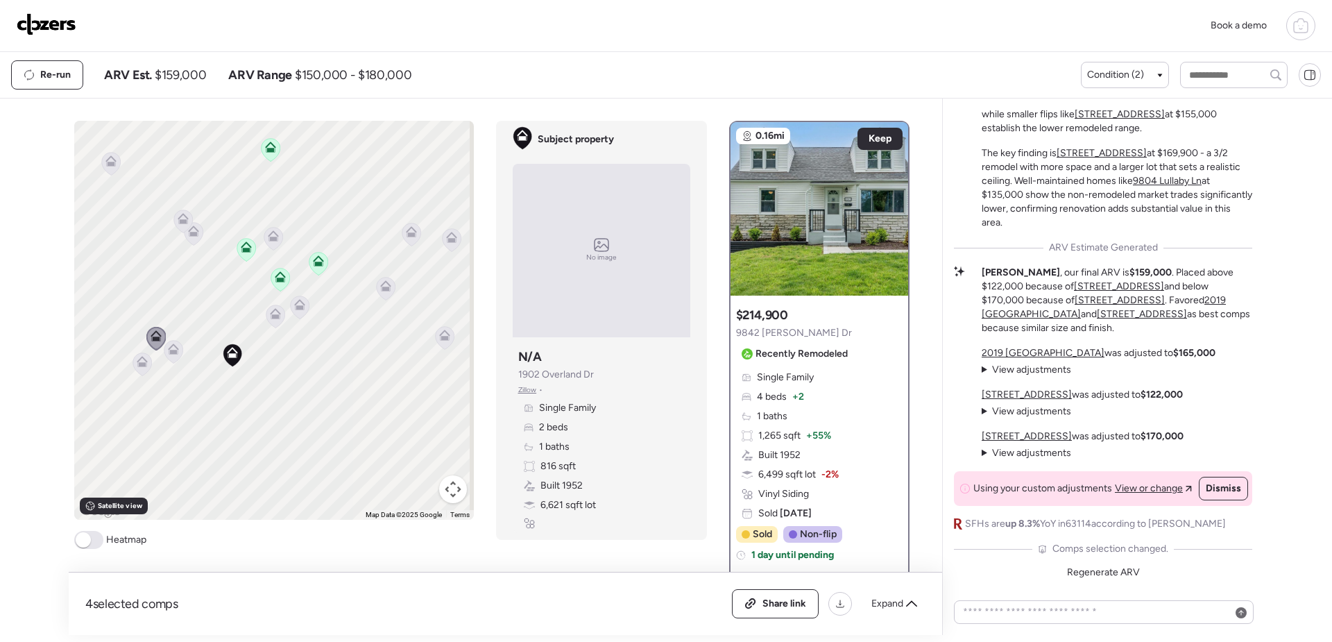
click at [137, 366] on icon at bounding box center [141, 364] width 9 height 4
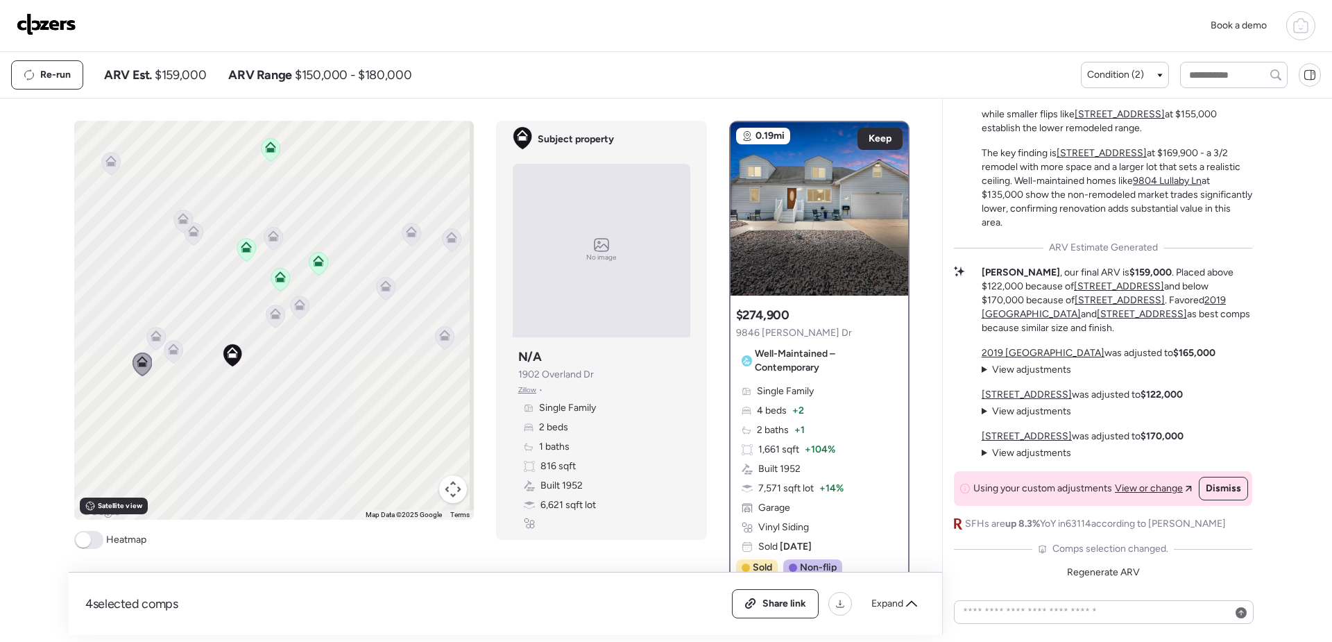
click at [278, 320] on icon at bounding box center [275, 316] width 19 height 23
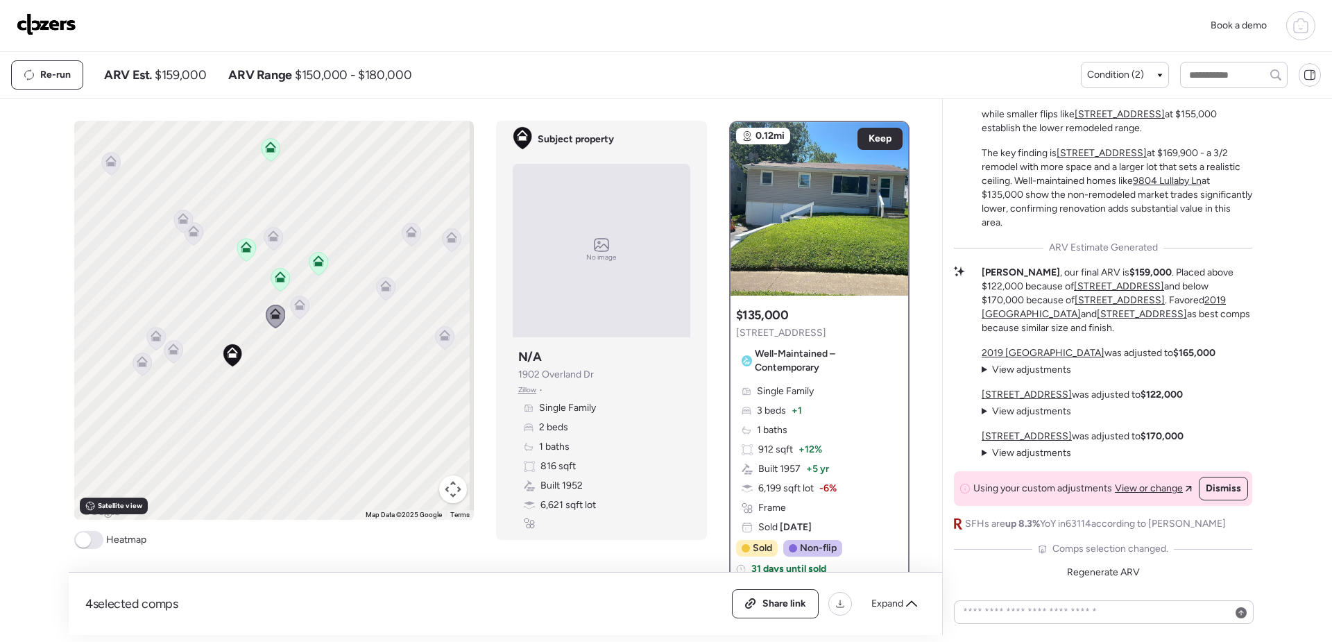
click at [381, 291] on icon at bounding box center [385, 289] width 9 height 4
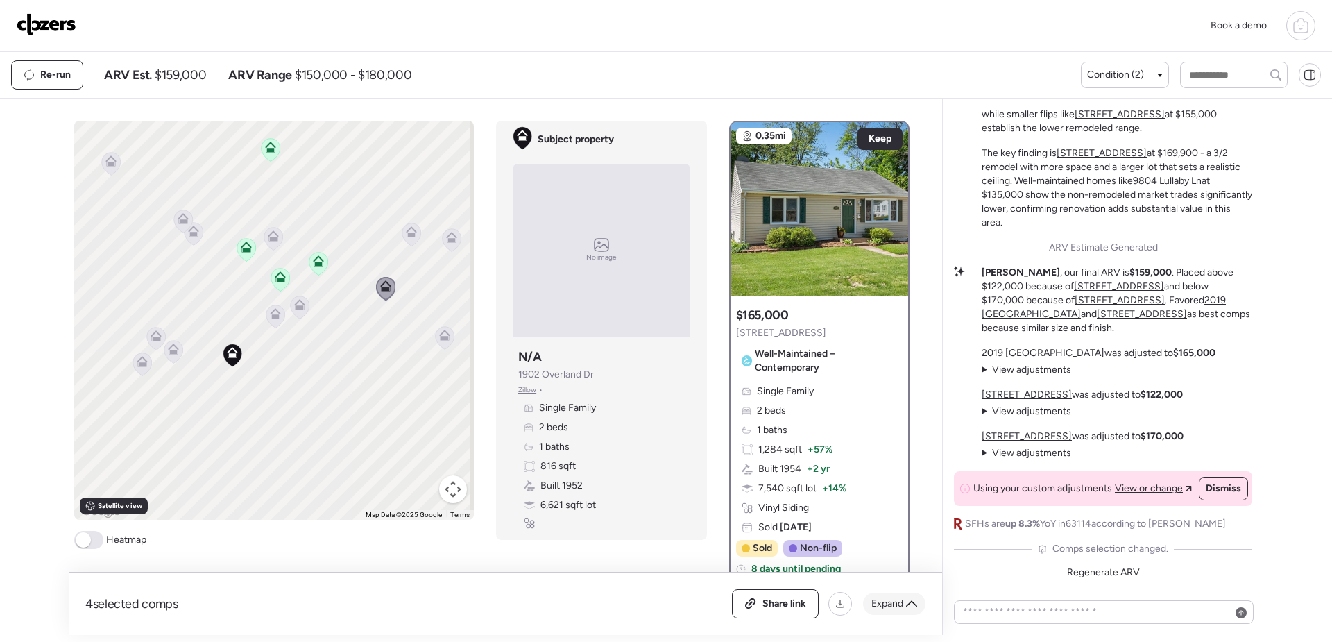
click at [908, 607] on icon at bounding box center [911, 603] width 11 height 11
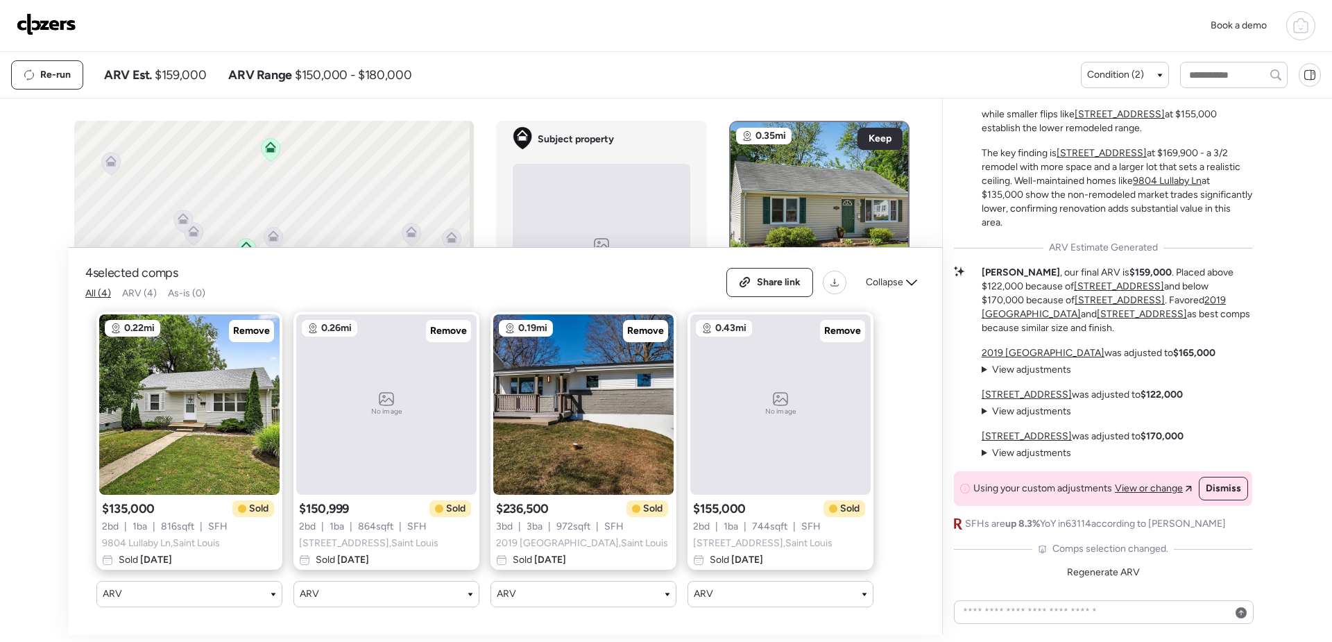
click at [383, 373] on div "No image" at bounding box center [386, 404] width 180 height 180
click at [446, 535] on div "$150,999 Sold 2 bd | 1 ba | 864 sqft | SFH [STREET_ADDRESS] Sold [DATE]" at bounding box center [386, 533] width 175 height 67
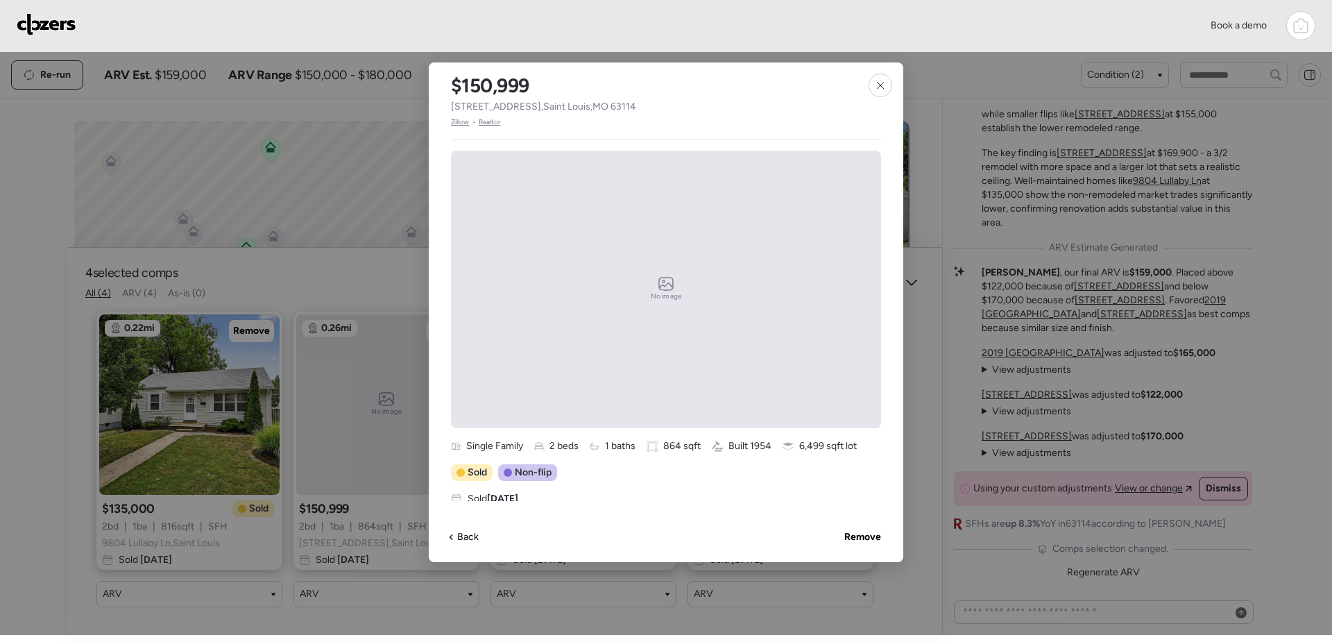
click at [459, 121] on span "Zillow" at bounding box center [460, 122] width 19 height 11
click at [879, 84] on icon at bounding box center [880, 85] width 6 height 6
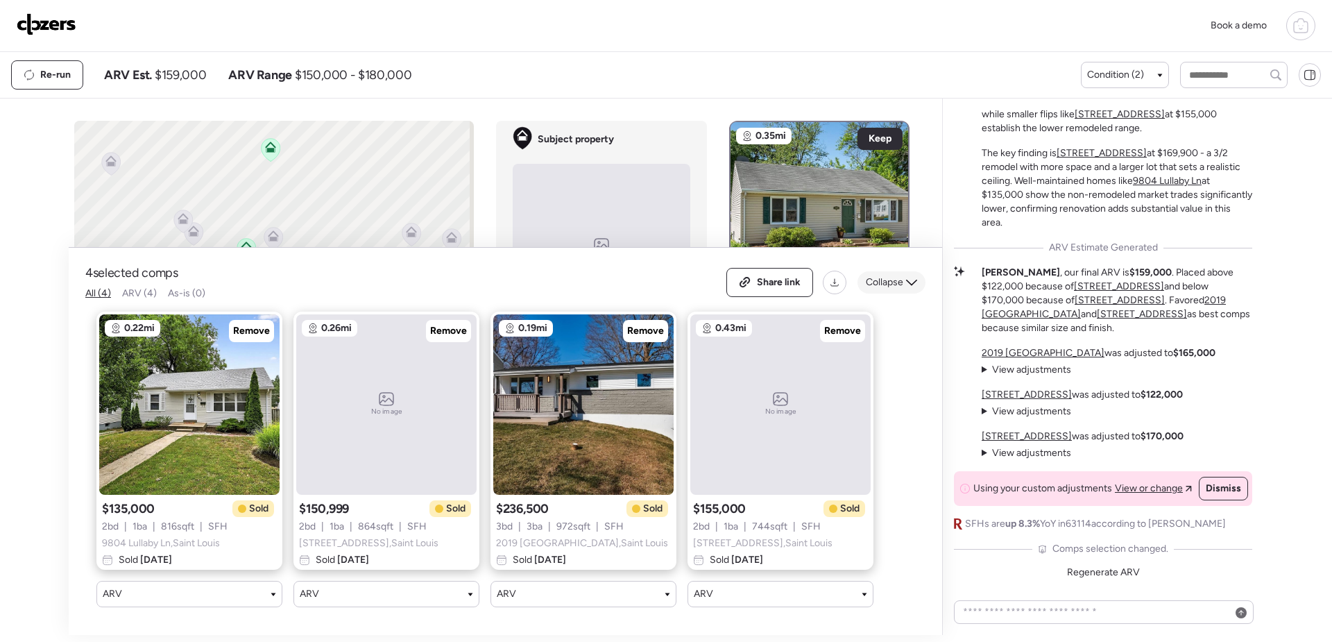
click at [915, 277] on icon at bounding box center [911, 282] width 11 height 11
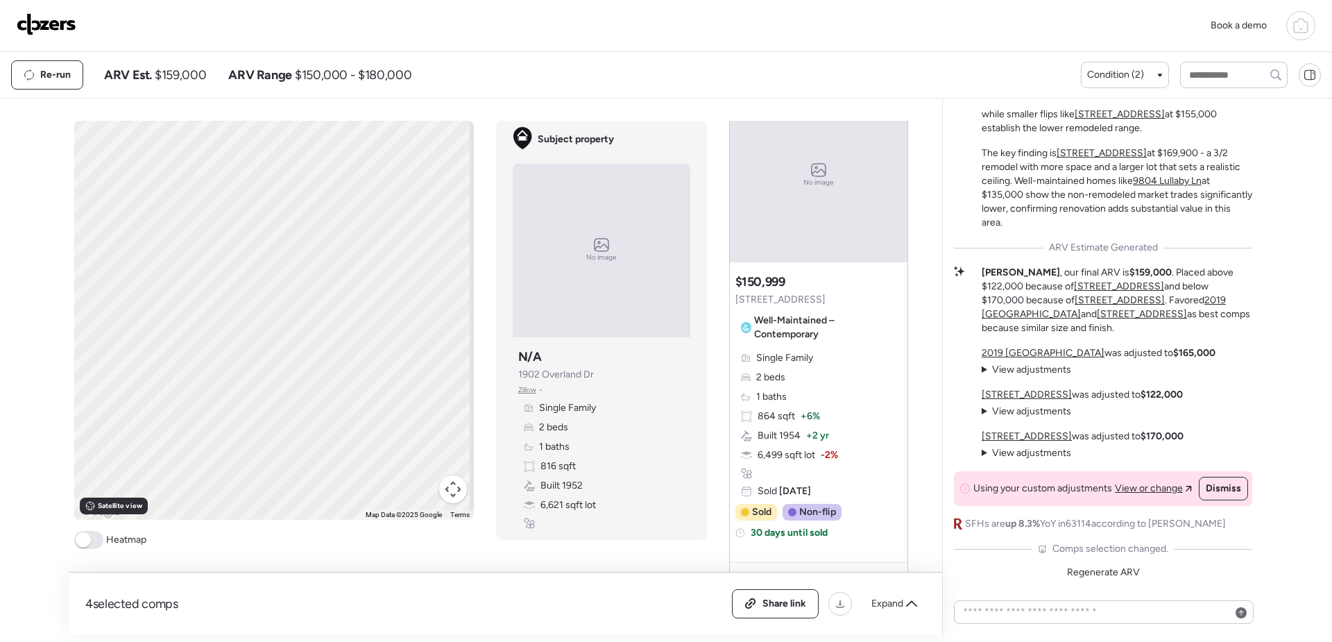
scroll to position [1249, 0]
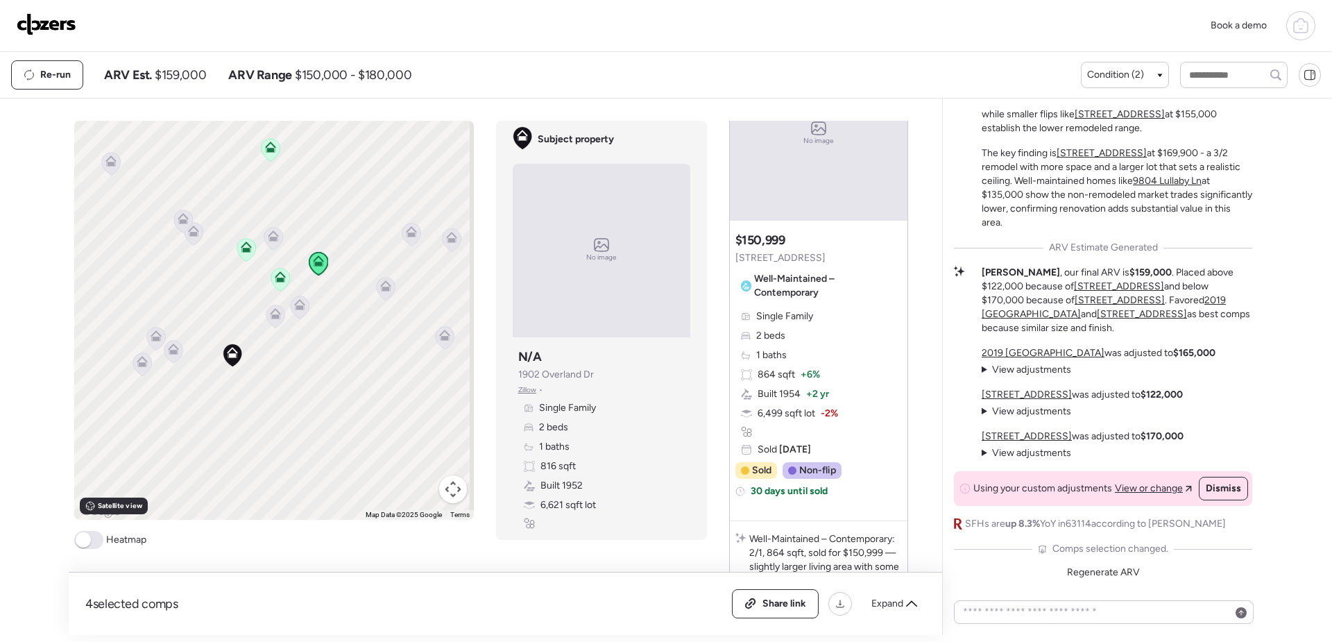
click at [814, 170] on div "No image" at bounding box center [819, 134] width 178 height 174
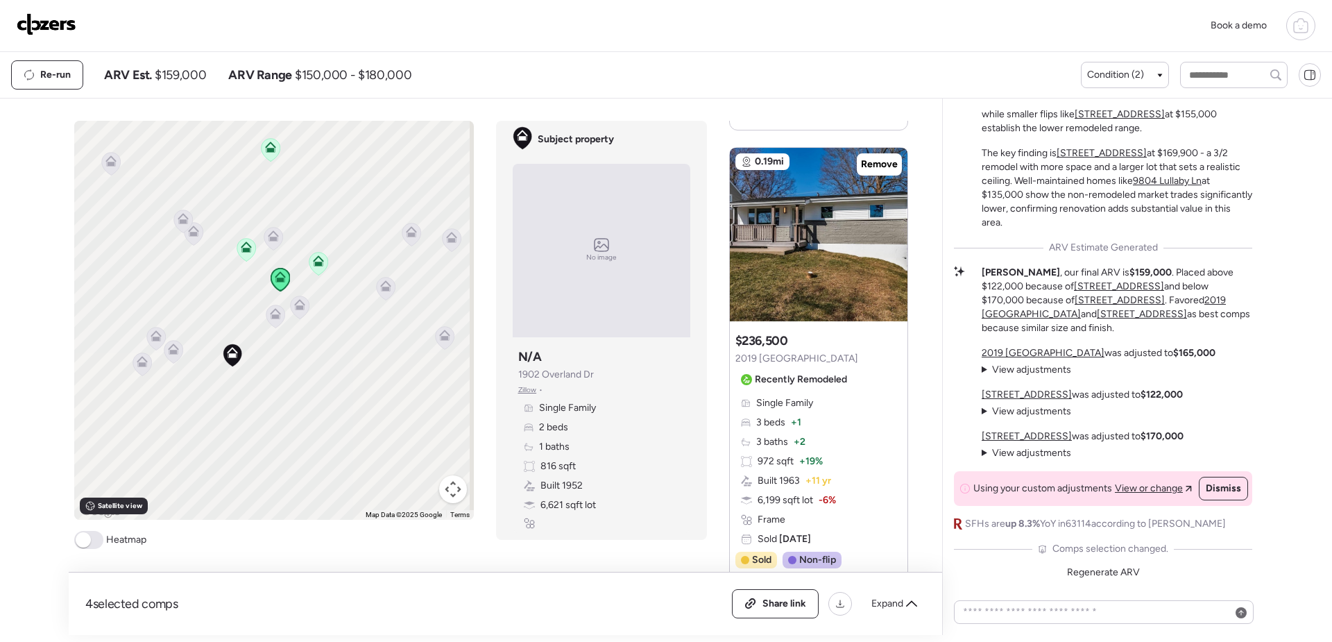
scroll to position [1804, 0]
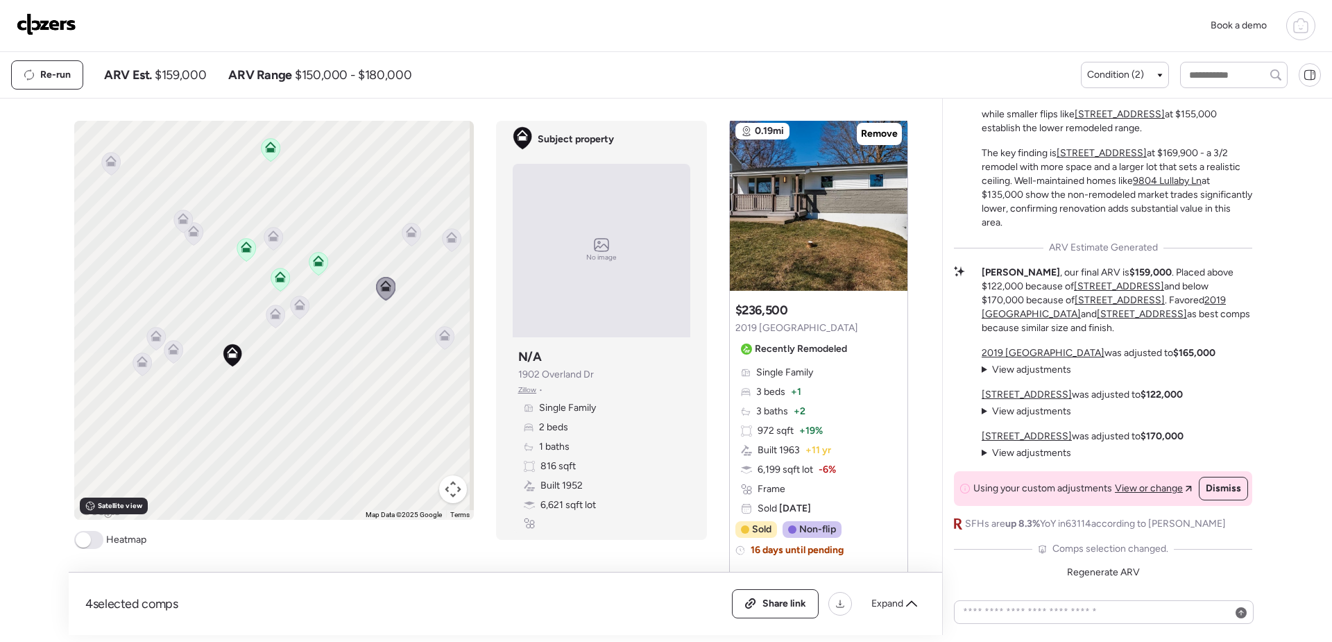
click at [314, 266] on icon at bounding box center [318, 264] width 9 height 4
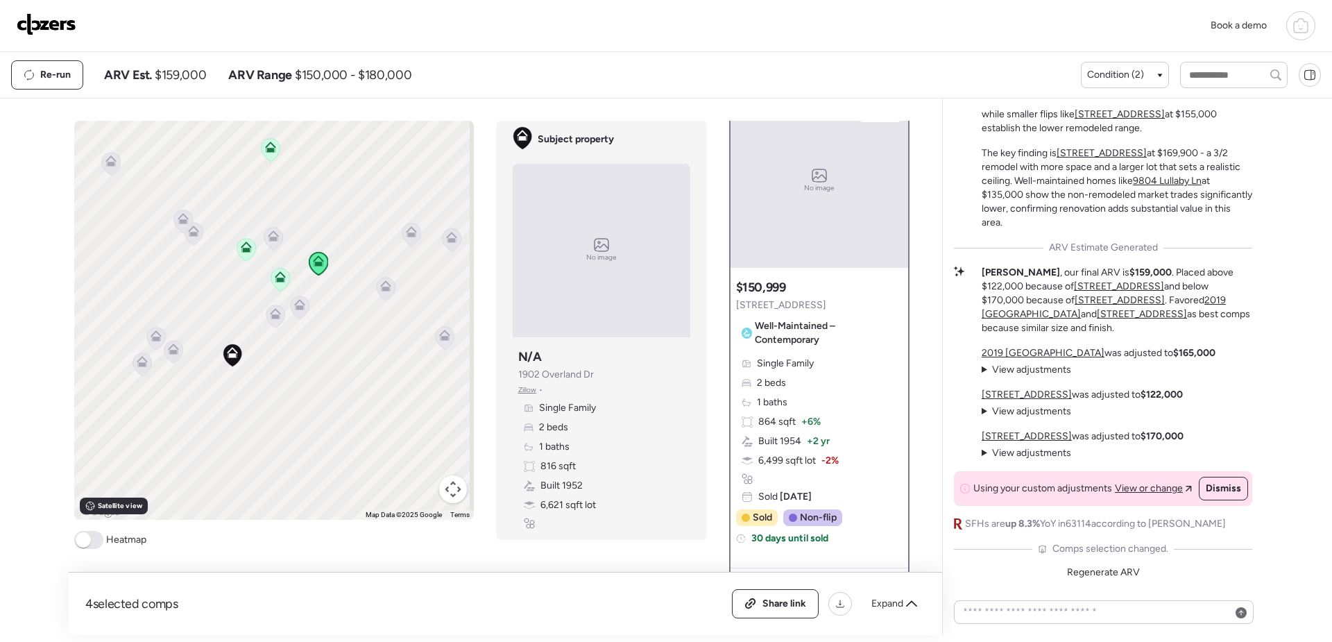
scroll to position [0, 0]
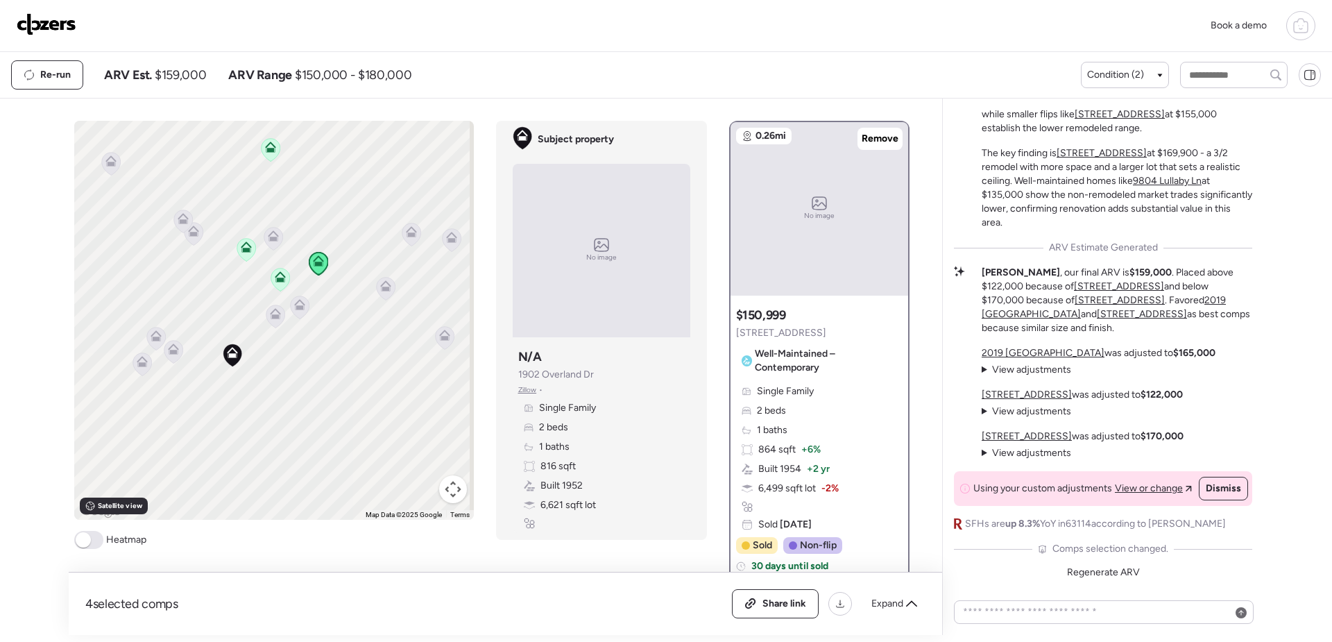
click at [277, 278] on icon at bounding box center [280, 276] width 11 height 11
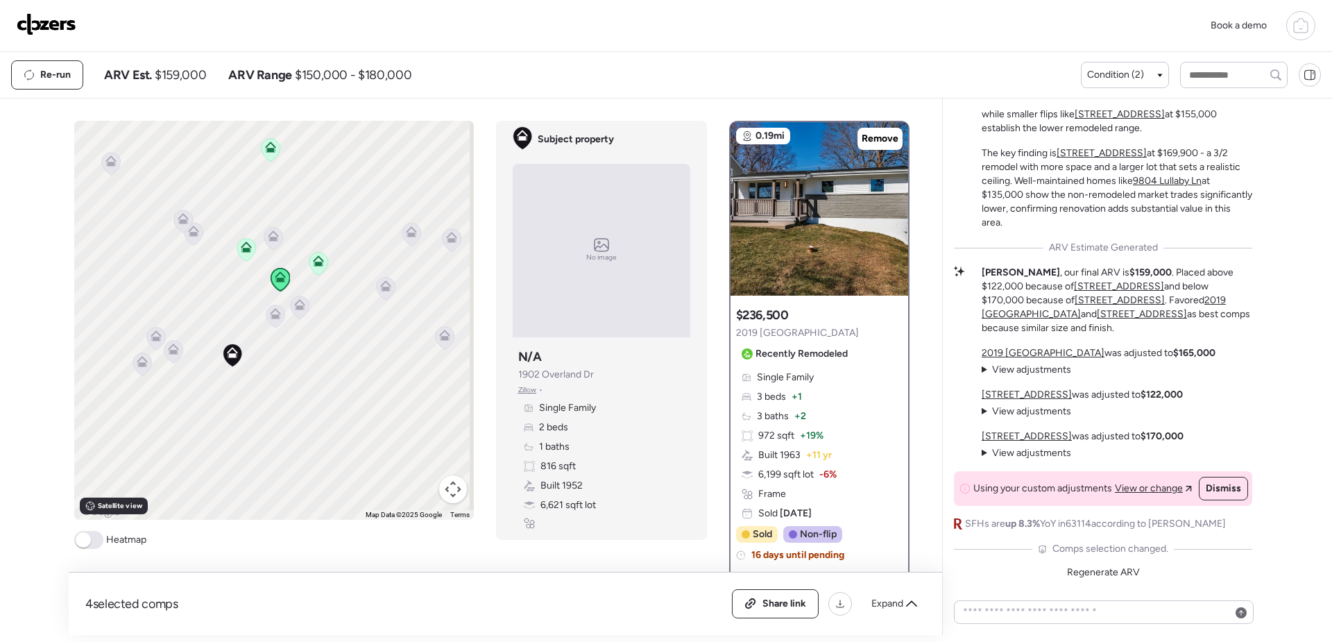
click at [242, 252] on icon at bounding box center [246, 250] width 9 height 4
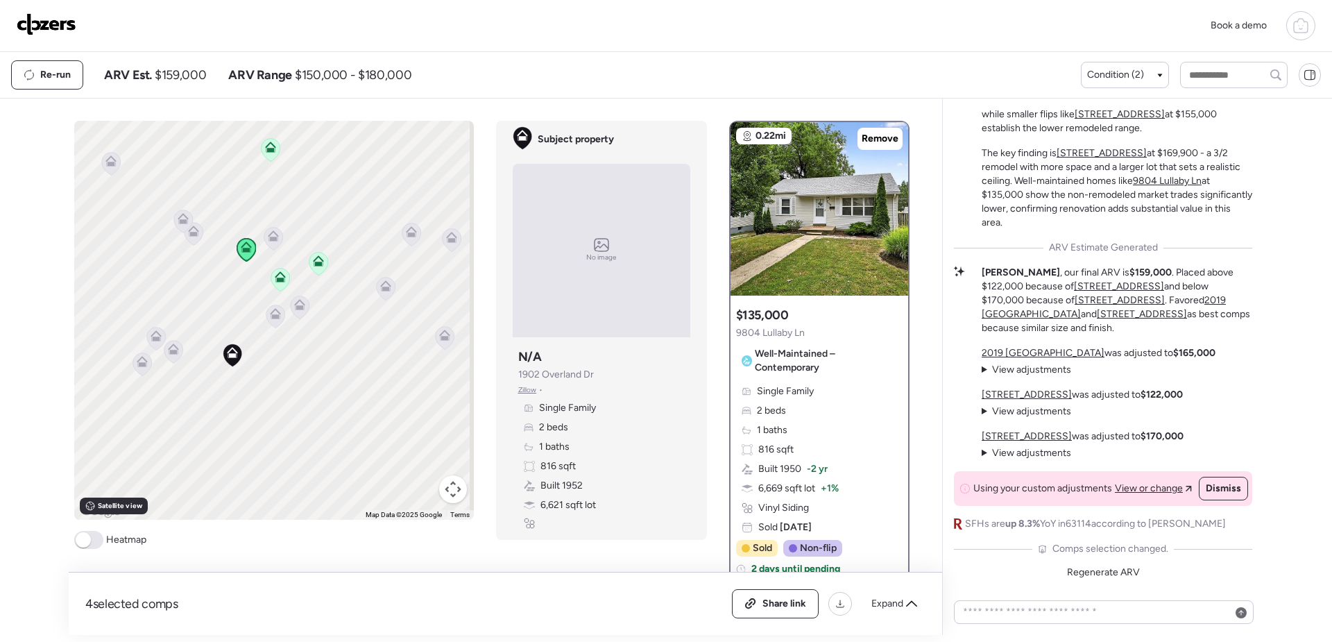
click at [385, 286] on icon at bounding box center [385, 283] width 10 height 6
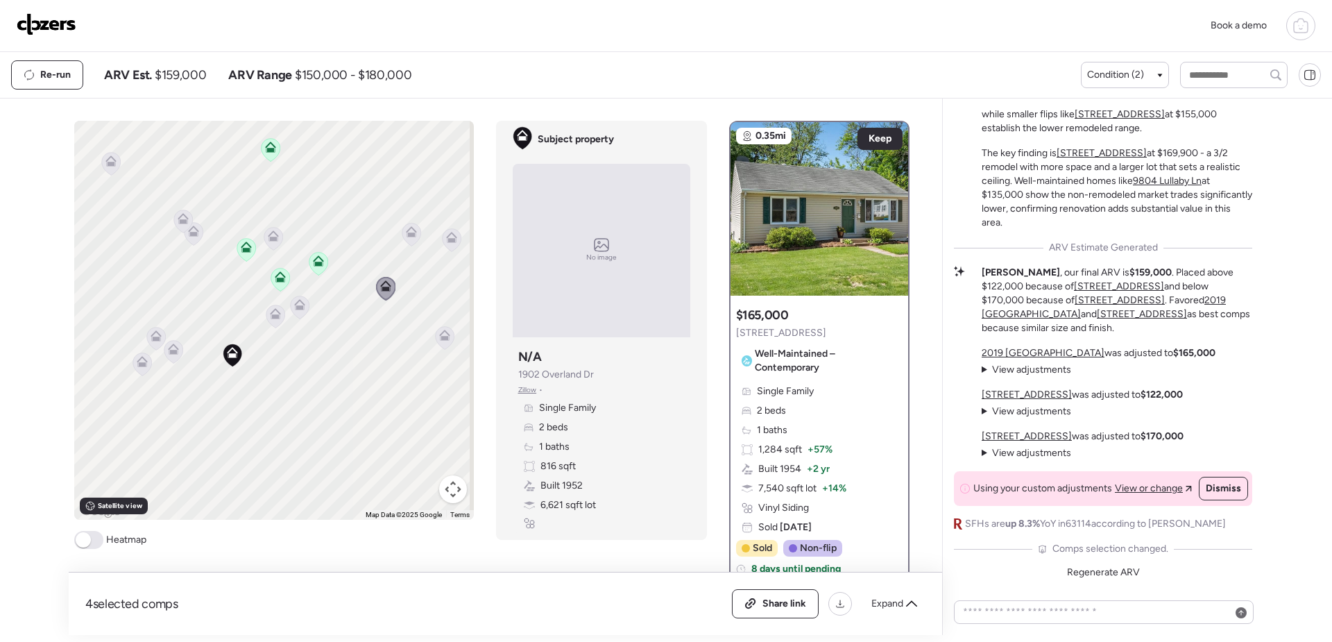
click at [316, 266] on icon at bounding box center [318, 264] width 9 height 4
